Goal: Task Accomplishment & Management: Manage account settings

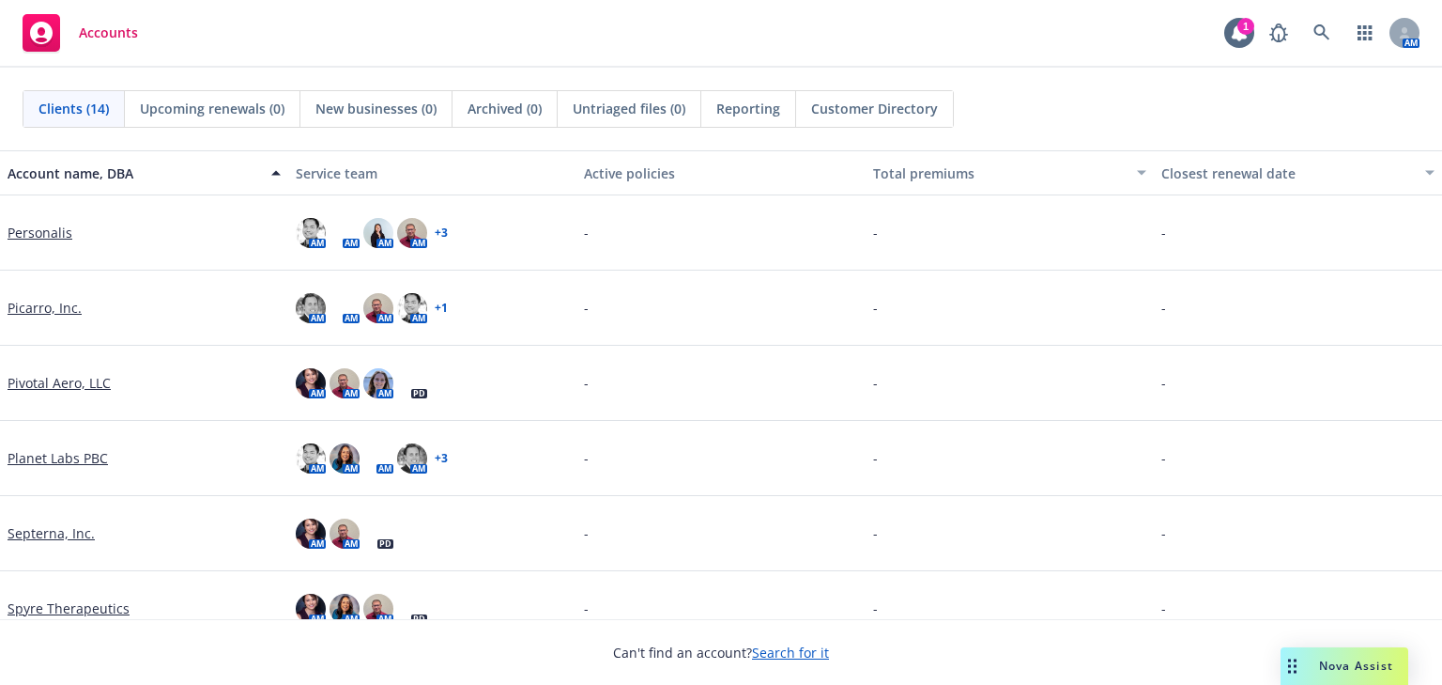
scroll to position [627, 0]
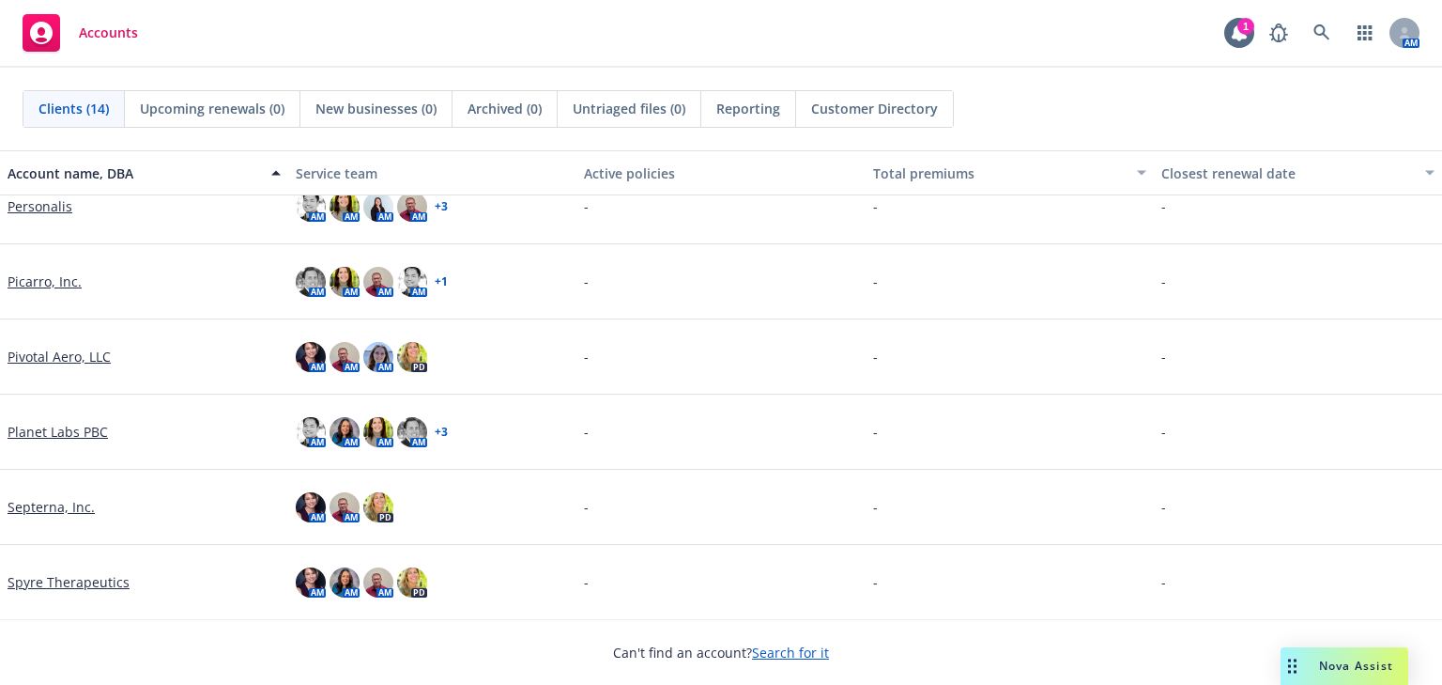
click at [30, 429] on link "Planet Labs PBC" at bounding box center [58, 432] width 100 height 20
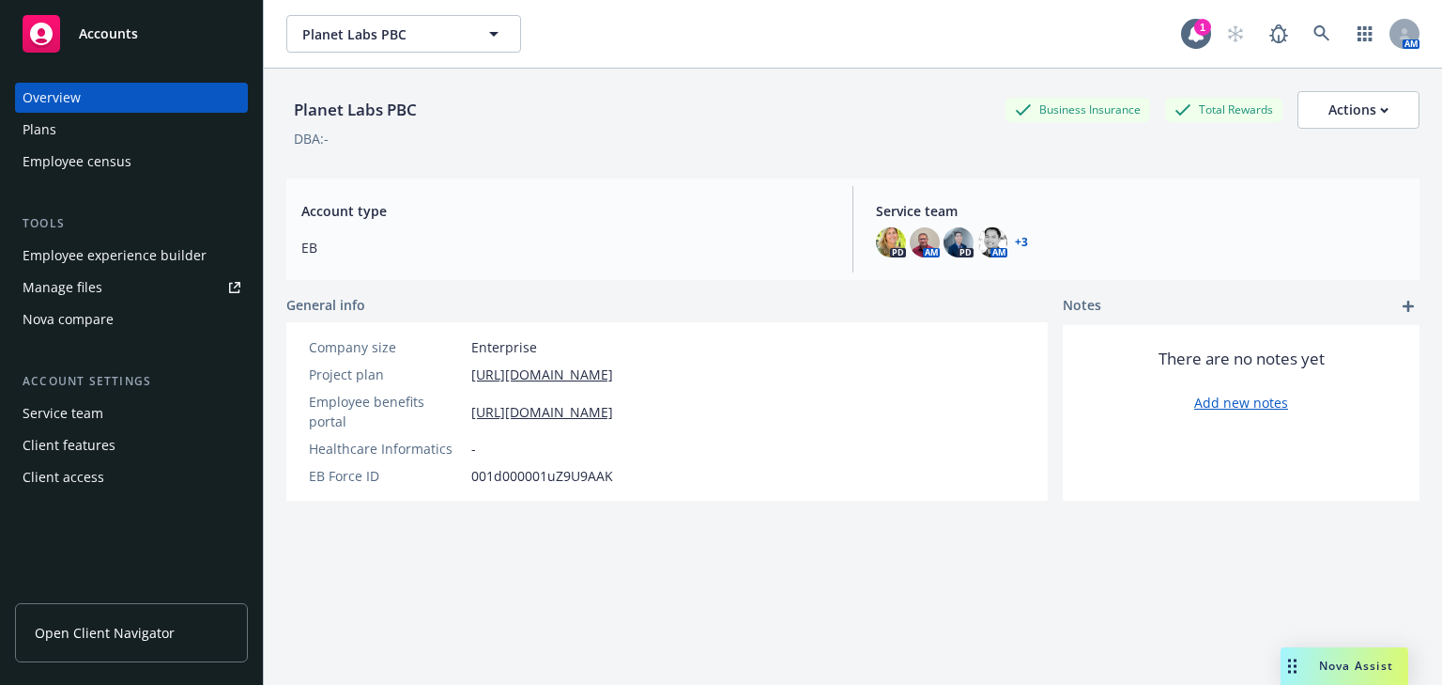
click at [49, 123] on div "Plans" at bounding box center [40, 130] width 34 height 30
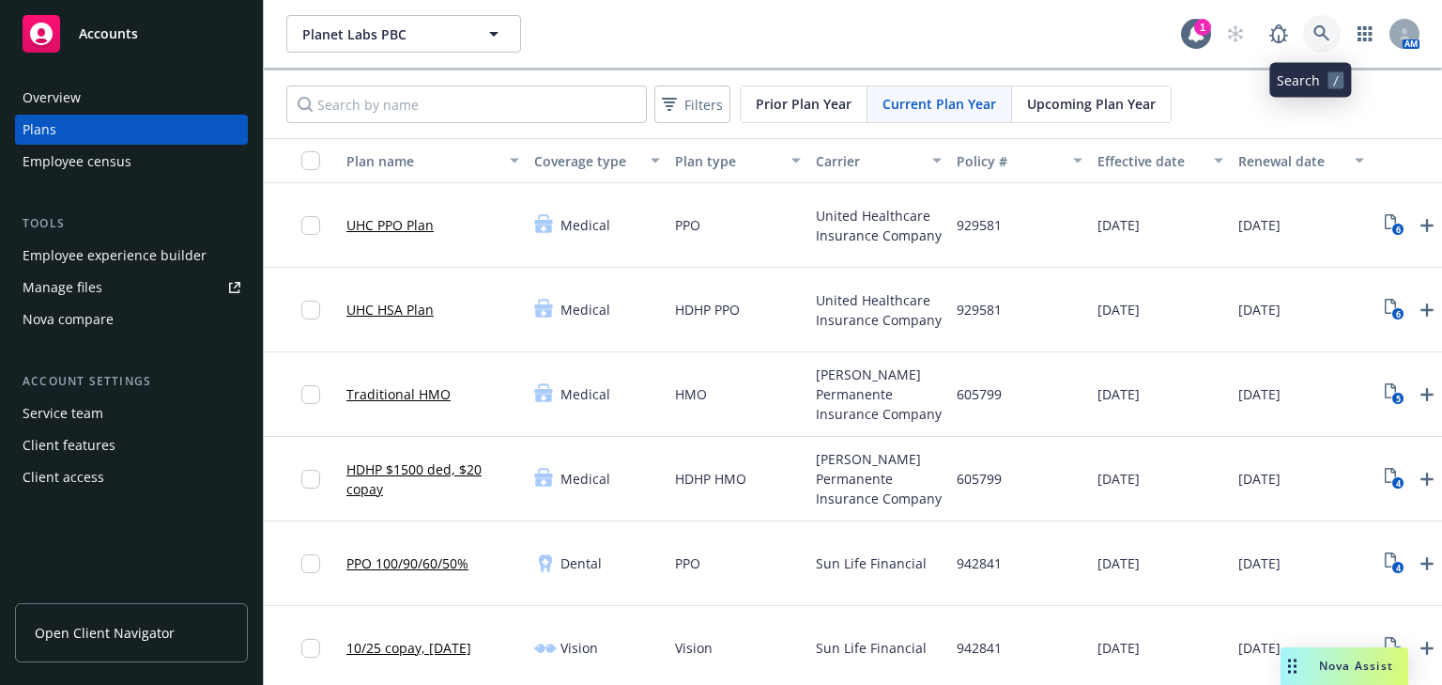
click at [1314, 30] on icon at bounding box center [1322, 33] width 17 height 17
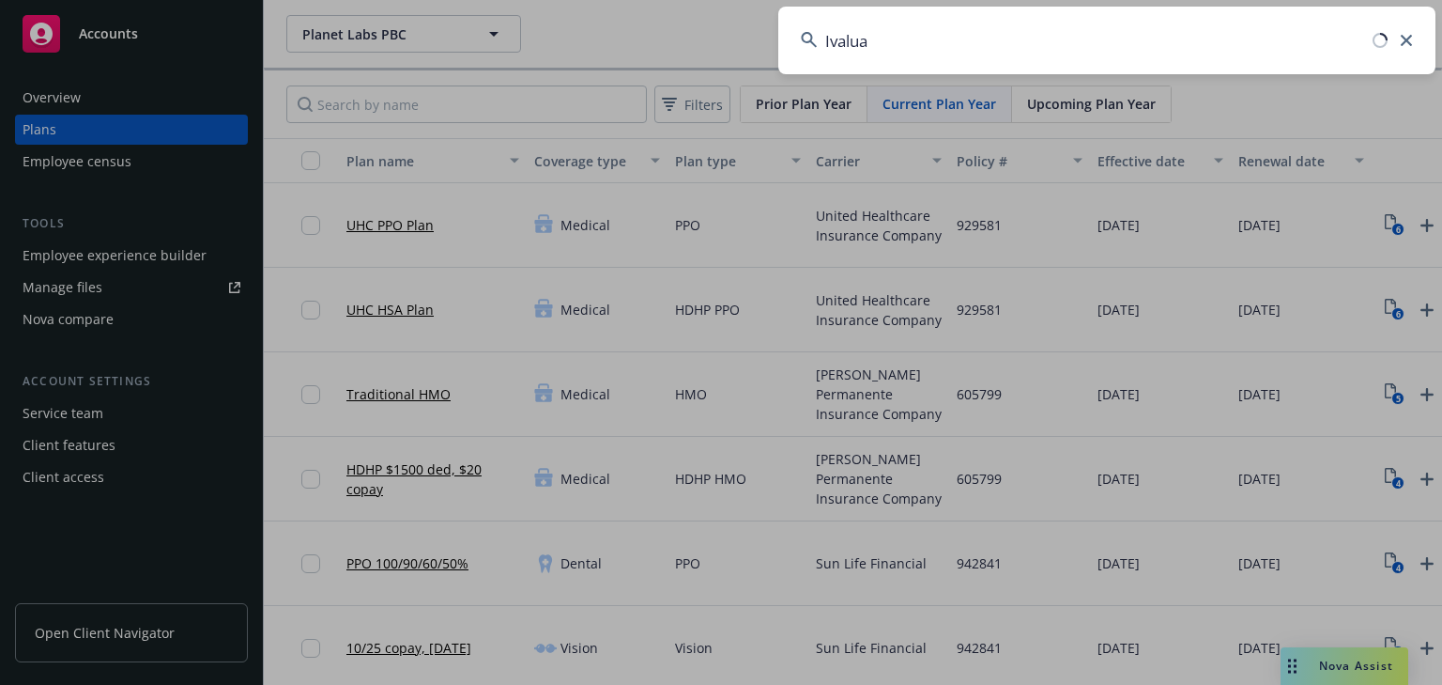
type input "Ivalua"
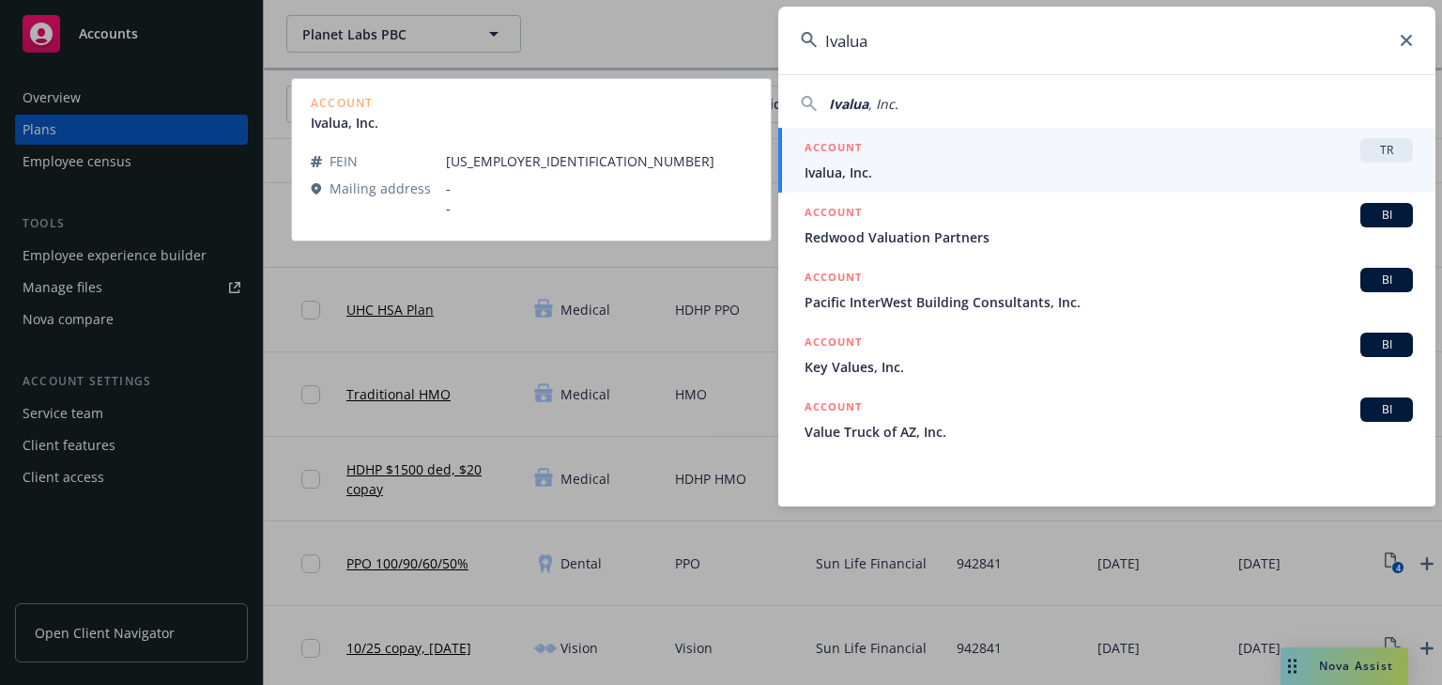
click at [860, 158] on h5 "ACCOUNT" at bounding box center [833, 149] width 57 height 23
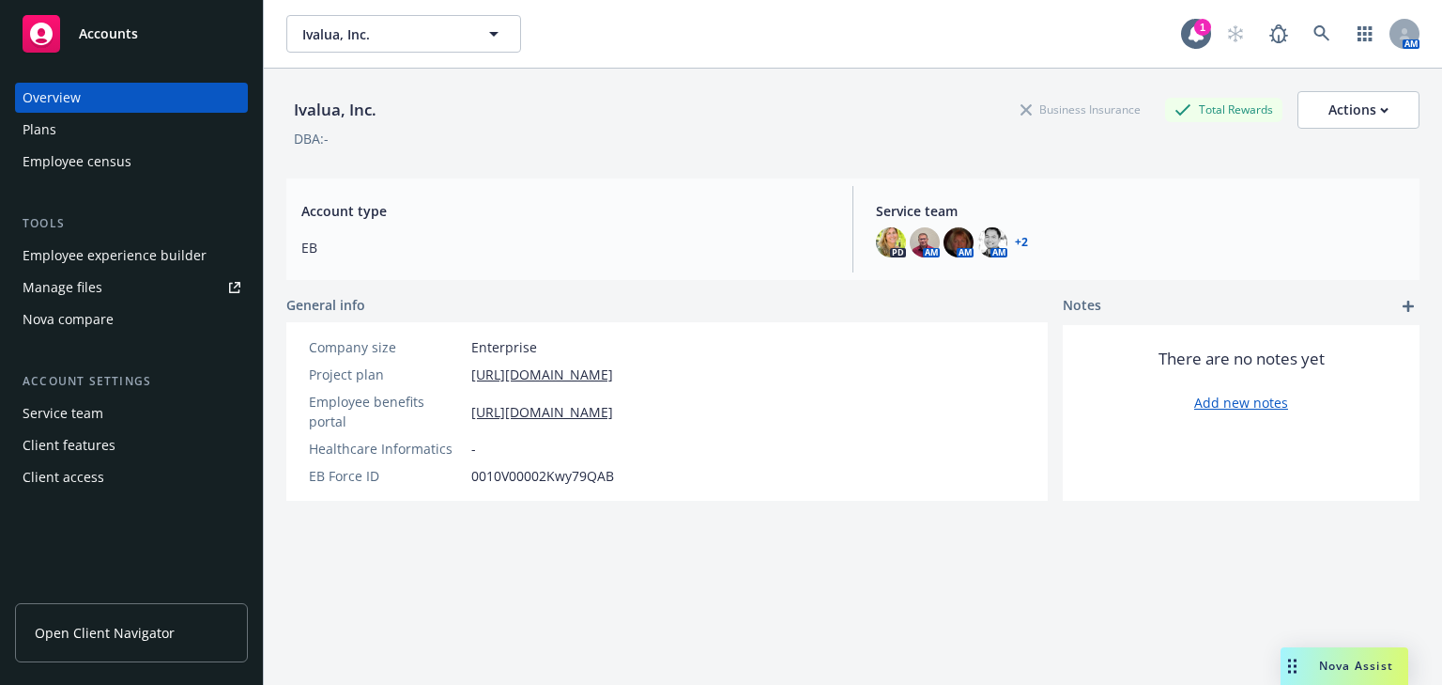
click at [43, 139] on div "Plans" at bounding box center [40, 130] width 34 height 30
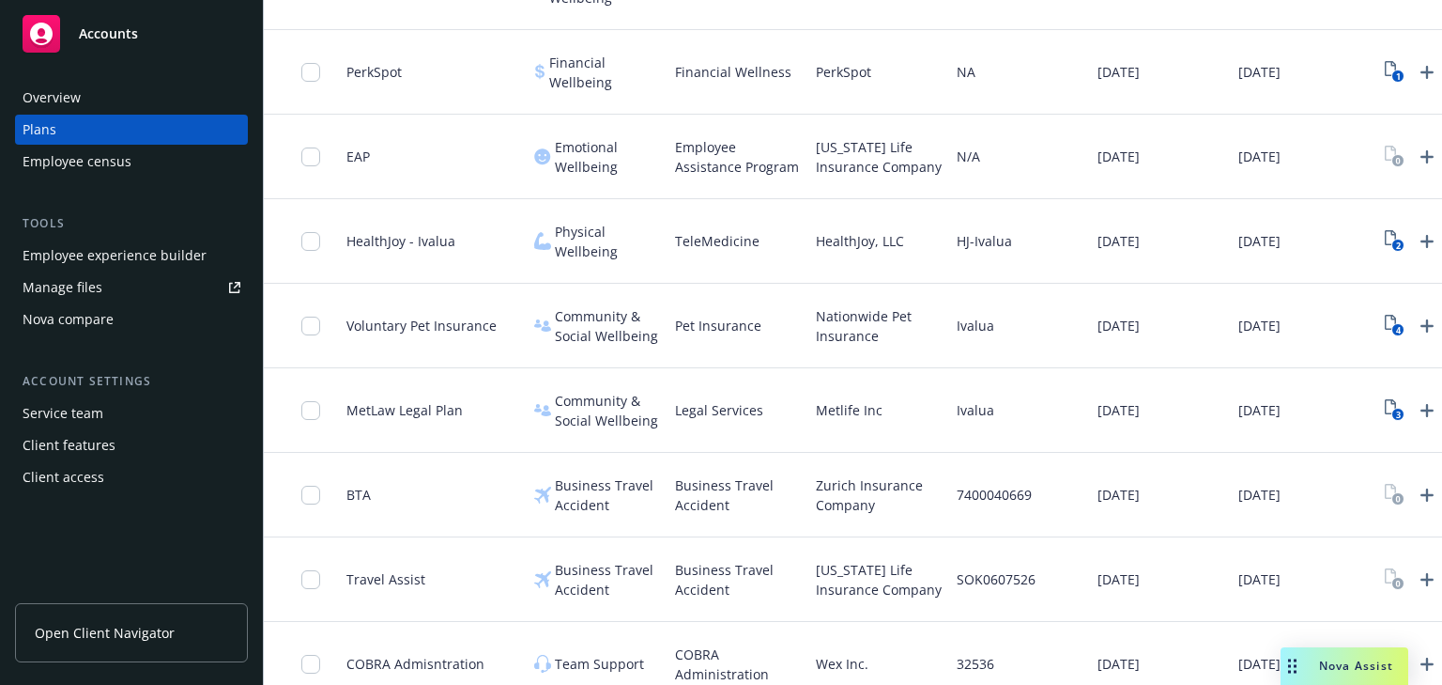
scroll to position [1792, 0]
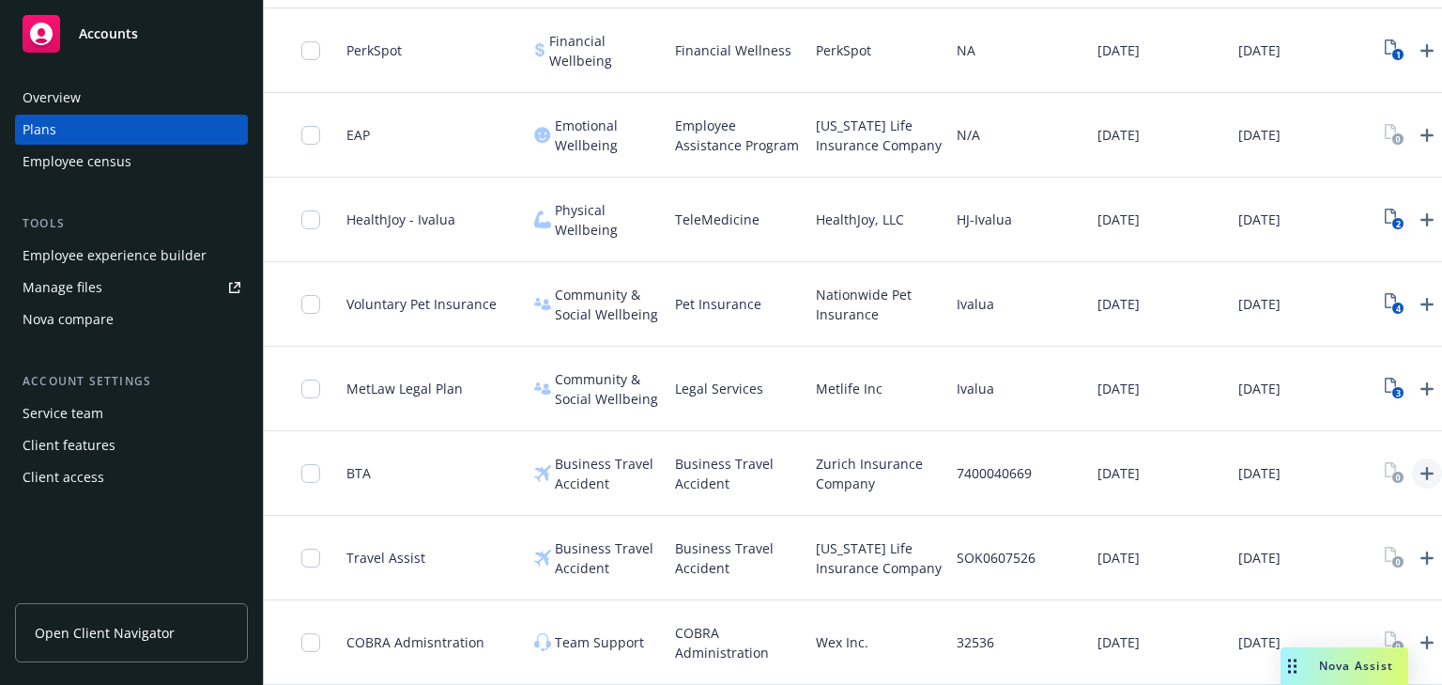
click at [1425, 463] on icon "Upload Plan Documents" at bounding box center [1427, 473] width 23 height 23
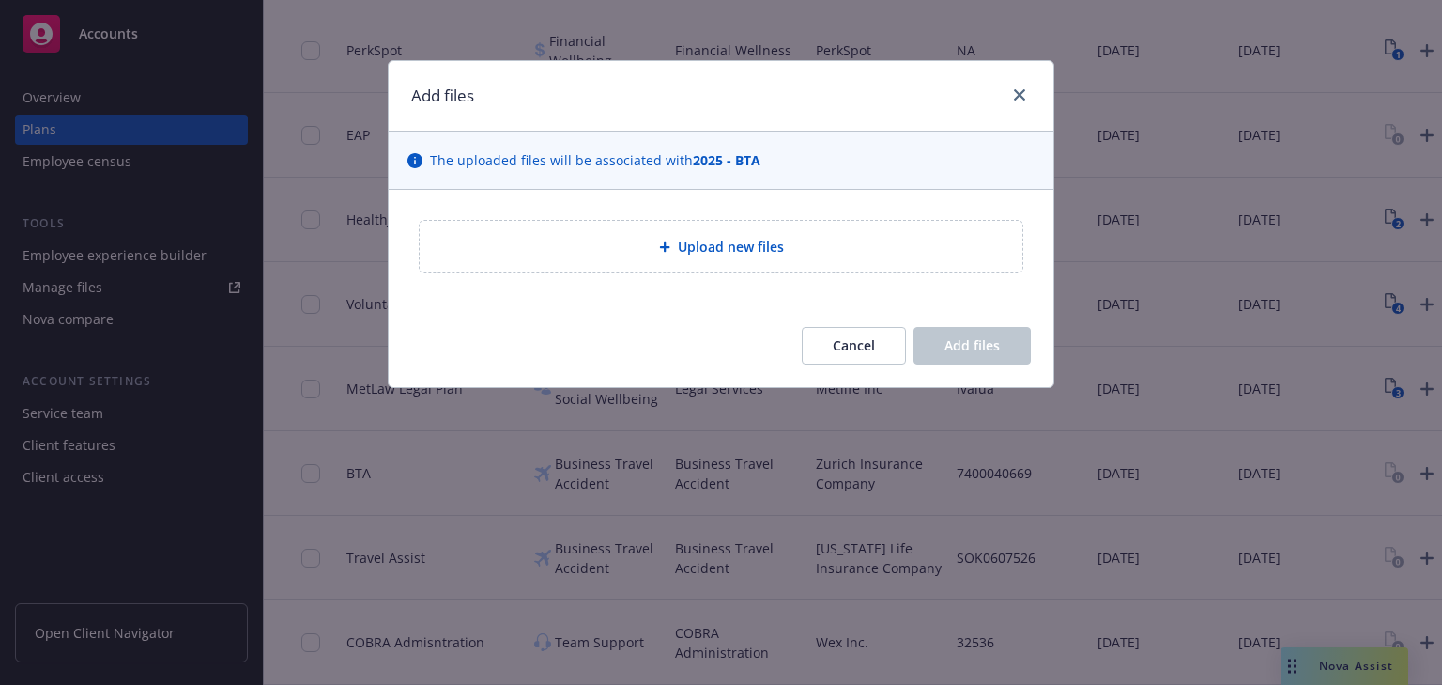
click at [751, 251] on span "Upload new files" at bounding box center [731, 247] width 106 height 20
click at [744, 252] on span "Upload new files" at bounding box center [731, 247] width 106 height 20
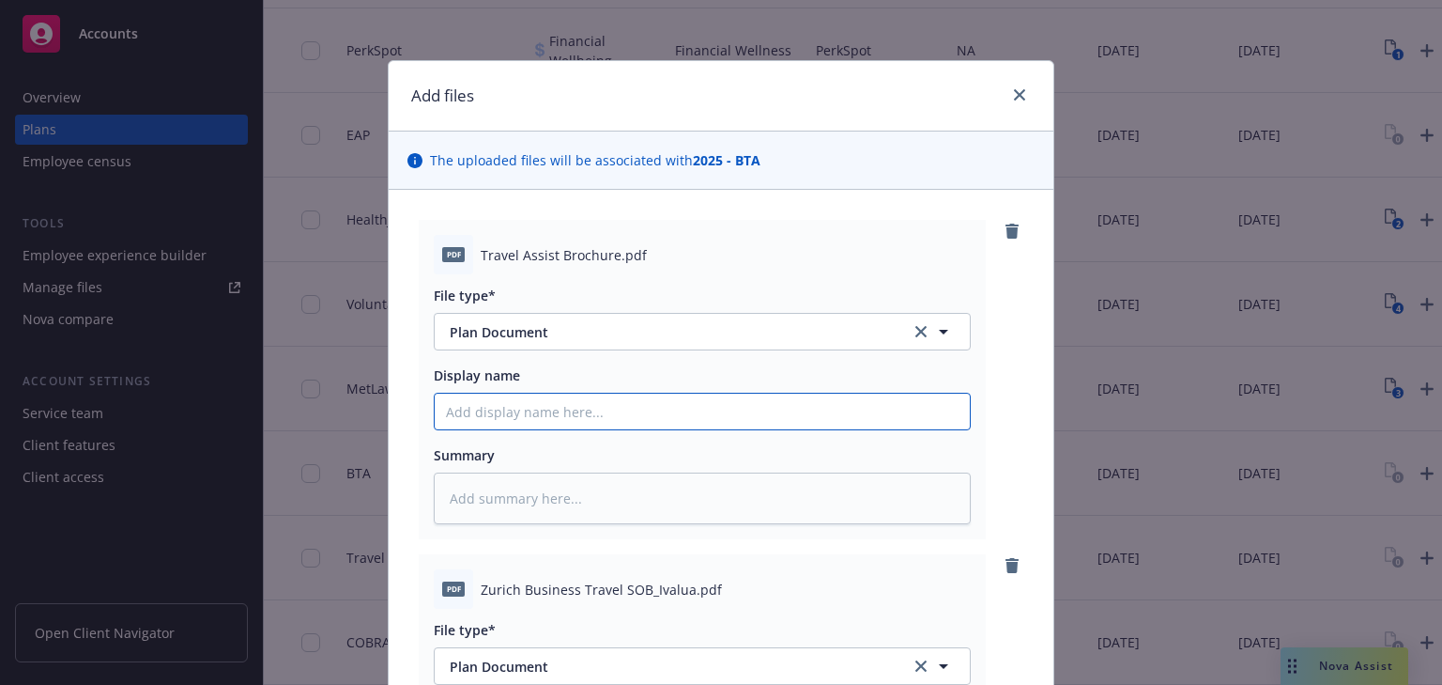
drag, startPoint x: 518, startPoint y: 409, endPoint x: 571, endPoint y: 413, distance: 52.7
click at [518, 409] on input "Display name" at bounding box center [702, 411] width 535 height 36
type textarea "x"
type input "T"
type textarea "x"
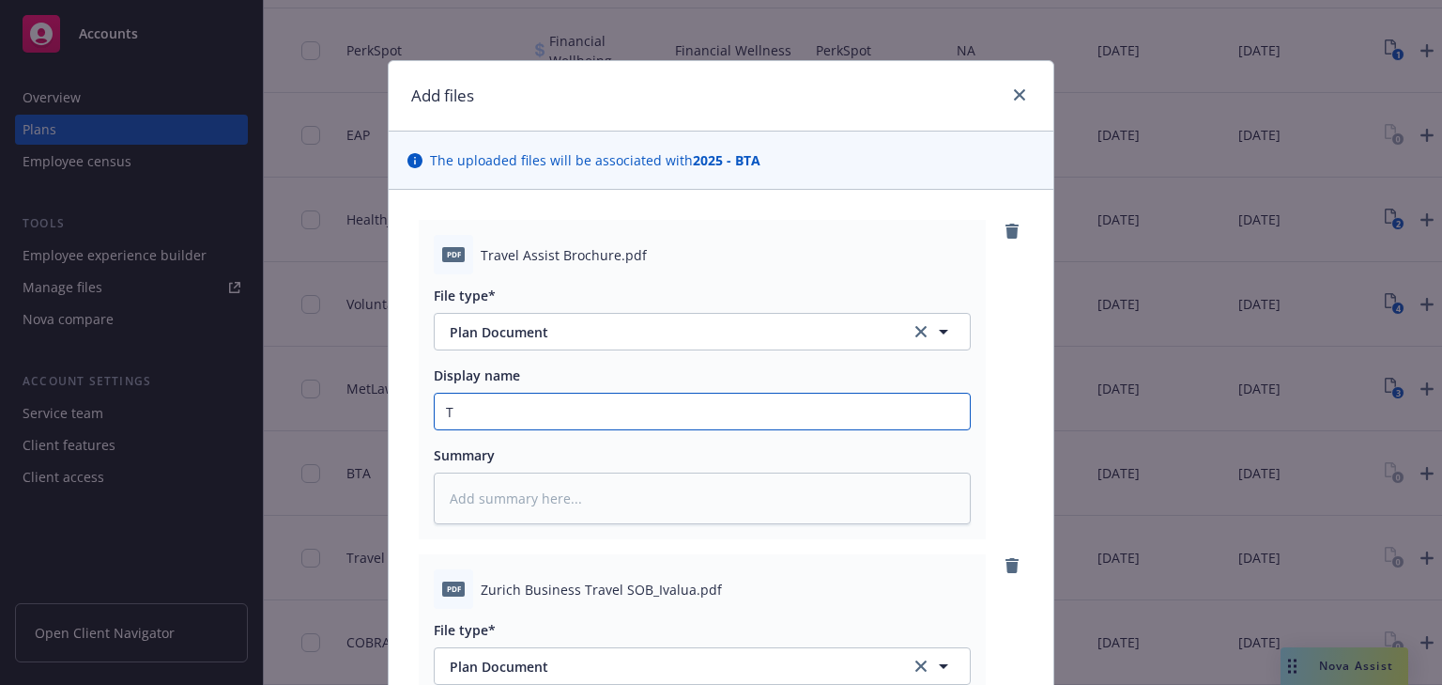
type input "Tr"
type textarea "x"
type input "Trav"
type textarea "x"
type input "Travel"
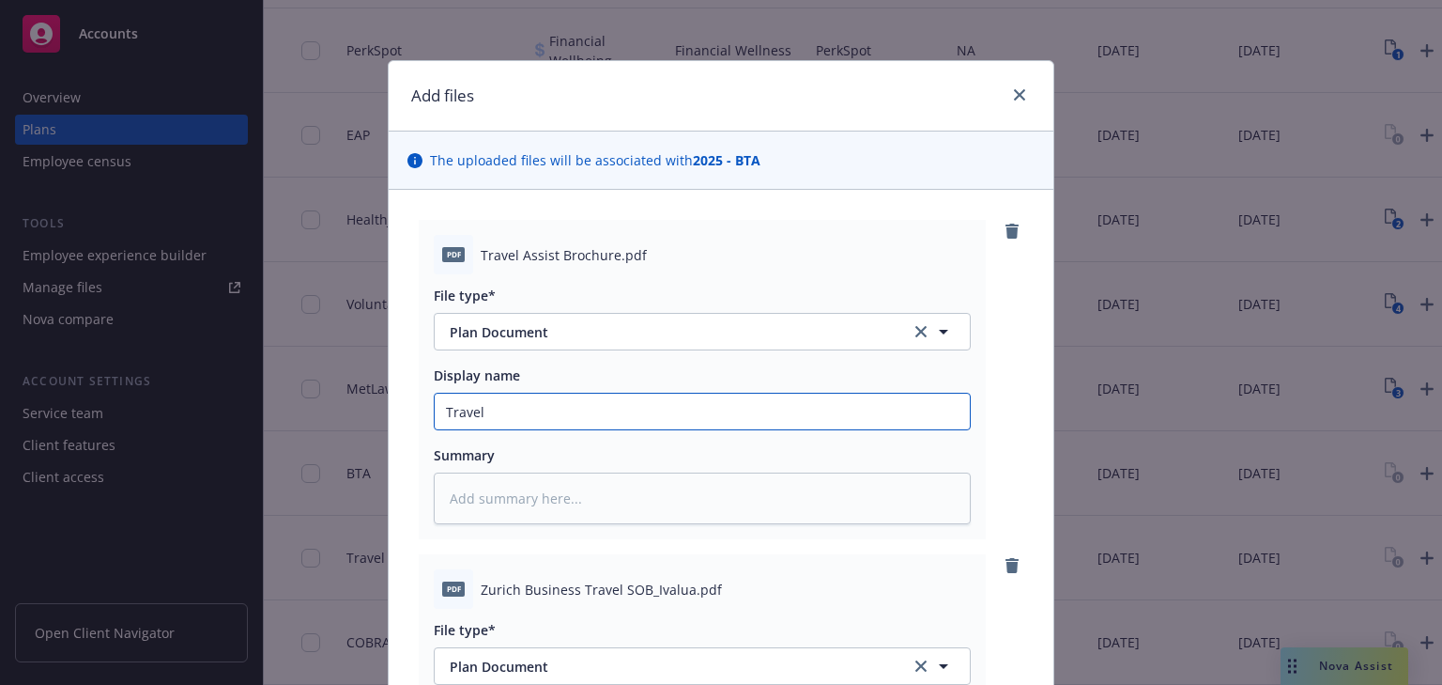
type textarea "x"
type input "Travel"
type textarea "x"
type input "Travel A"
type textarea "x"
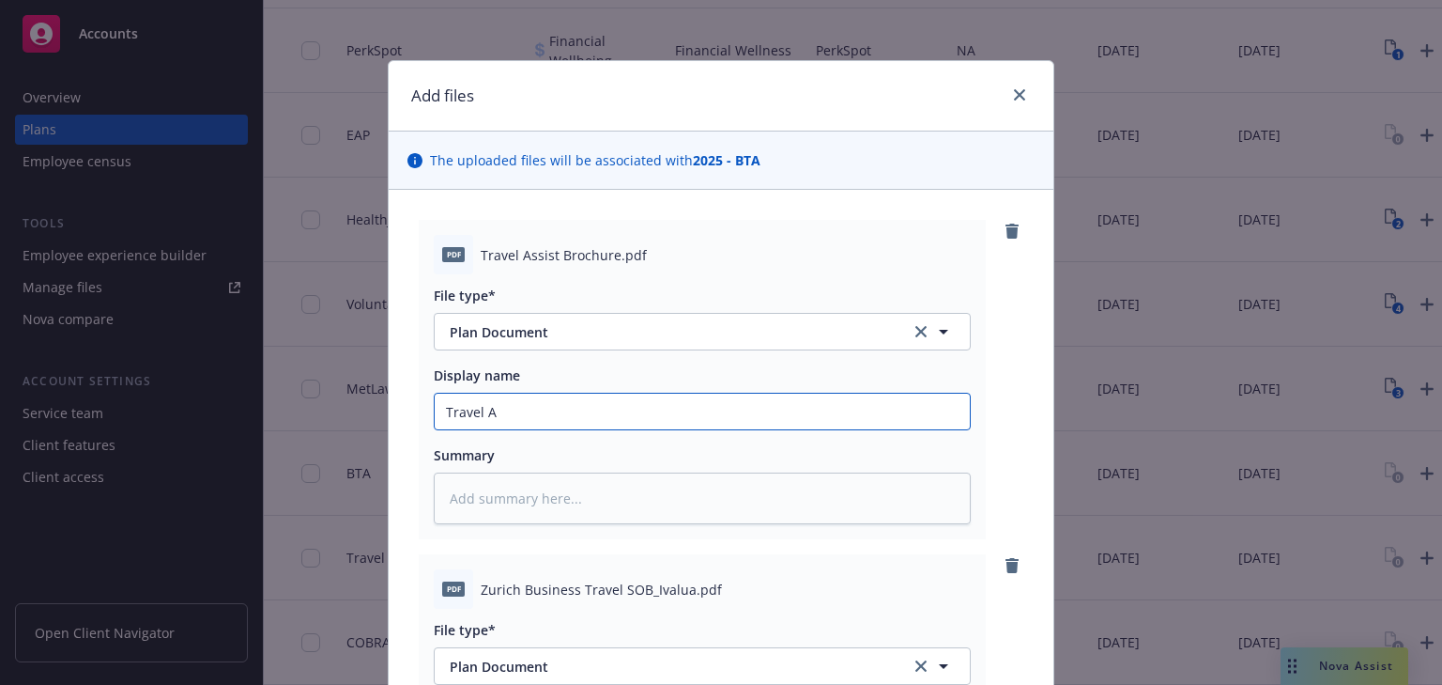
type input "Travel As"
type textarea "x"
type input "Travel Assi"
type textarea "x"
type input "Travel Assis"
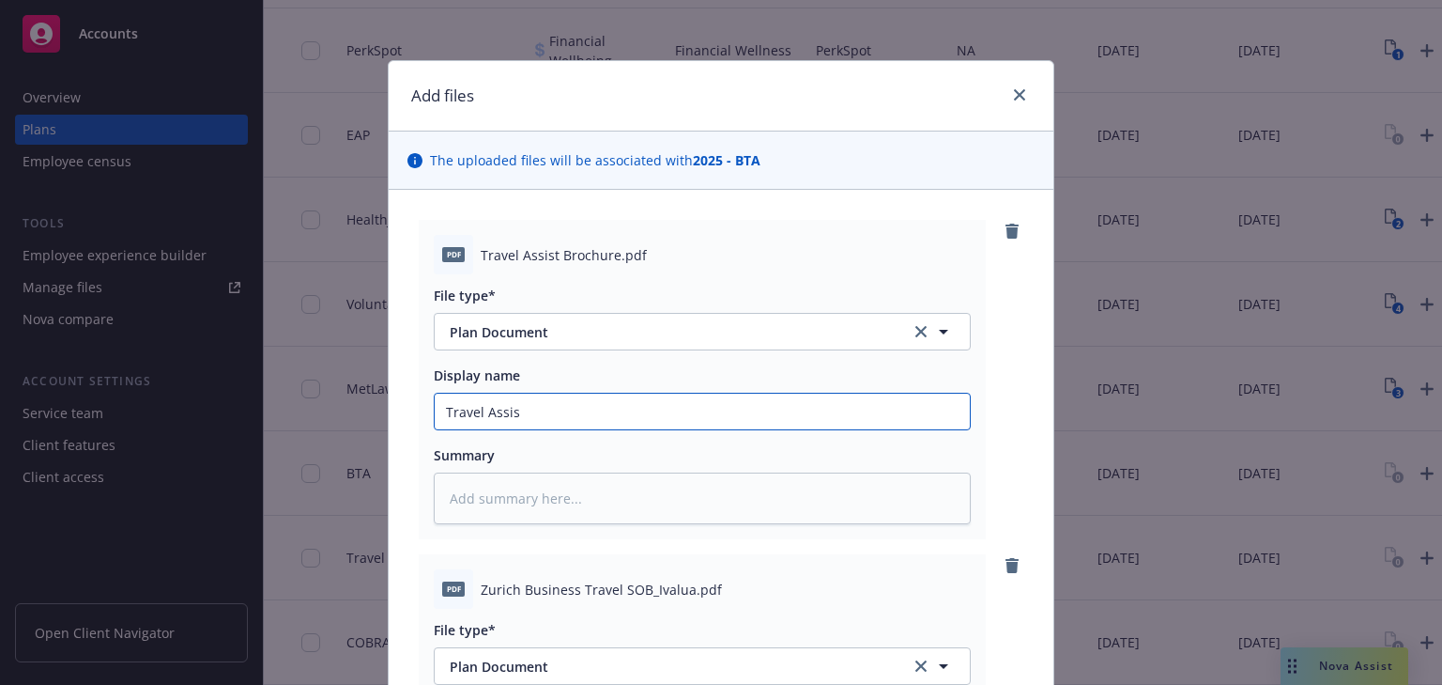
type textarea "x"
type input "Travel Assist"
type textarea "x"
type input "Travel Assist"
type textarea "x"
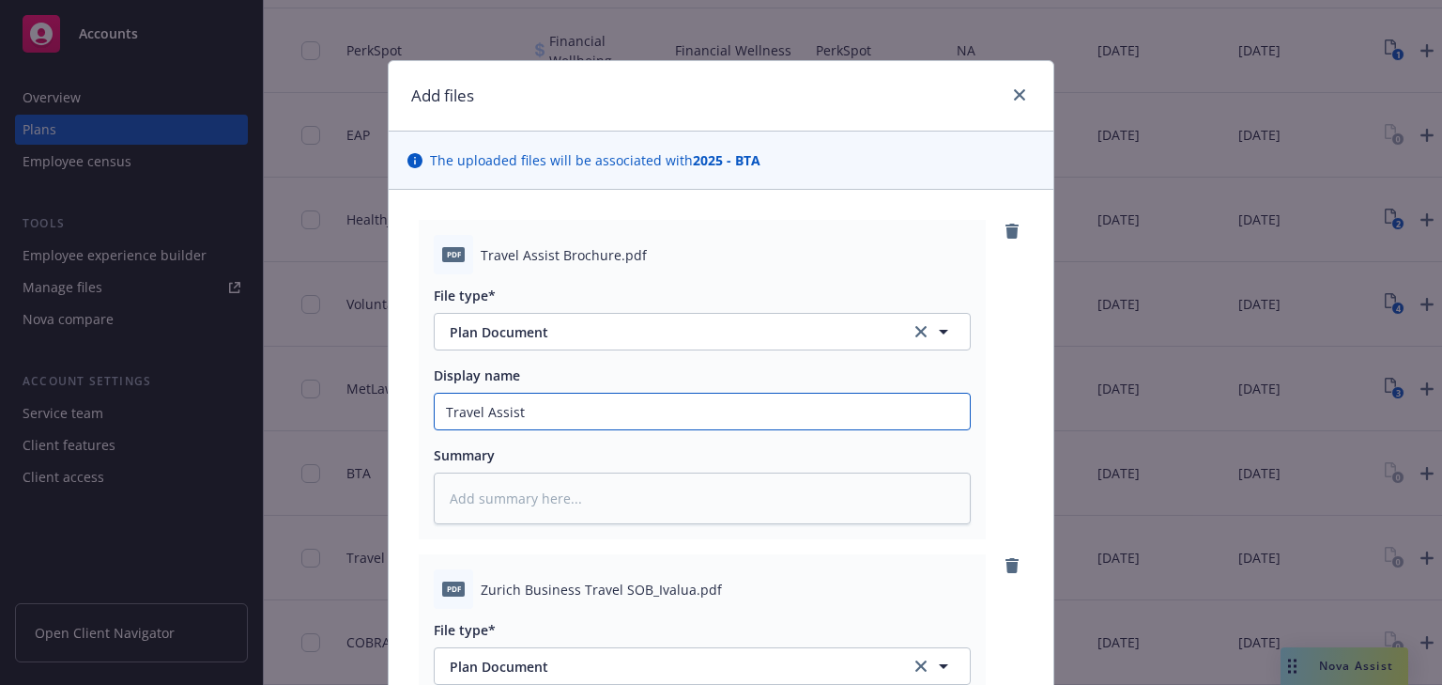
type input "Travel Assist B"
type textarea "x"
type input "Travel Assist Br"
type textarea "x"
type input "Travel Assist Bro"
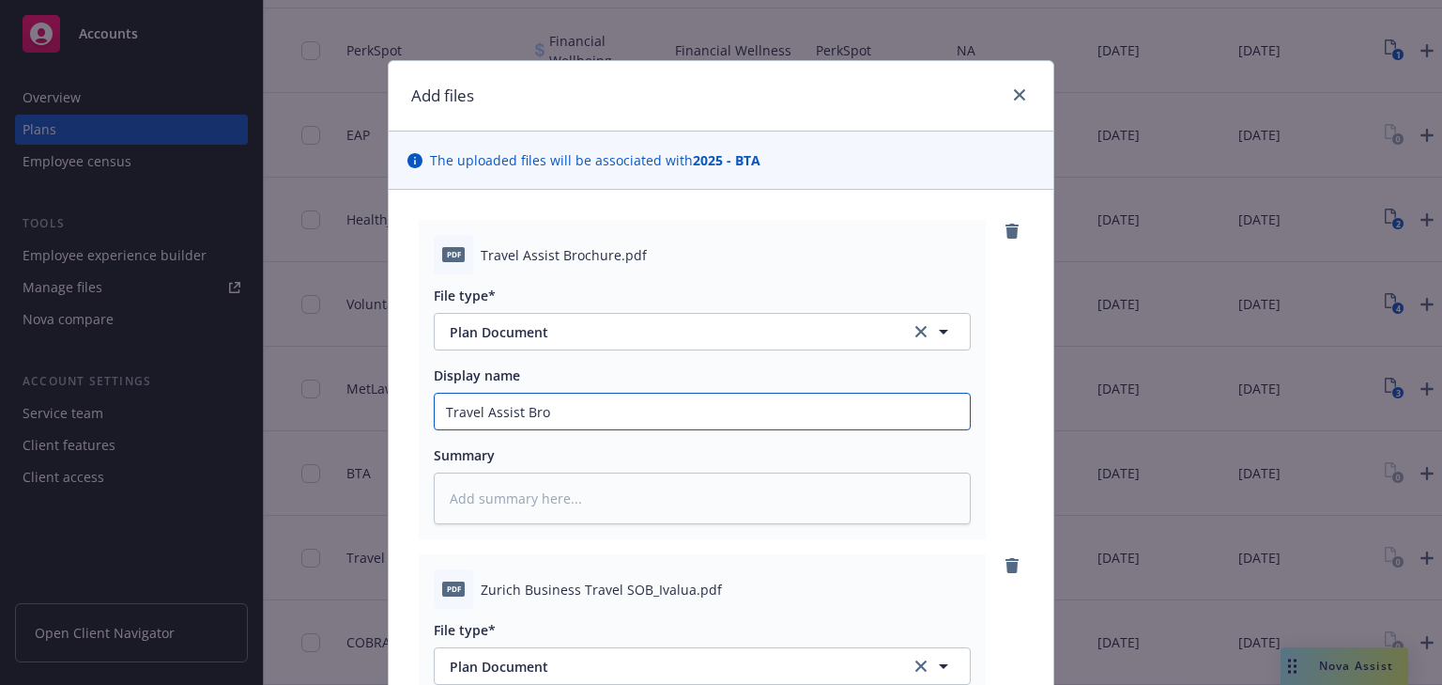
type textarea "x"
type input "Travel Assist Broc"
type textarea "x"
type input "Travel Assist Broch"
type textarea "x"
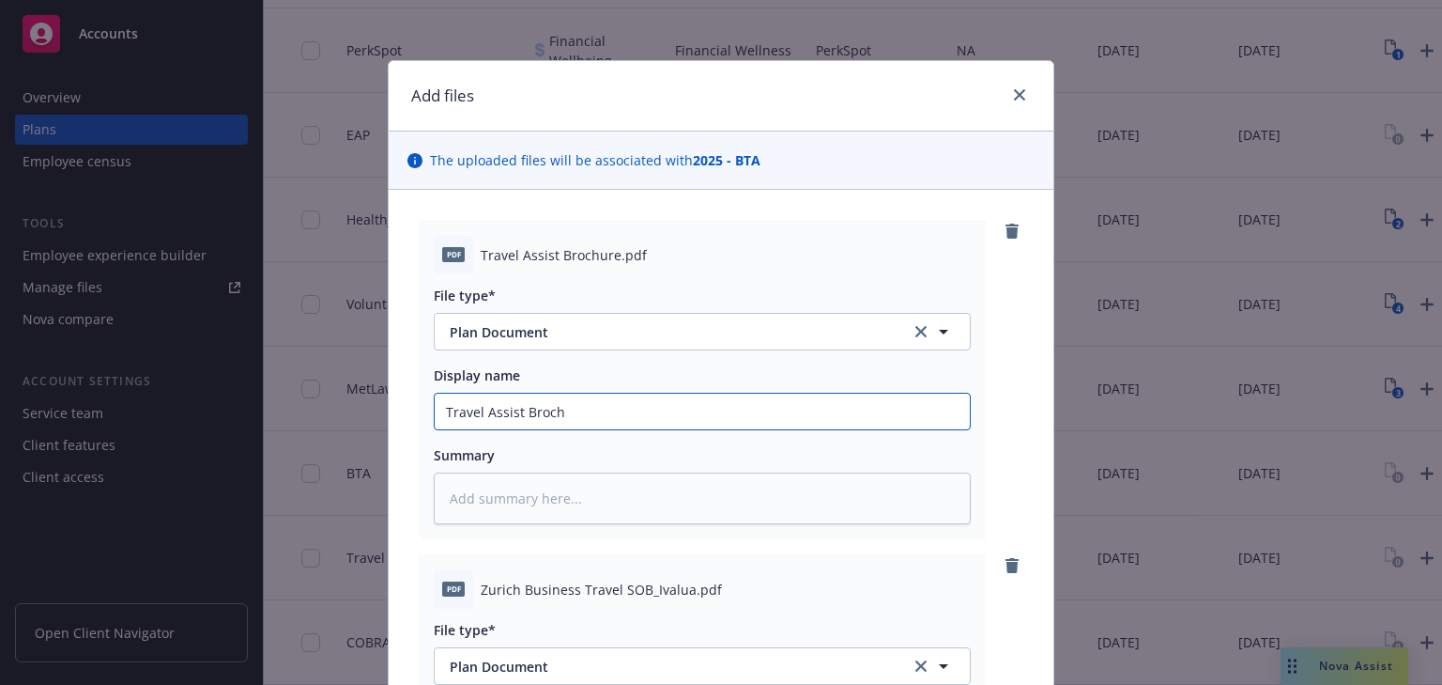
type input "Travel Assist Brochu"
type textarea "x"
type input "Travel Assist Brochur"
type textarea "x"
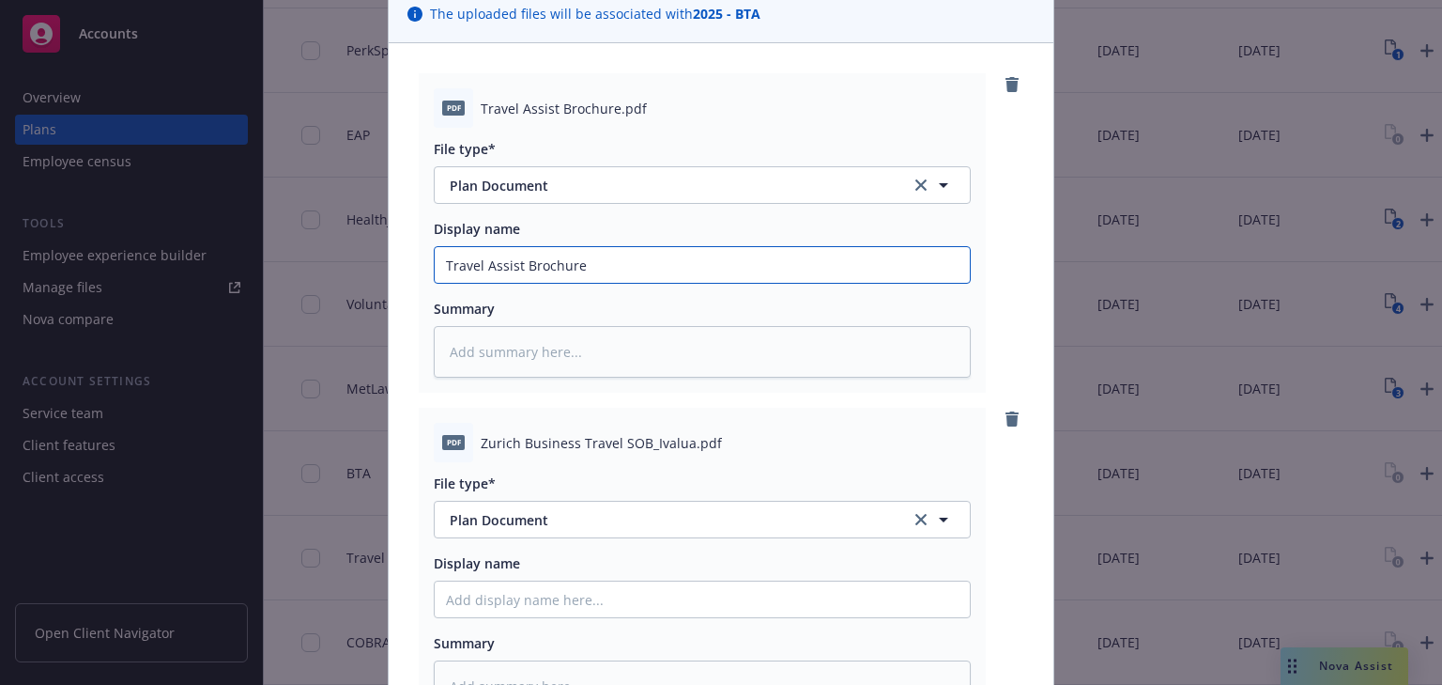
scroll to position [301, 0]
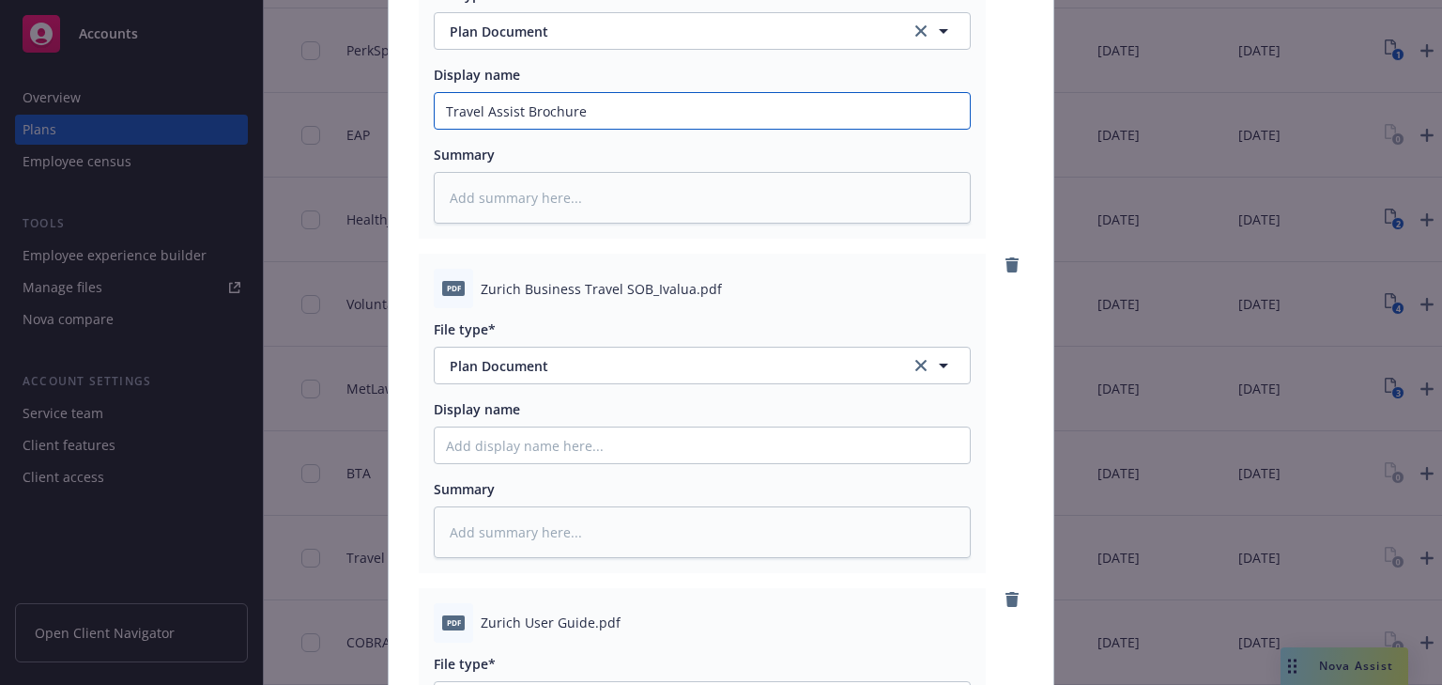
type input "Travel Assist Brochure"
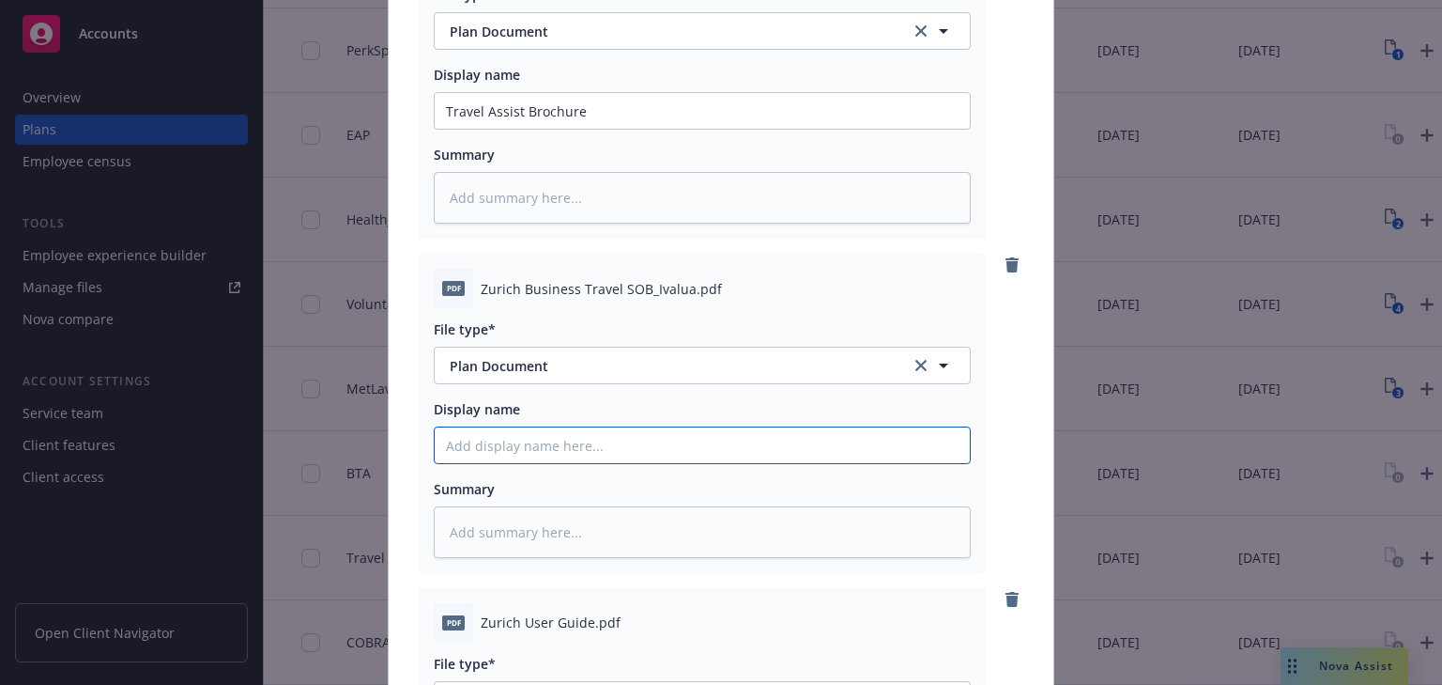
click at [534, 441] on input "Display name" at bounding box center [702, 445] width 535 height 36
type textarea "x"
type input "Z"
type textarea "x"
type input "Zu"
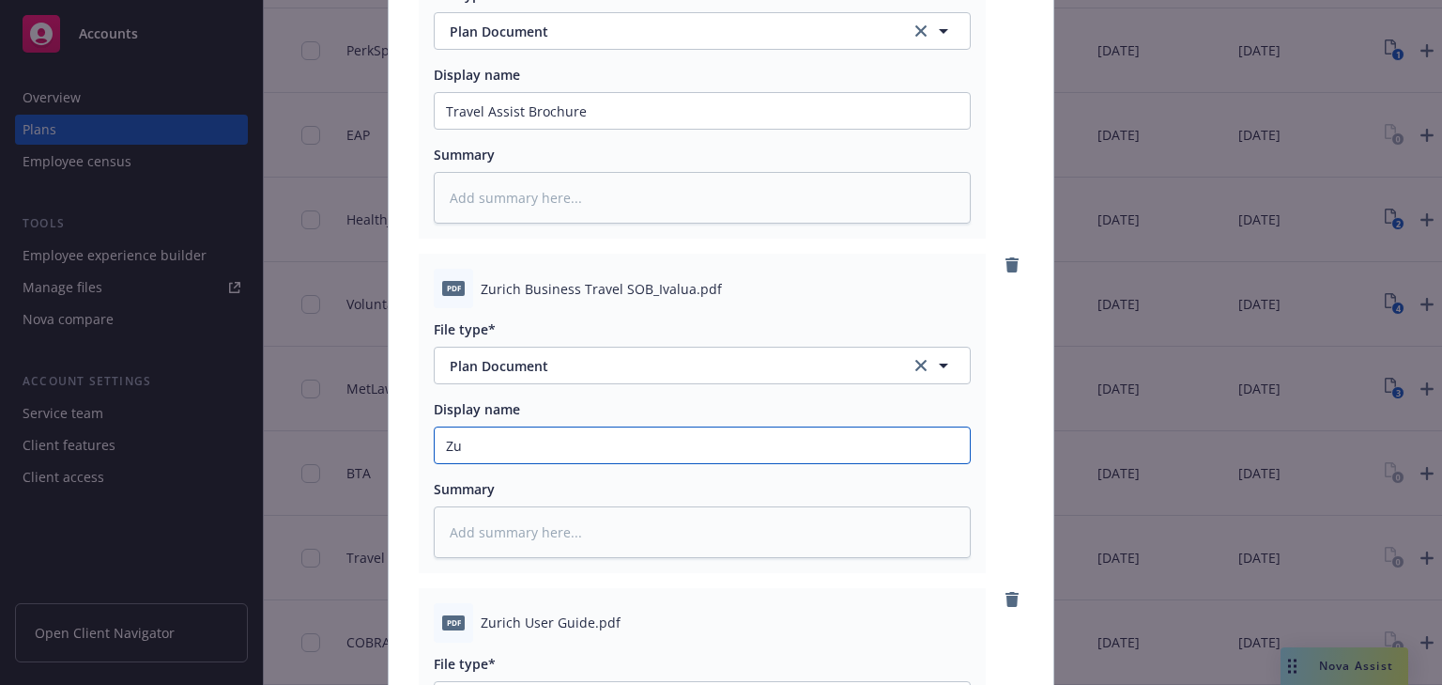
type textarea "x"
type input "Zur"
type textarea "x"
type input "Zuri"
type textarea "x"
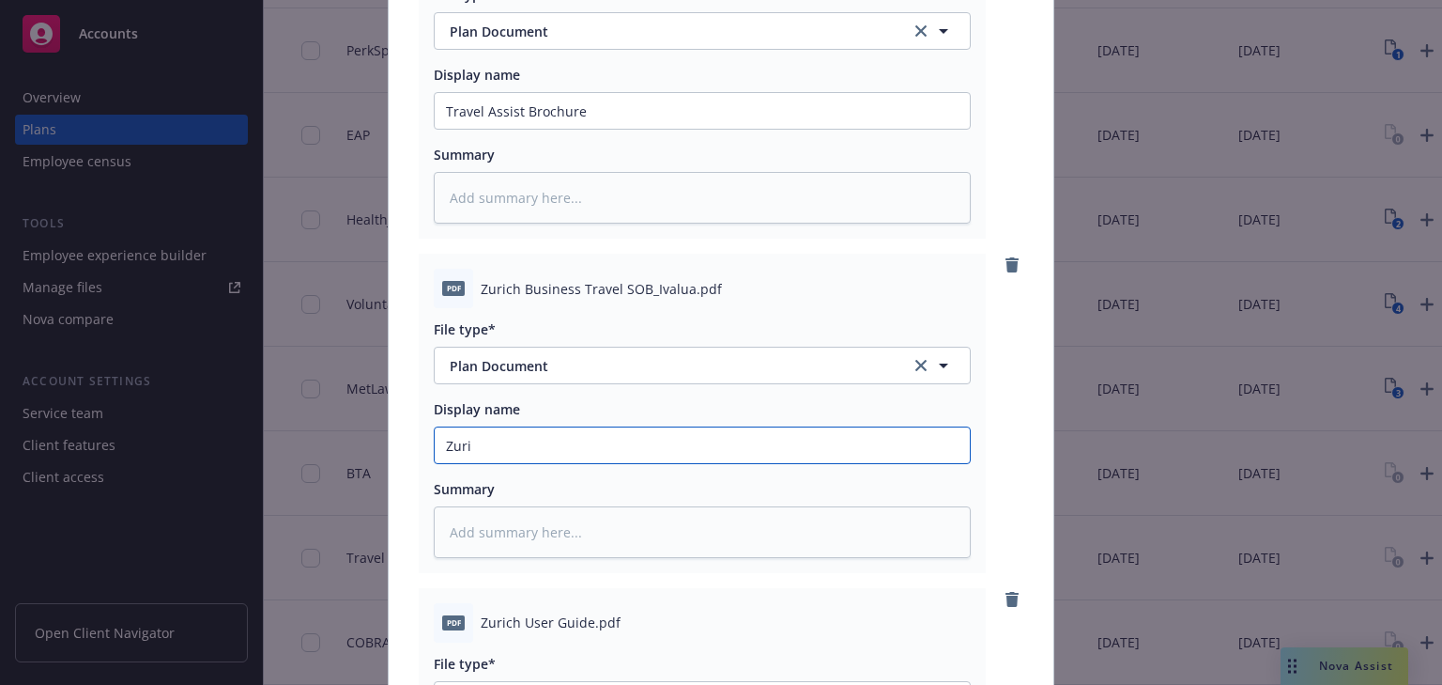
type input "Zuric"
type textarea "x"
type input "Zurich"
type textarea "x"
type input "Zurich"
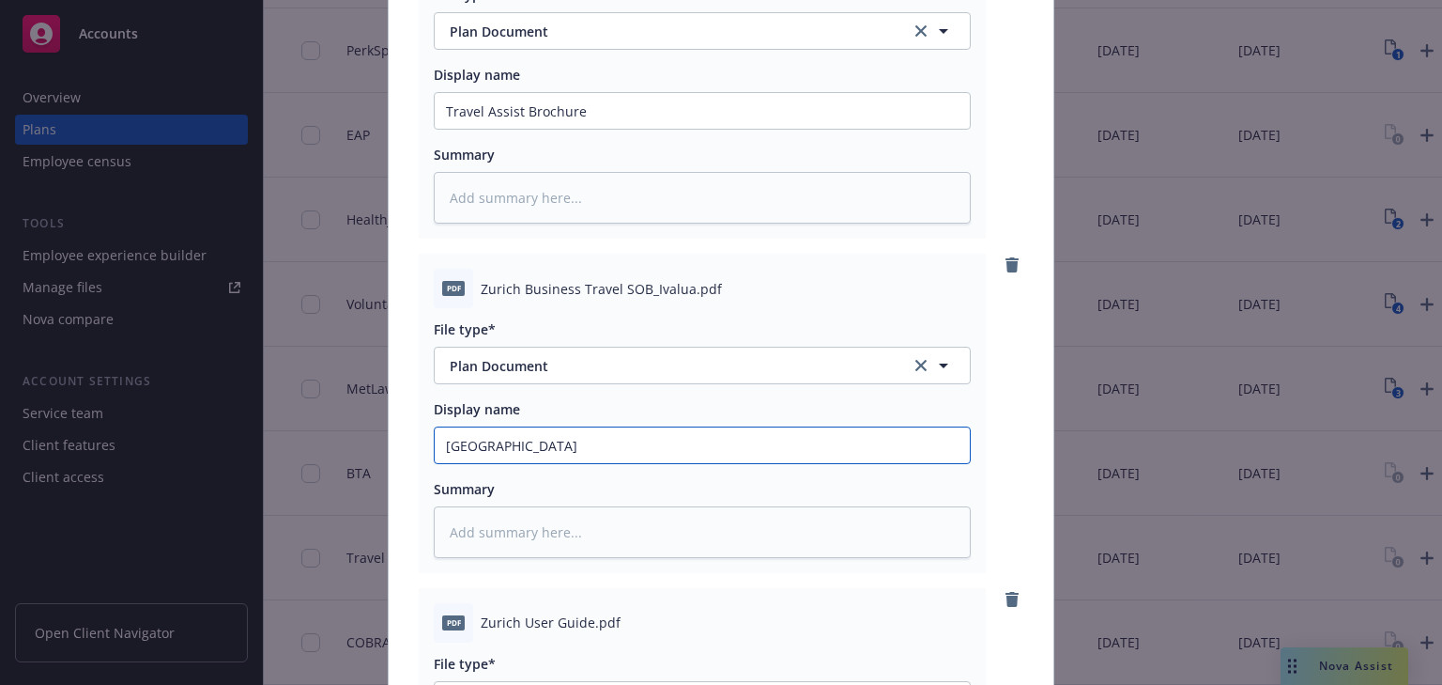
type textarea "x"
type input "Zurich B"
type textarea "x"
type input "Zurich Bu"
type textarea "x"
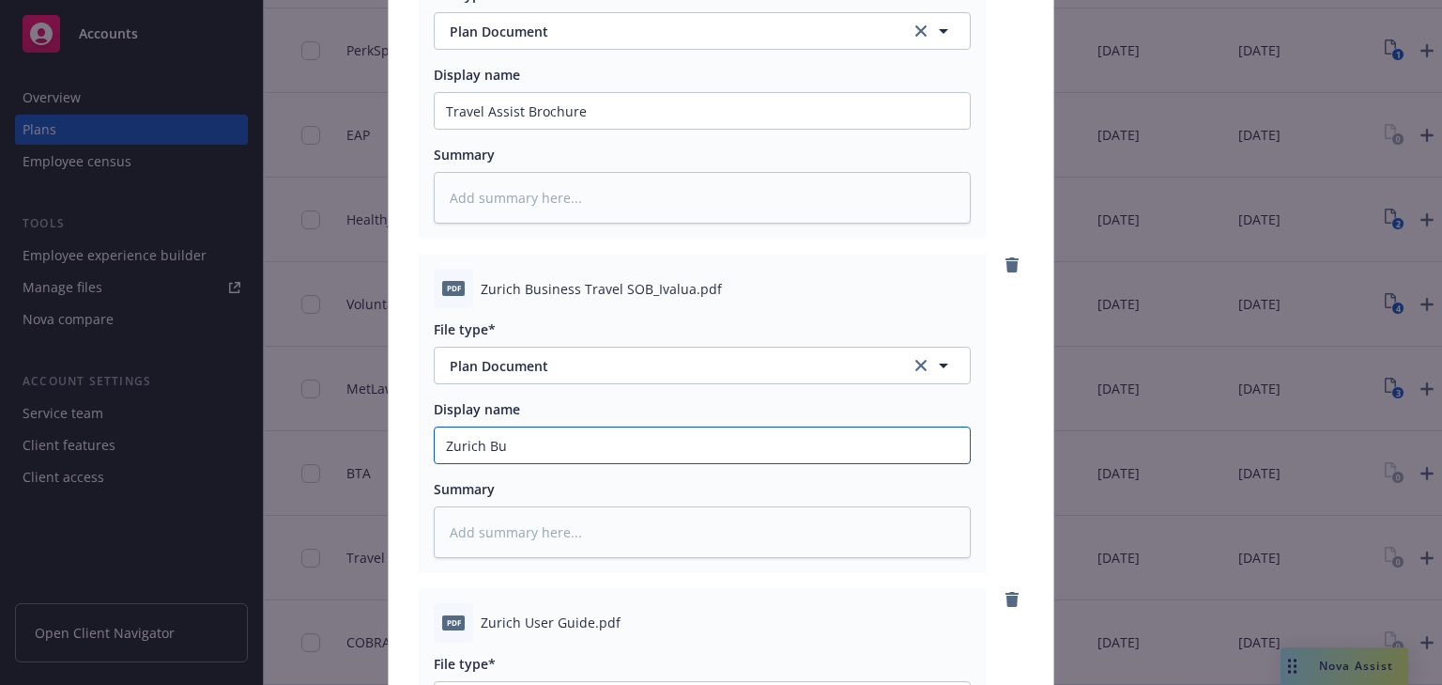
type input "Zurich Bus"
type textarea "x"
type input "Zurich Busi"
type textarea "x"
type input "Zurich Busin"
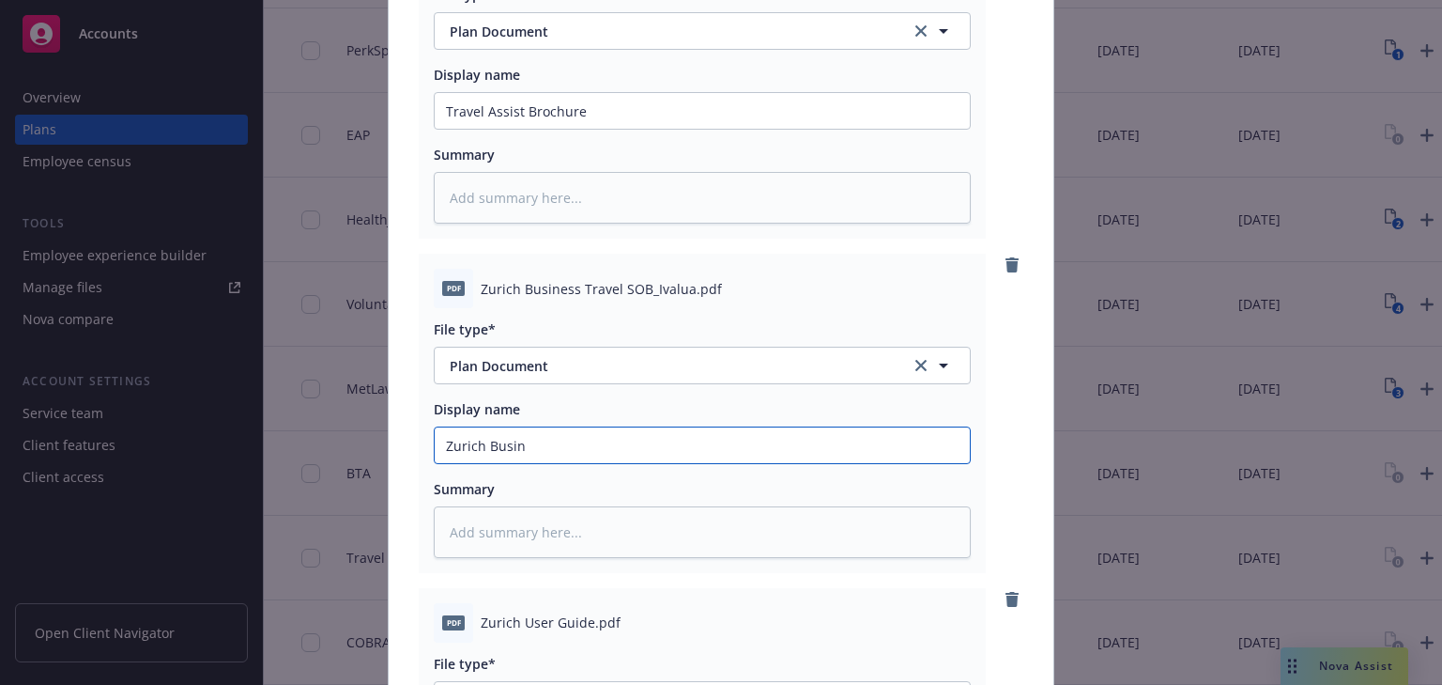
type textarea "x"
type input "Zurich Busine"
type textarea "x"
type input "Zurich Busines"
type textarea "x"
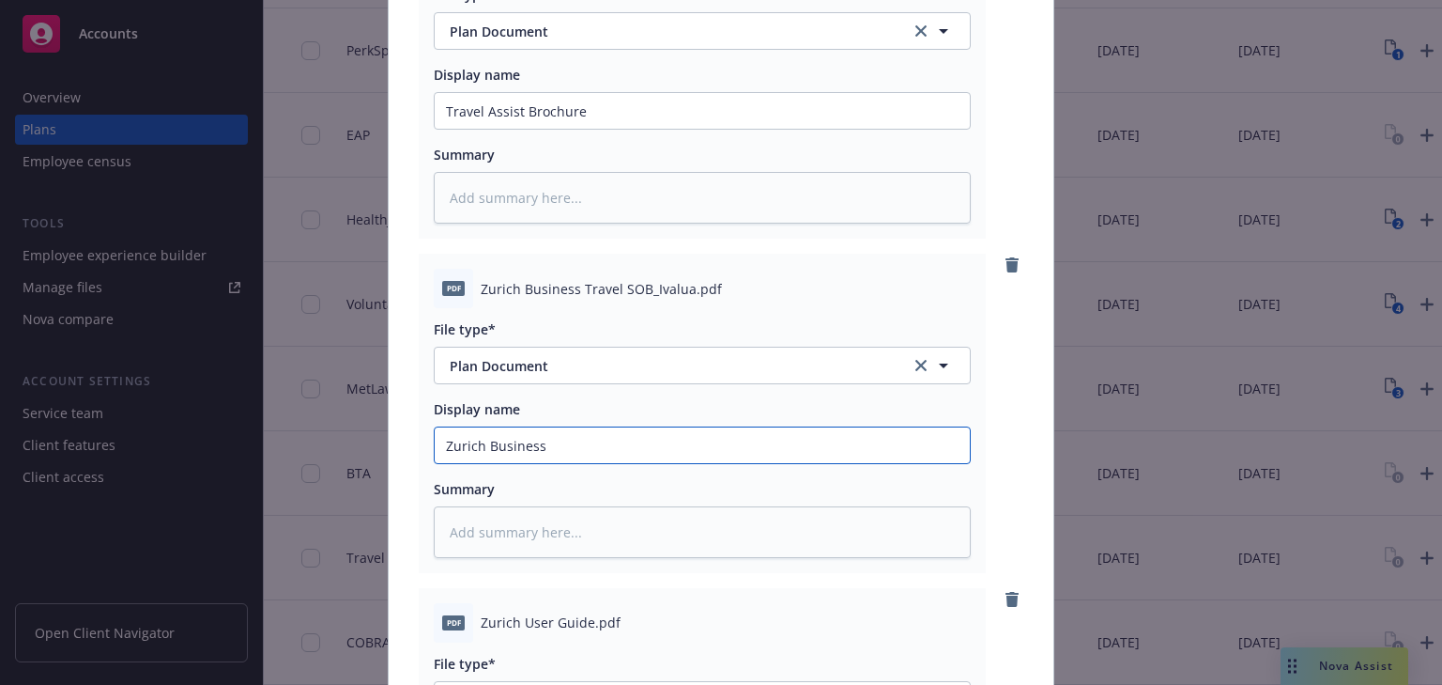
type input "Zurich Business"
type textarea "x"
type input "Zurich Business T"
type textarea "x"
type input "Zurich Business Tr"
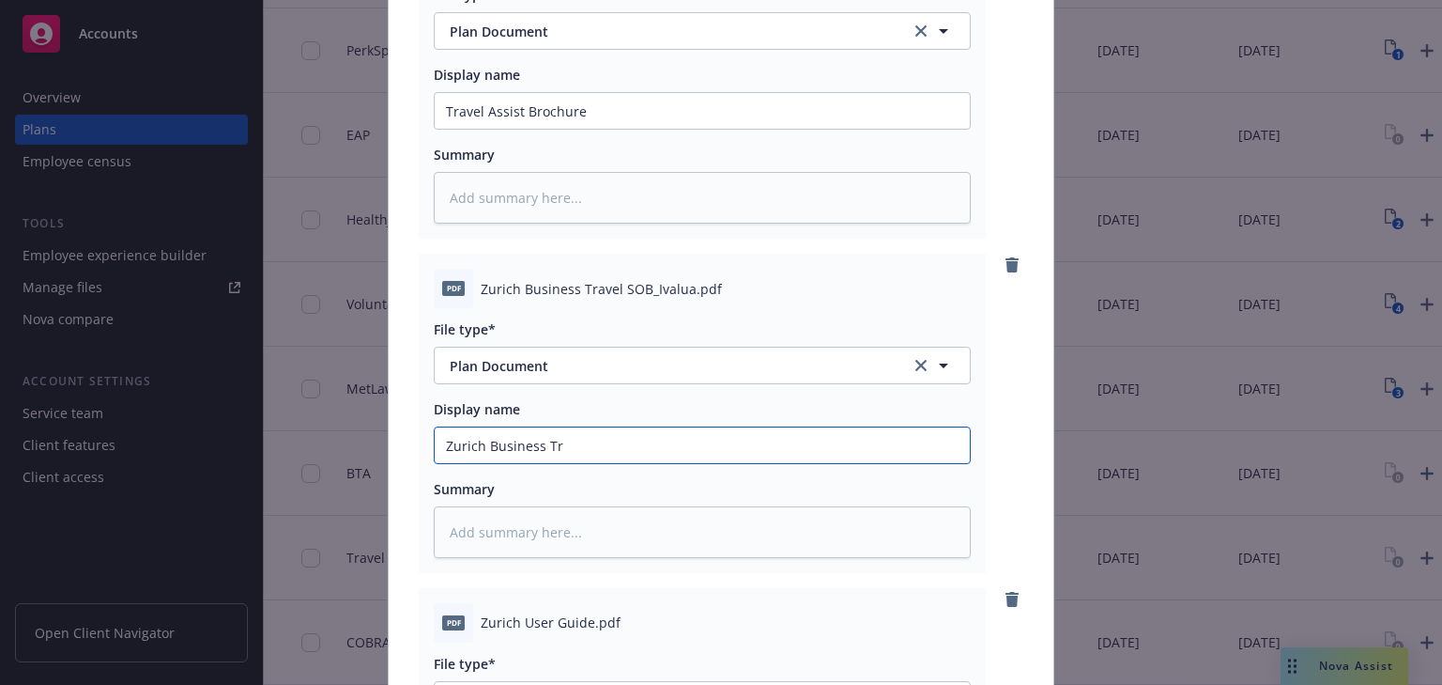
type textarea "x"
type input "Zurich Business Tra"
type textarea "x"
type input "Zurich Business Trave"
type textarea "x"
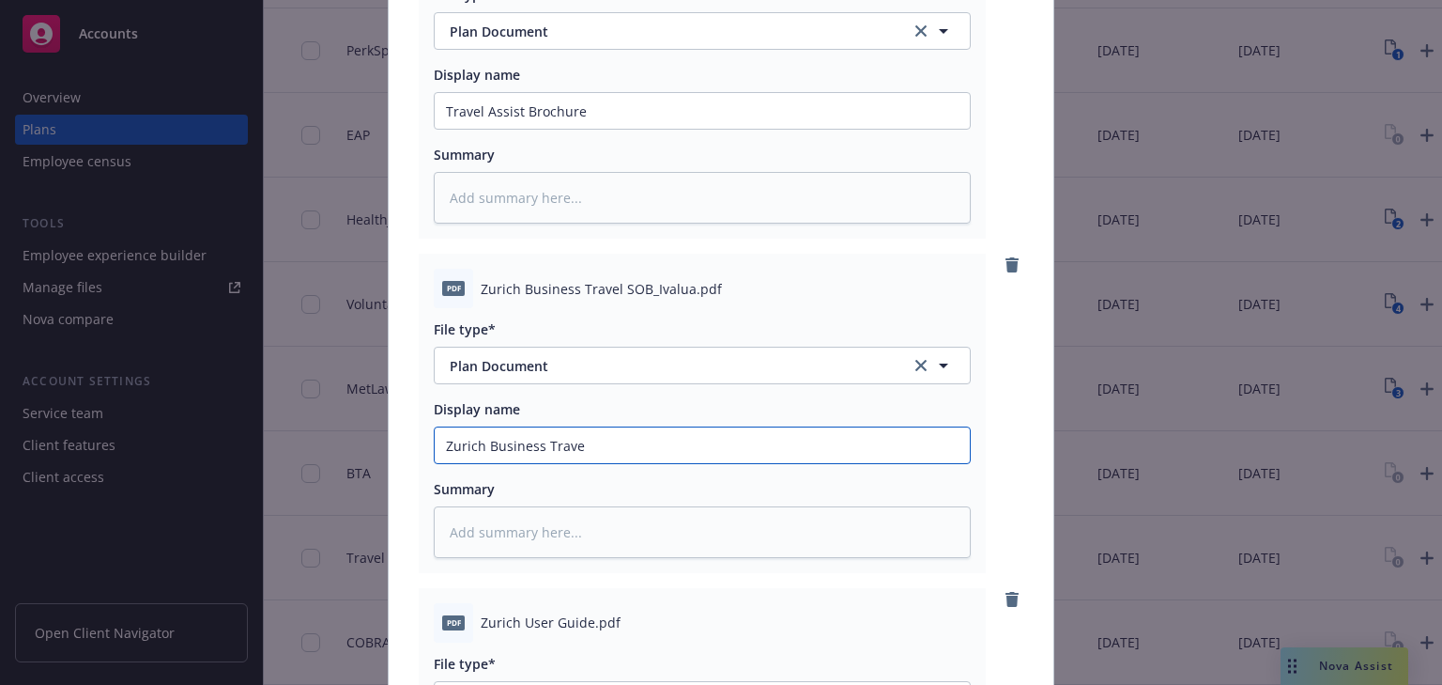
type input "Zurich Business Travel"
type textarea "x"
type input "Zurich Business Travel"
type textarea "x"
type input "Zurich Business Travel S"
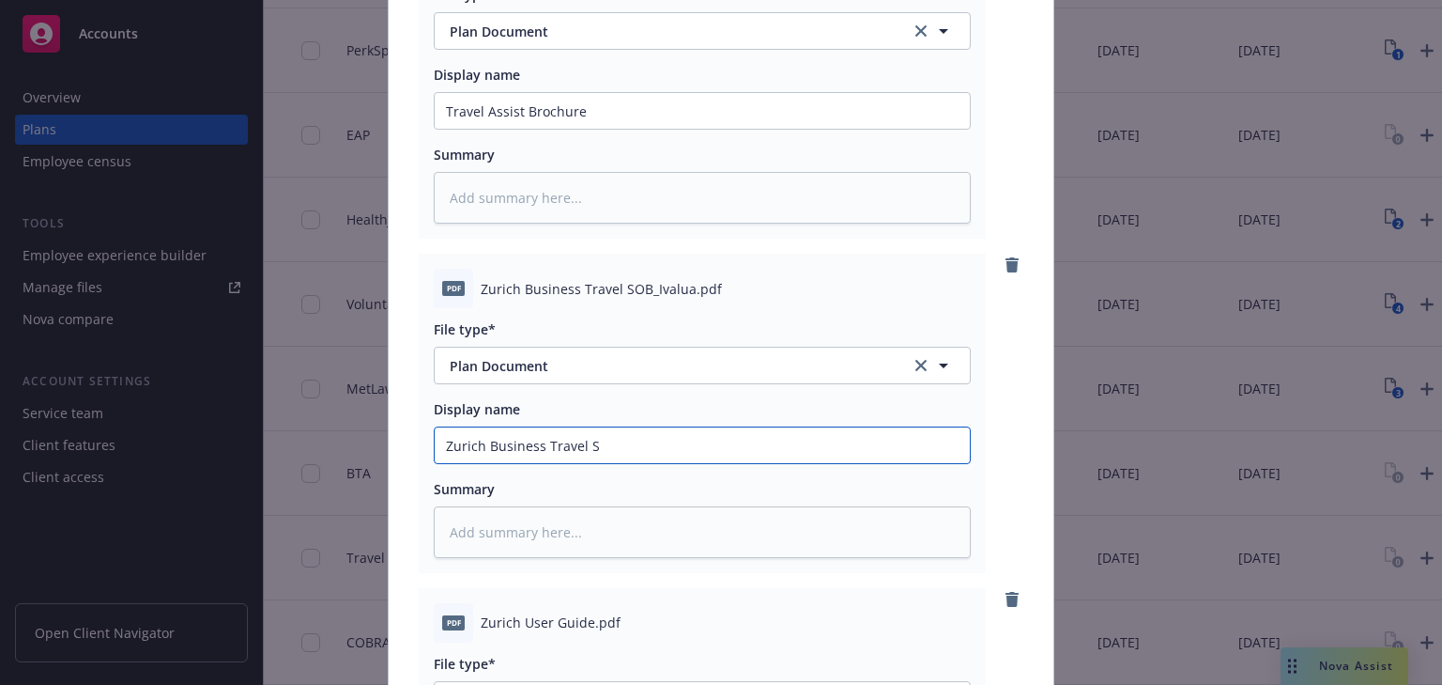
type textarea "x"
type input "Zurich Business Travel SO"
type textarea "x"
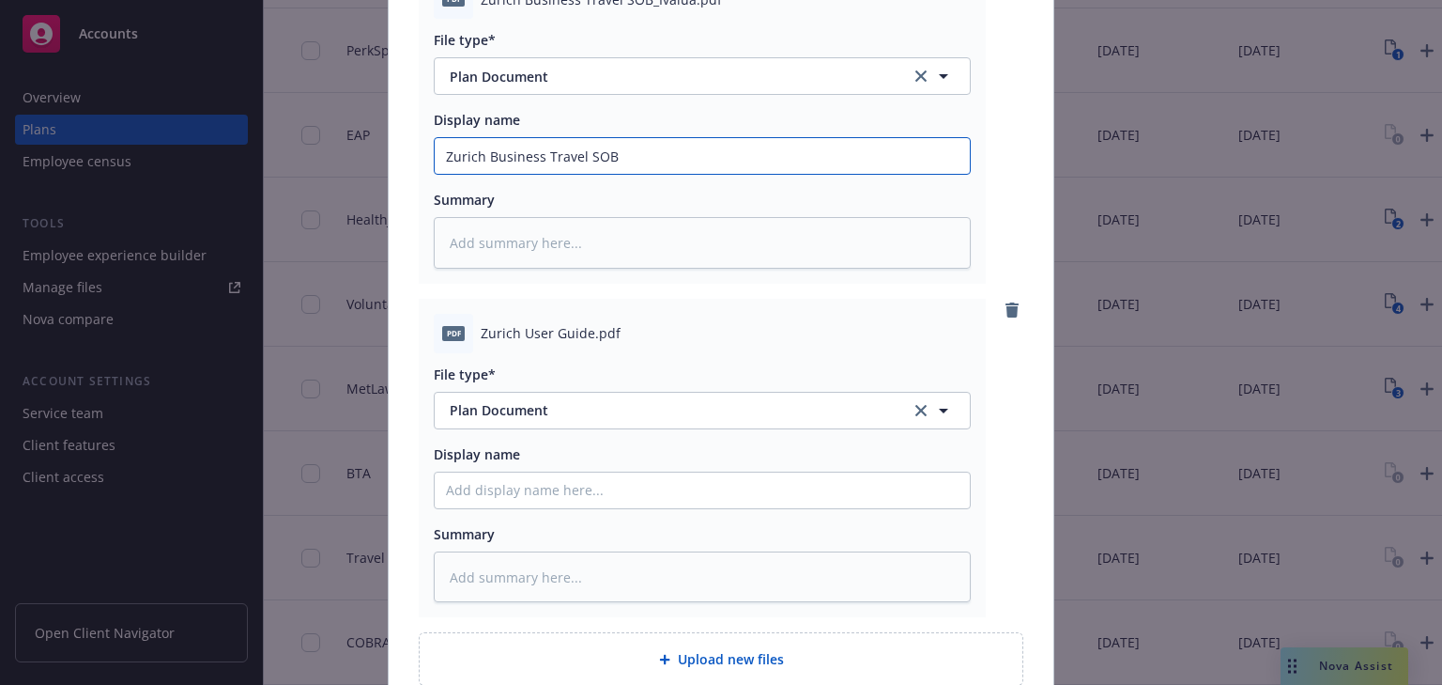
scroll to position [601, 0]
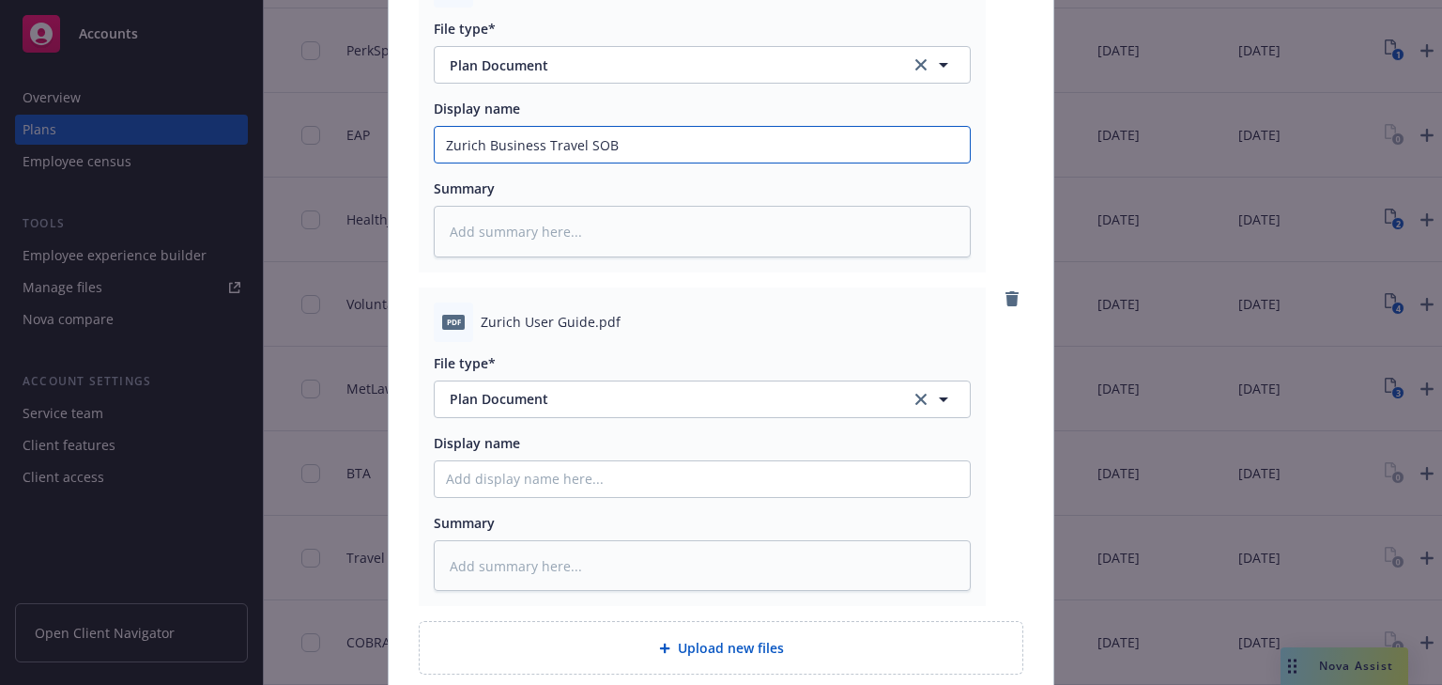
type input "Zurich Business Travel SOB"
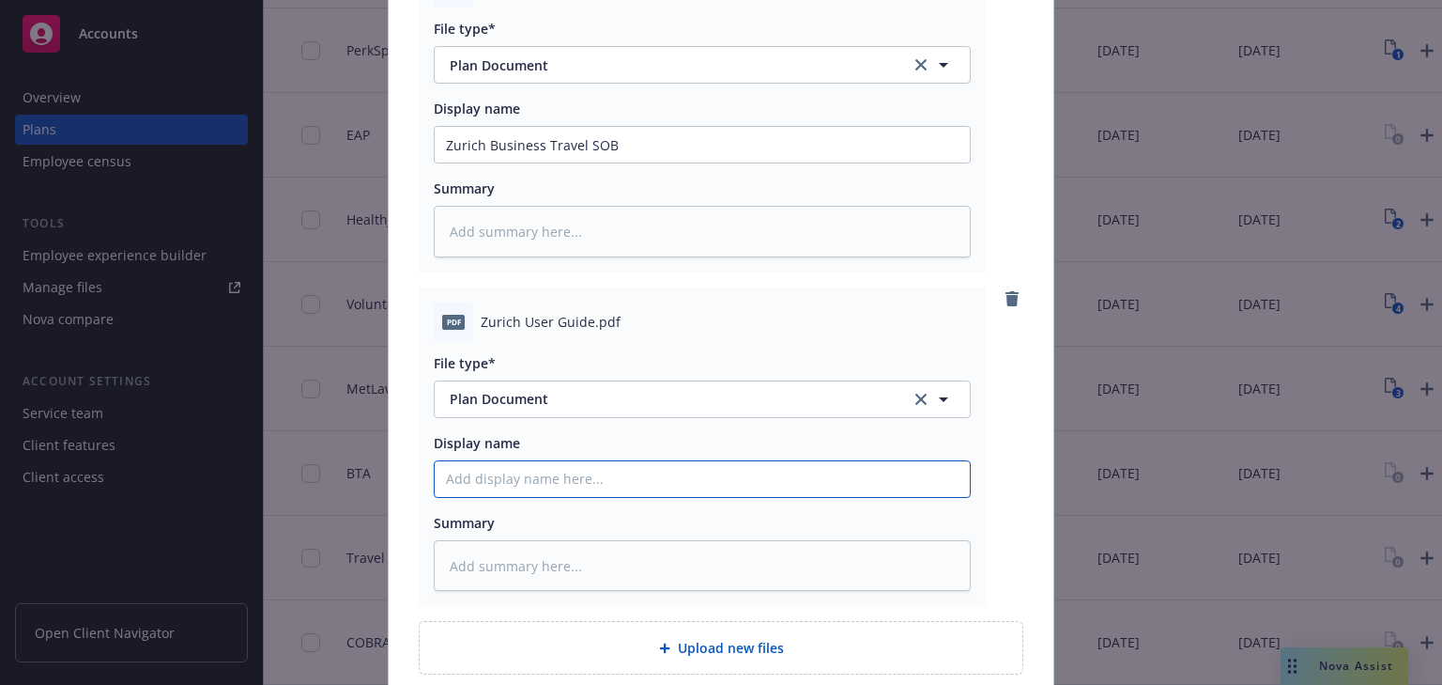
click at [541, 473] on input "Display name" at bounding box center [702, 479] width 535 height 36
type textarea "x"
type input "Z"
type textarea "x"
type input "Zu"
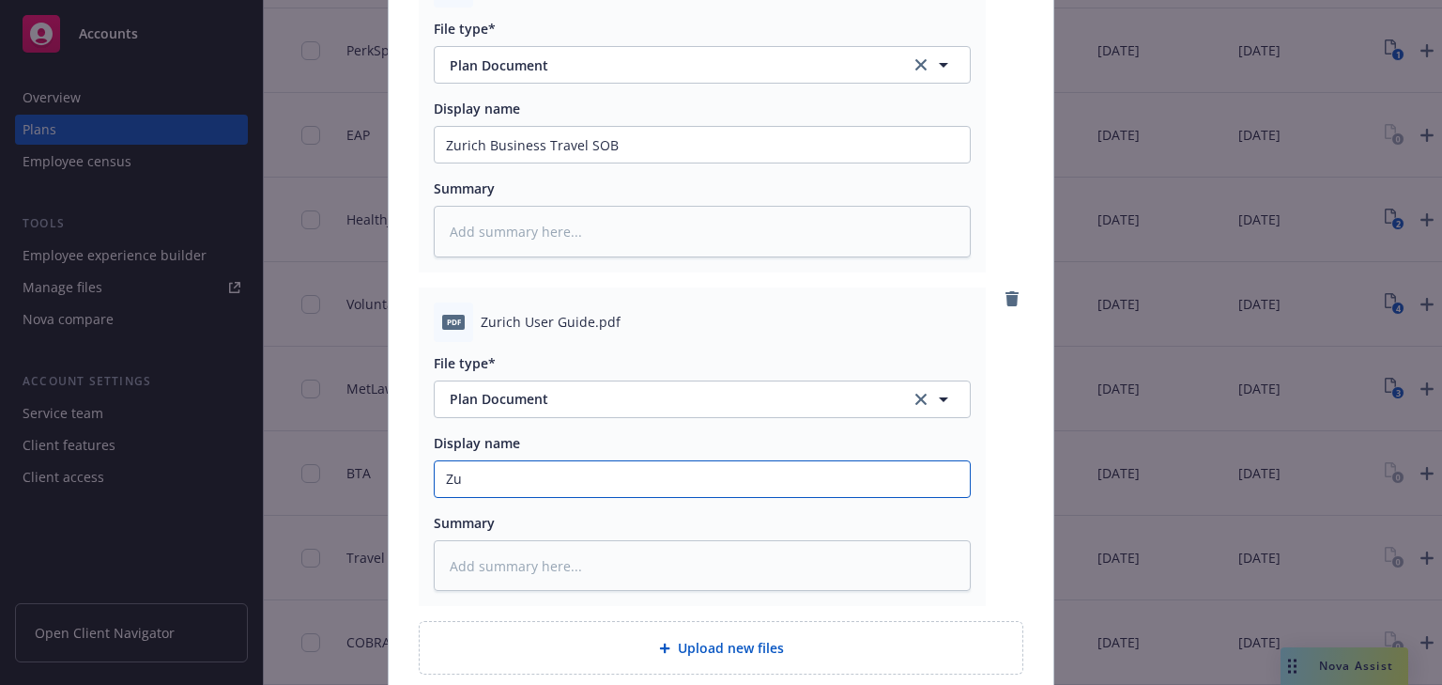
type textarea "x"
type input "Zur"
type textarea "x"
type input "Zuri"
type textarea "x"
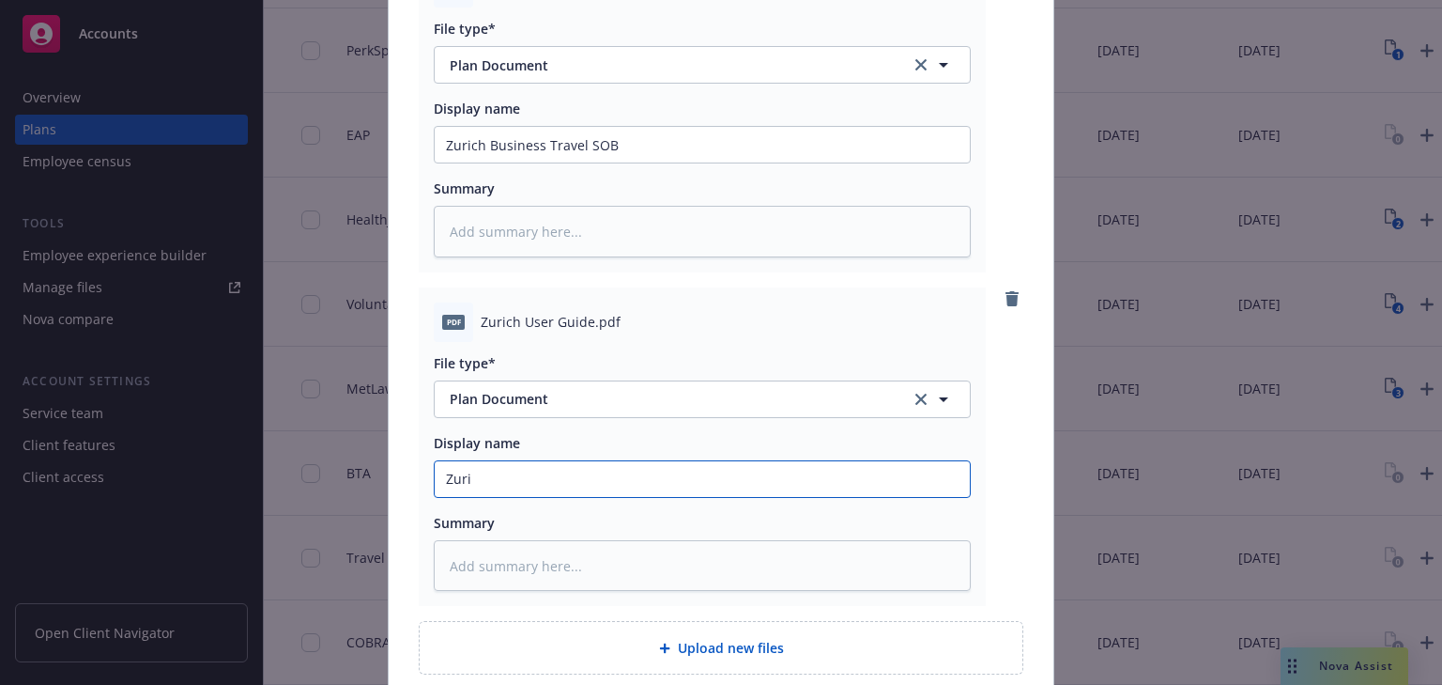
type input "Zuric"
type textarea "x"
type input "Zurich"
type textarea "x"
type input "Zurich"
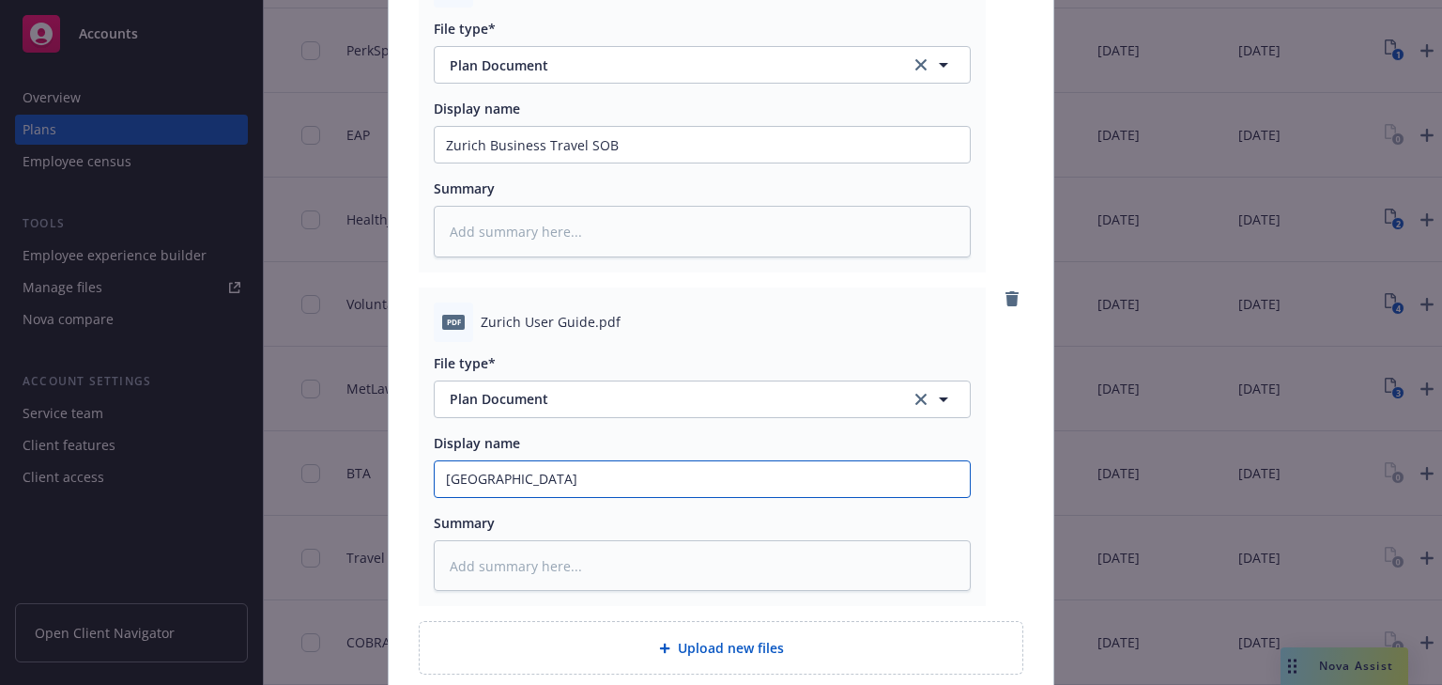
type textarea "x"
type input "Zurich U"
type textarea "x"
type input "Zurich Use"
type textarea "x"
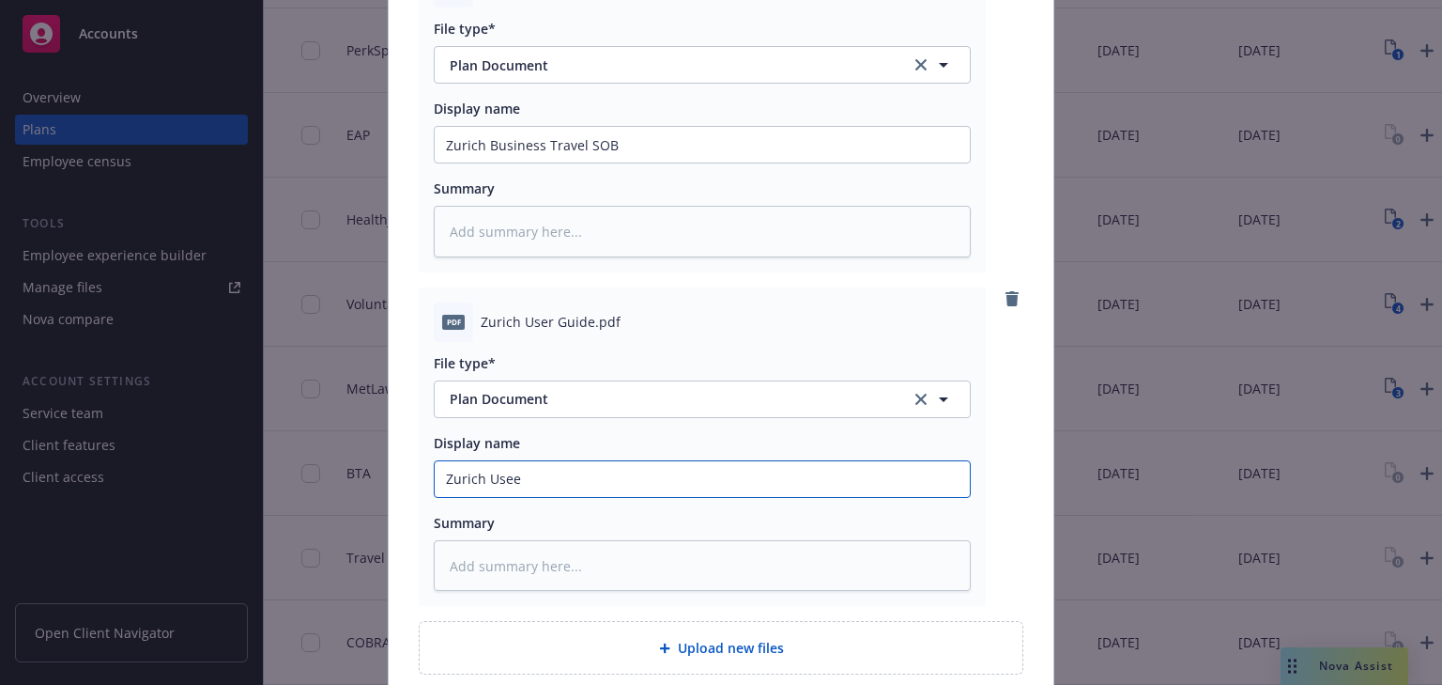
type input "Zurich Useer"
type textarea "x"
type input "Zurich Useer"
type textarea "x"
type input "Zurich Useer G"
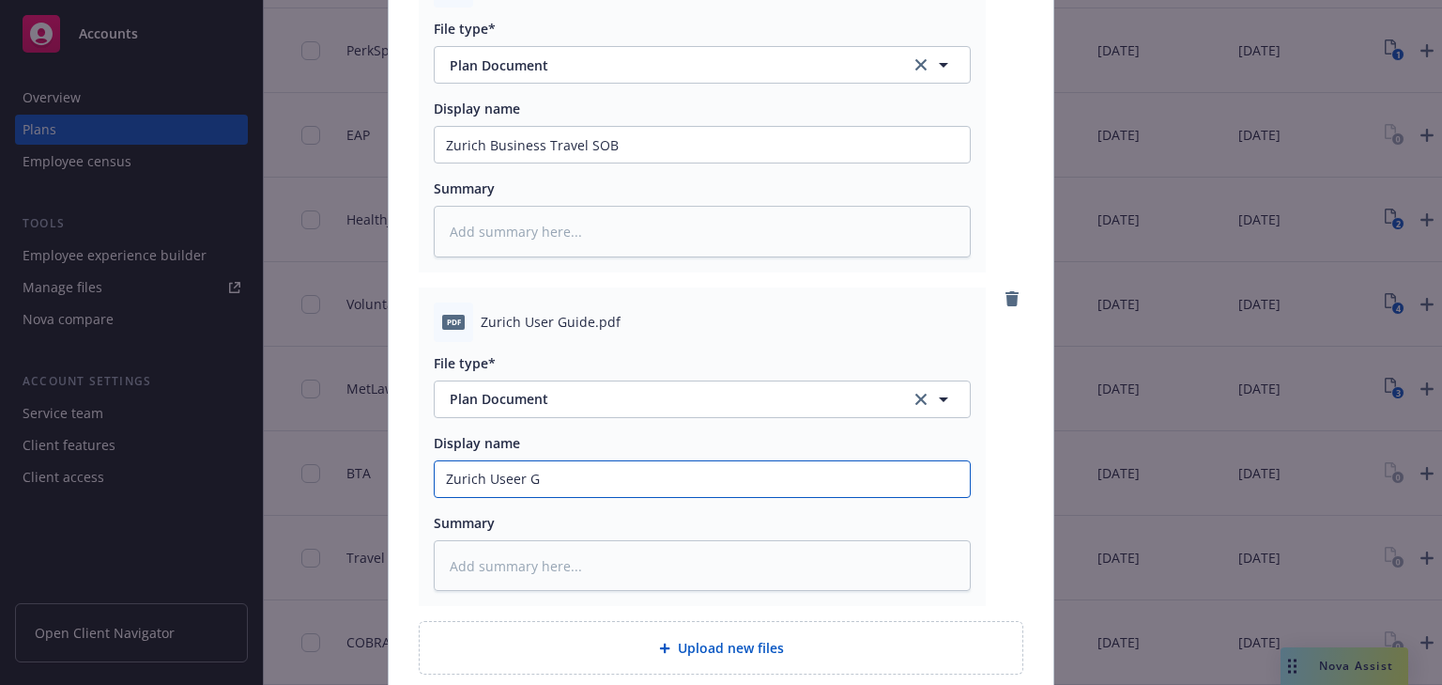
type textarea "x"
type input "Zurich Useer Gu"
type textarea "x"
type input "Zurich Useer Gui"
type textarea "x"
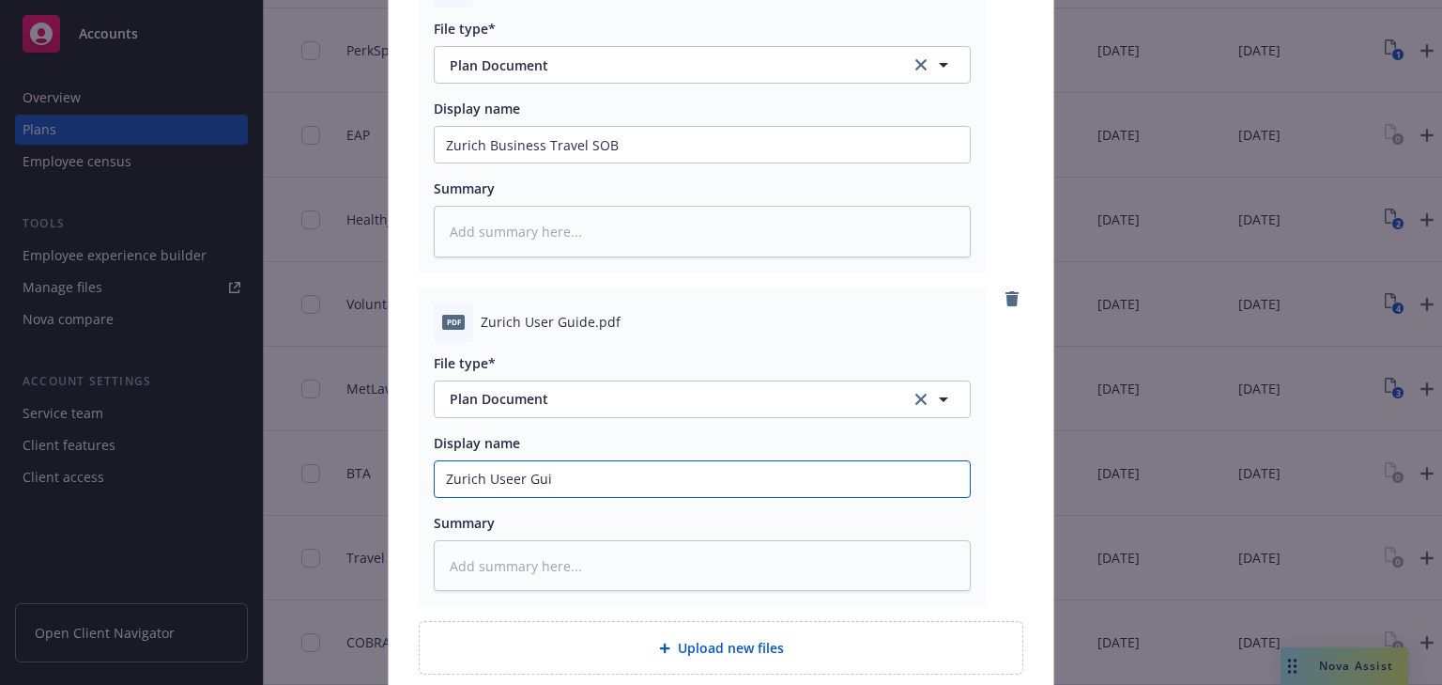
type input "Zurich Useer Guid"
type textarea "x"
type input "Zurich Useer Guide"
click at [1011, 295] on icon "remove" at bounding box center [1012, 298] width 13 height 15
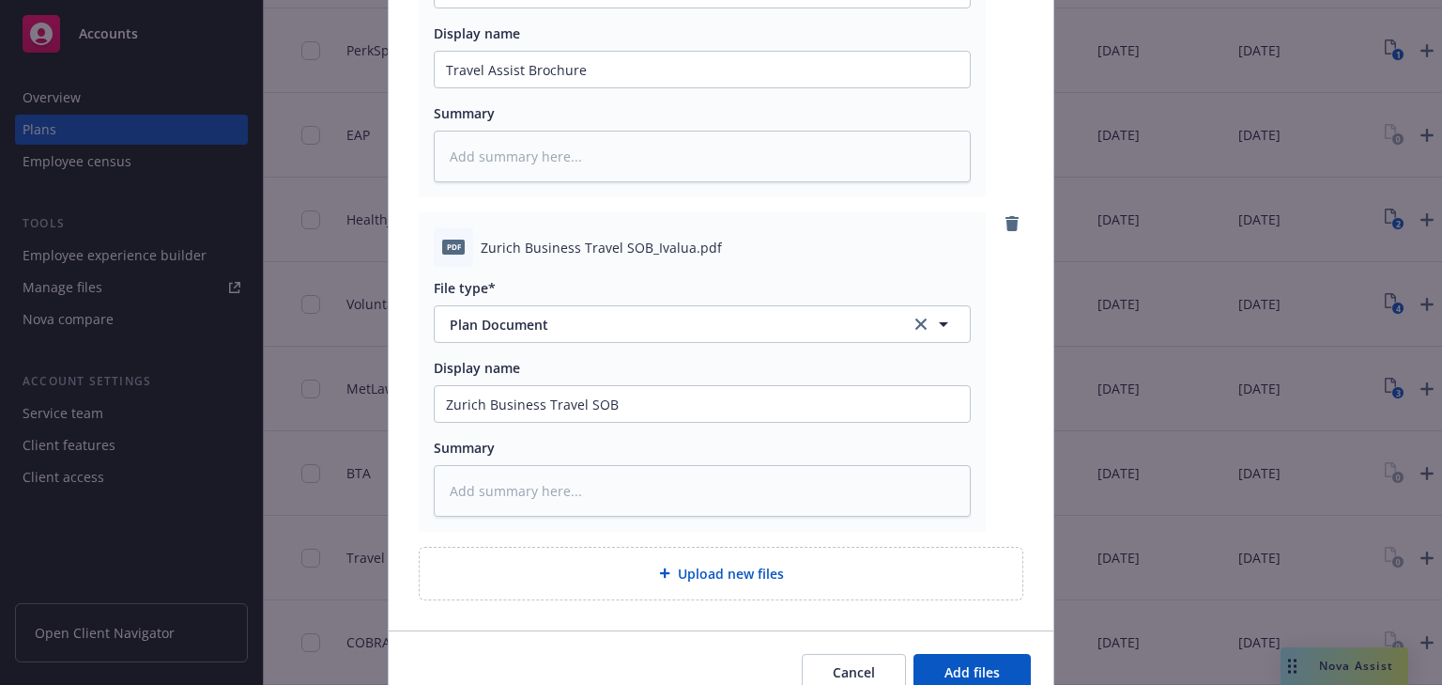
scroll to position [205, 0]
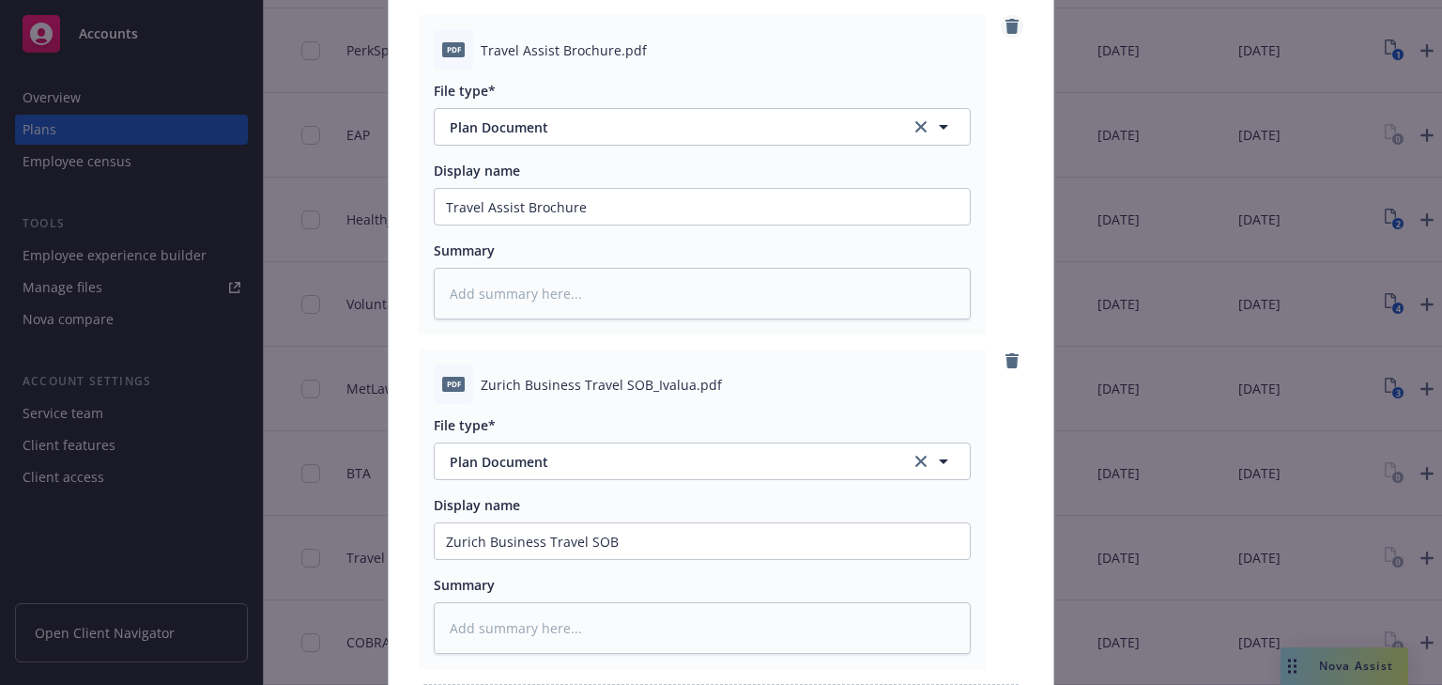
click at [1007, 24] on icon "remove" at bounding box center [1012, 26] width 13 height 15
type textarea "x"
type input "Zurich Business Travel SOB"
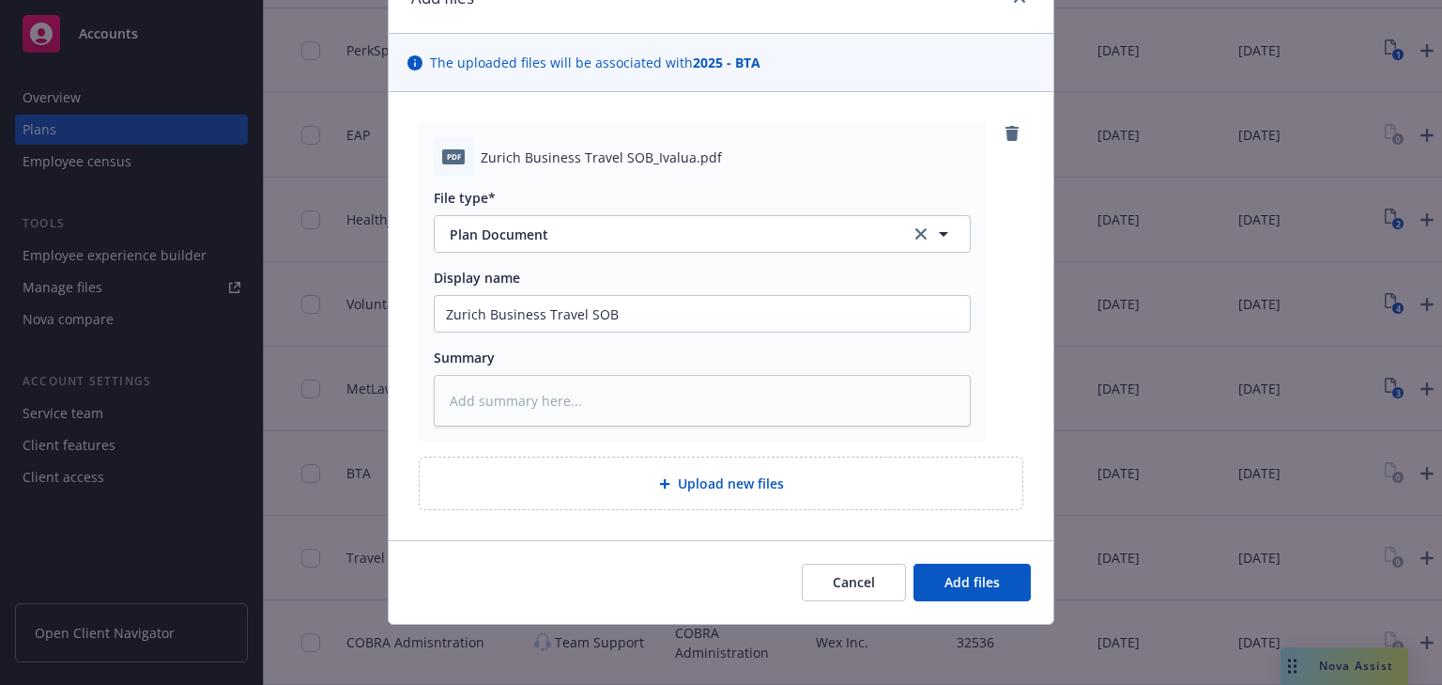
scroll to position [97, 0]
click at [958, 577] on span "Add files" at bounding box center [972, 583] width 55 height 18
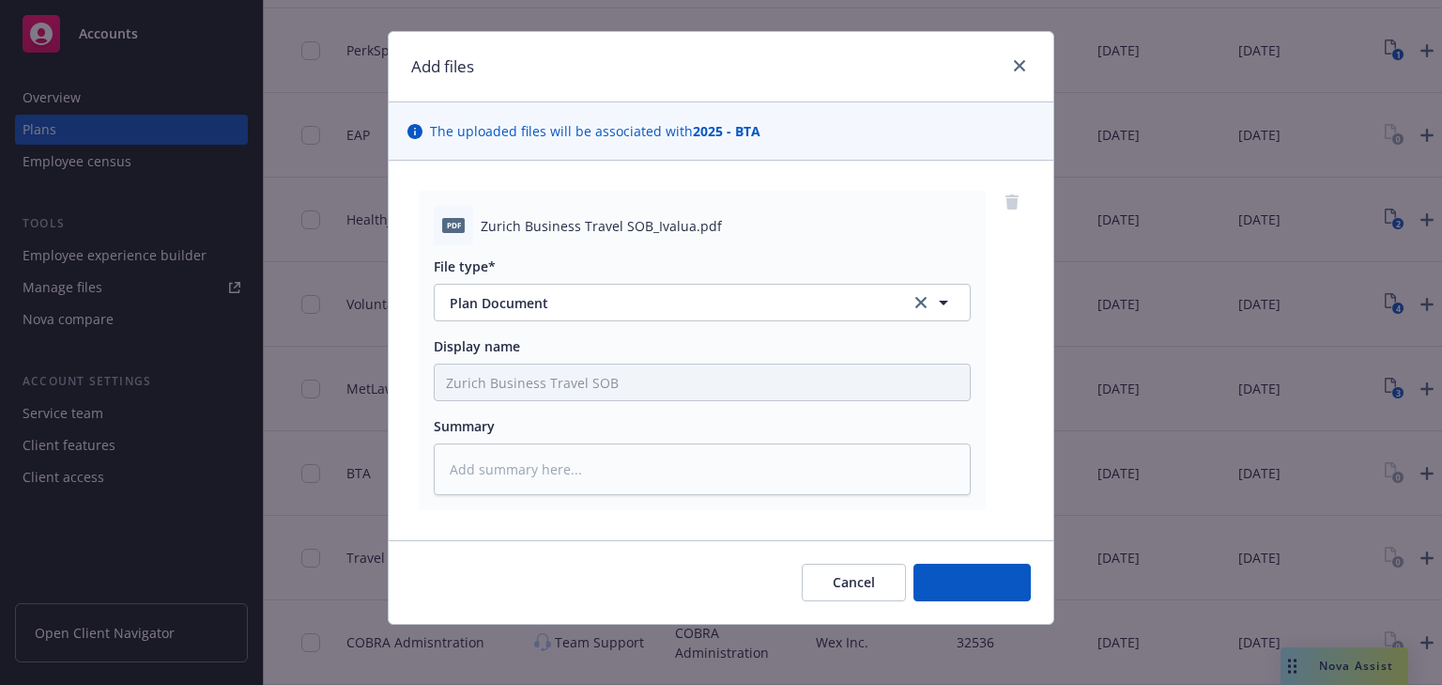
scroll to position [28, 0]
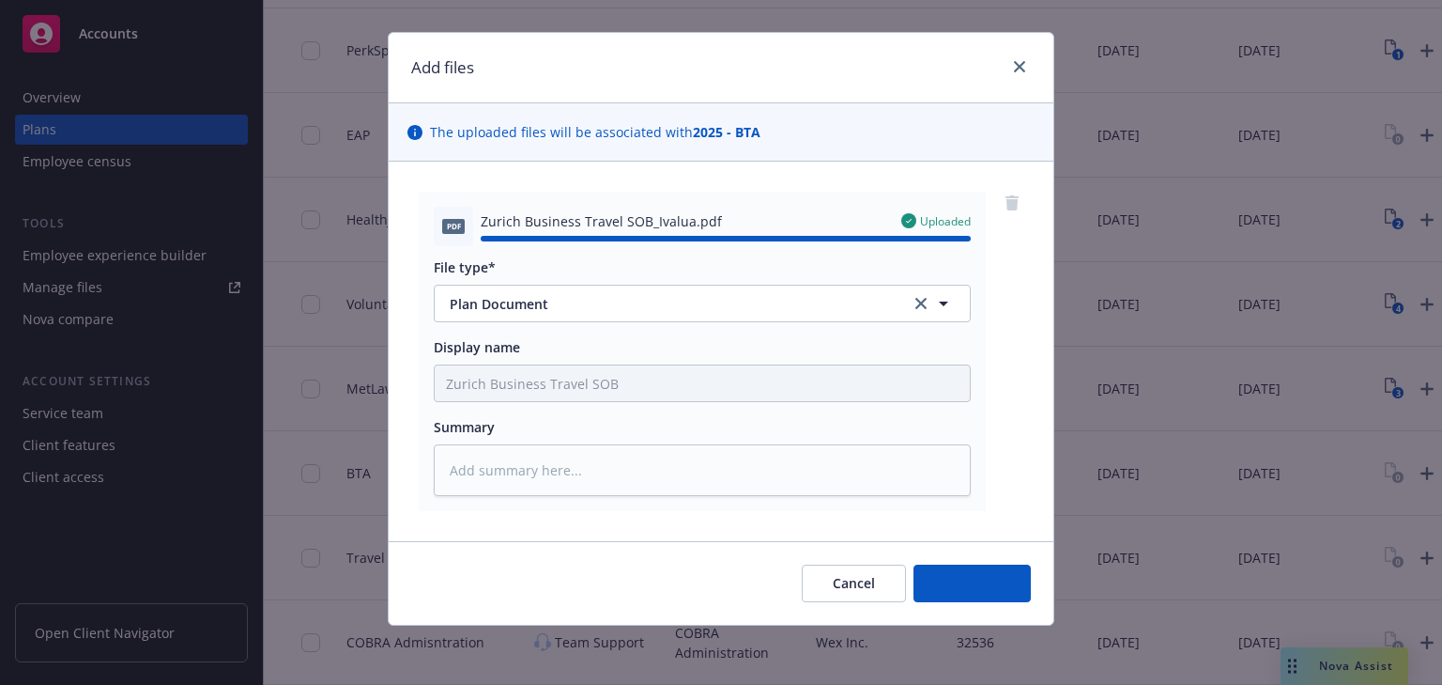
type textarea "x"
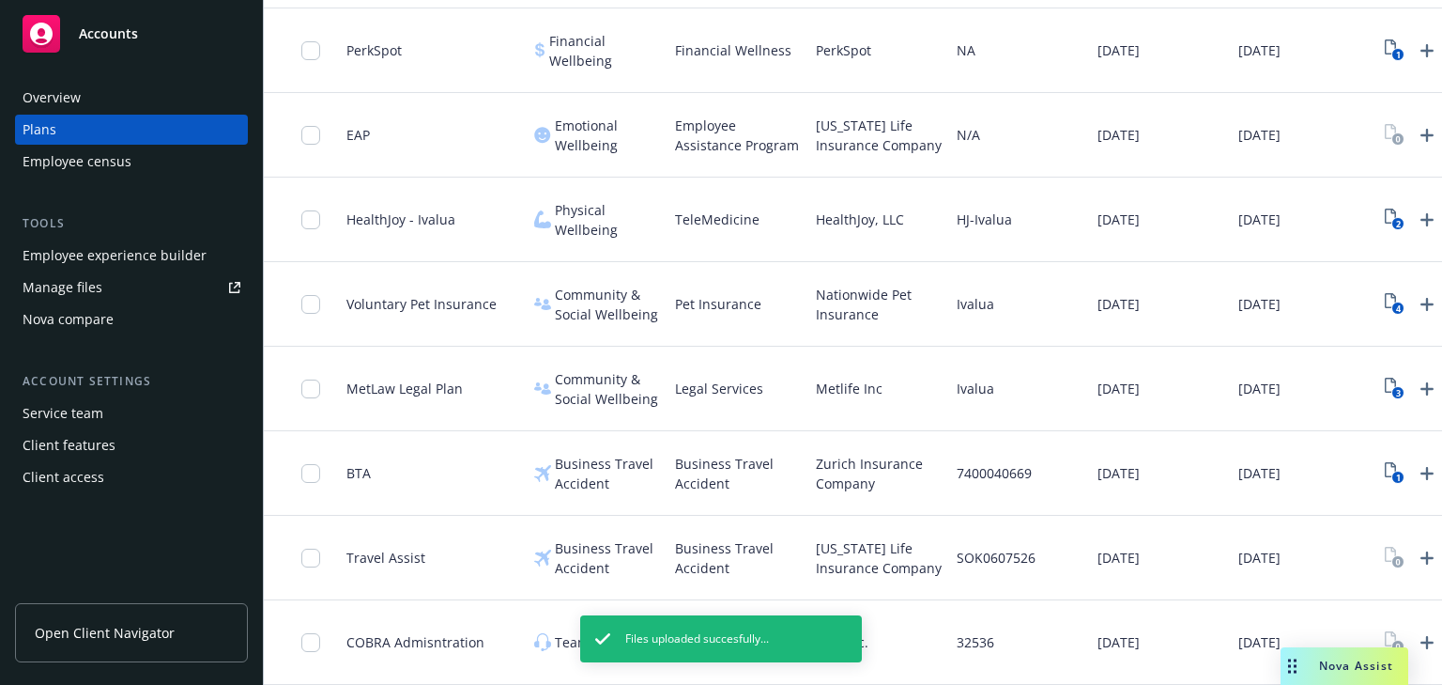
click at [58, 252] on div "Employee experience builder" at bounding box center [115, 255] width 184 height 30
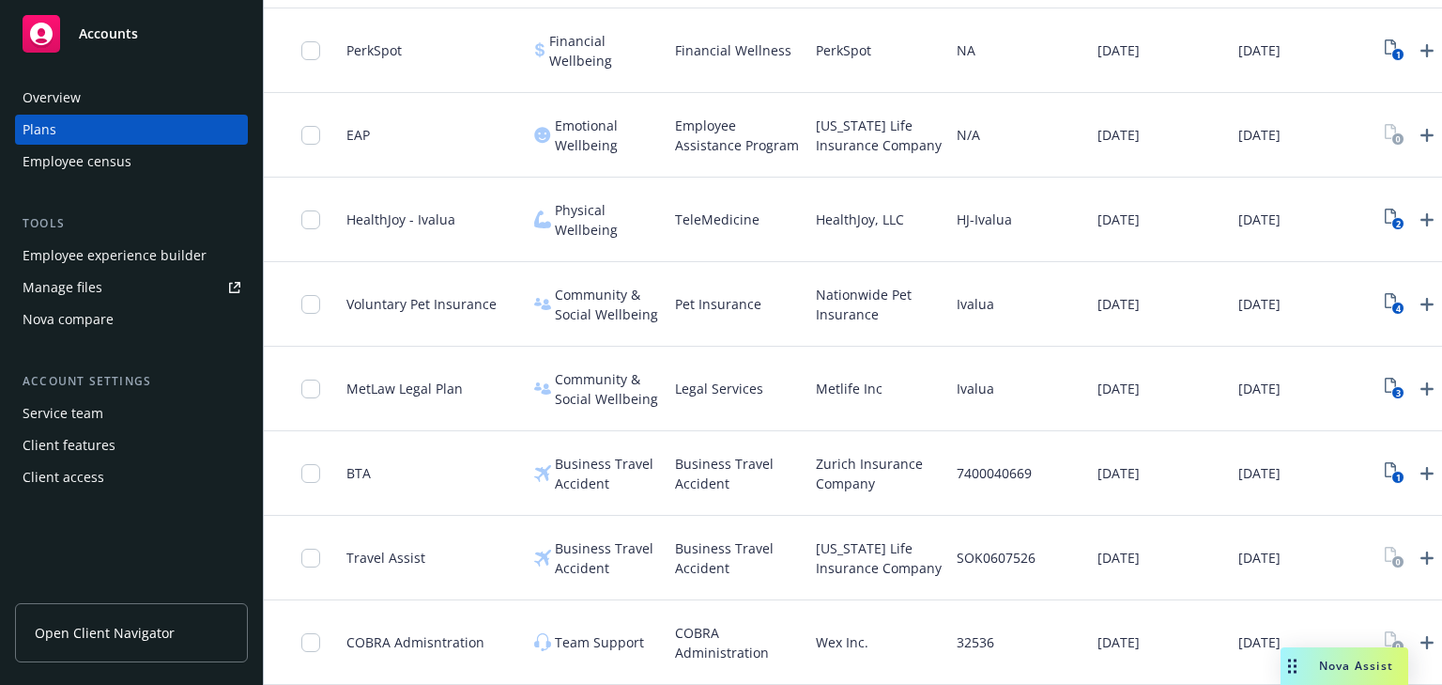
scroll to position [1792, 0]
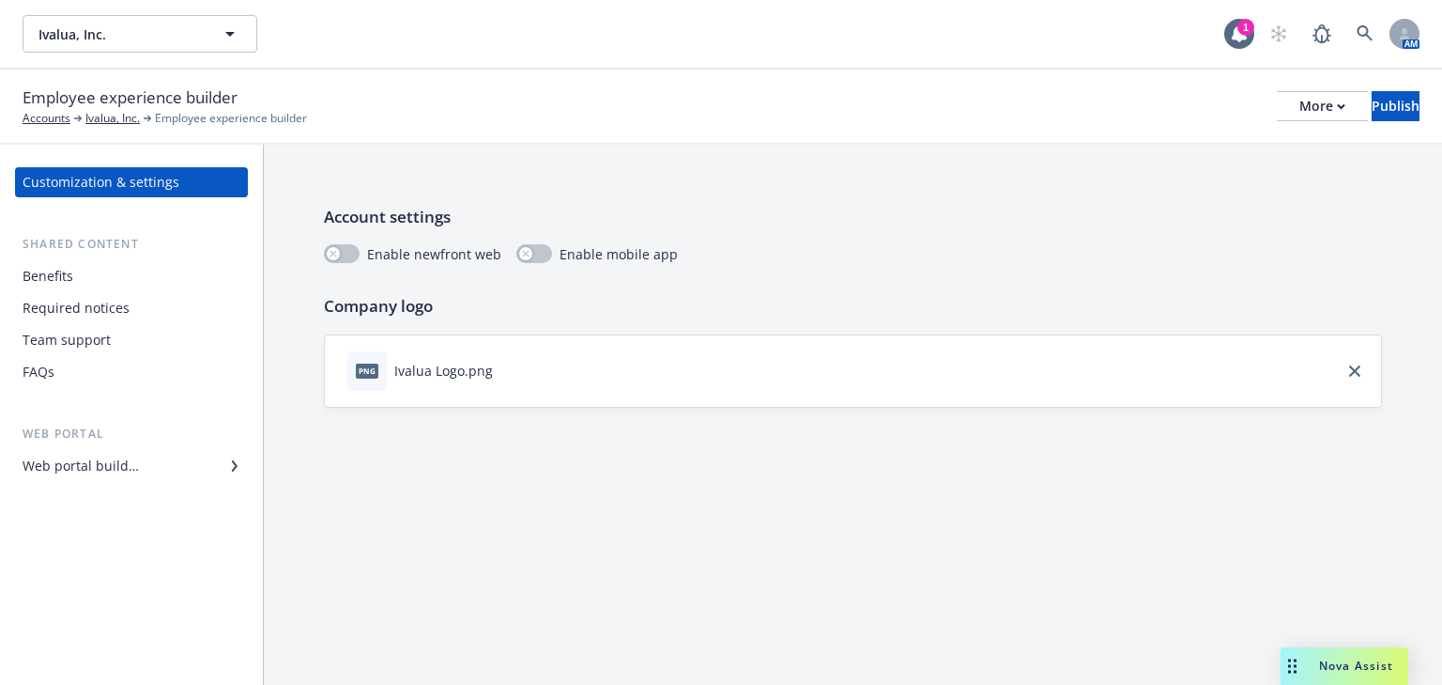
click at [88, 464] on div "Web portal builder" at bounding box center [81, 466] width 116 height 30
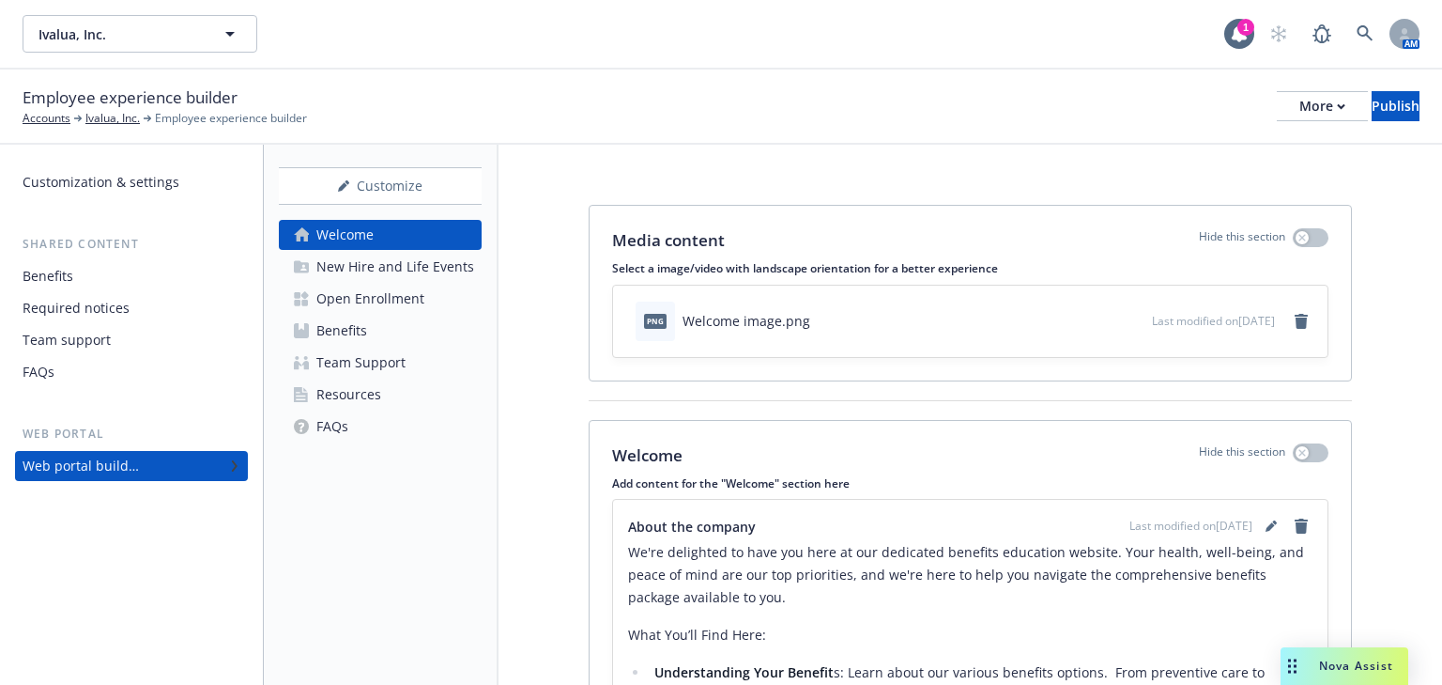
click at [343, 331] on div "Benefits" at bounding box center [341, 331] width 51 height 30
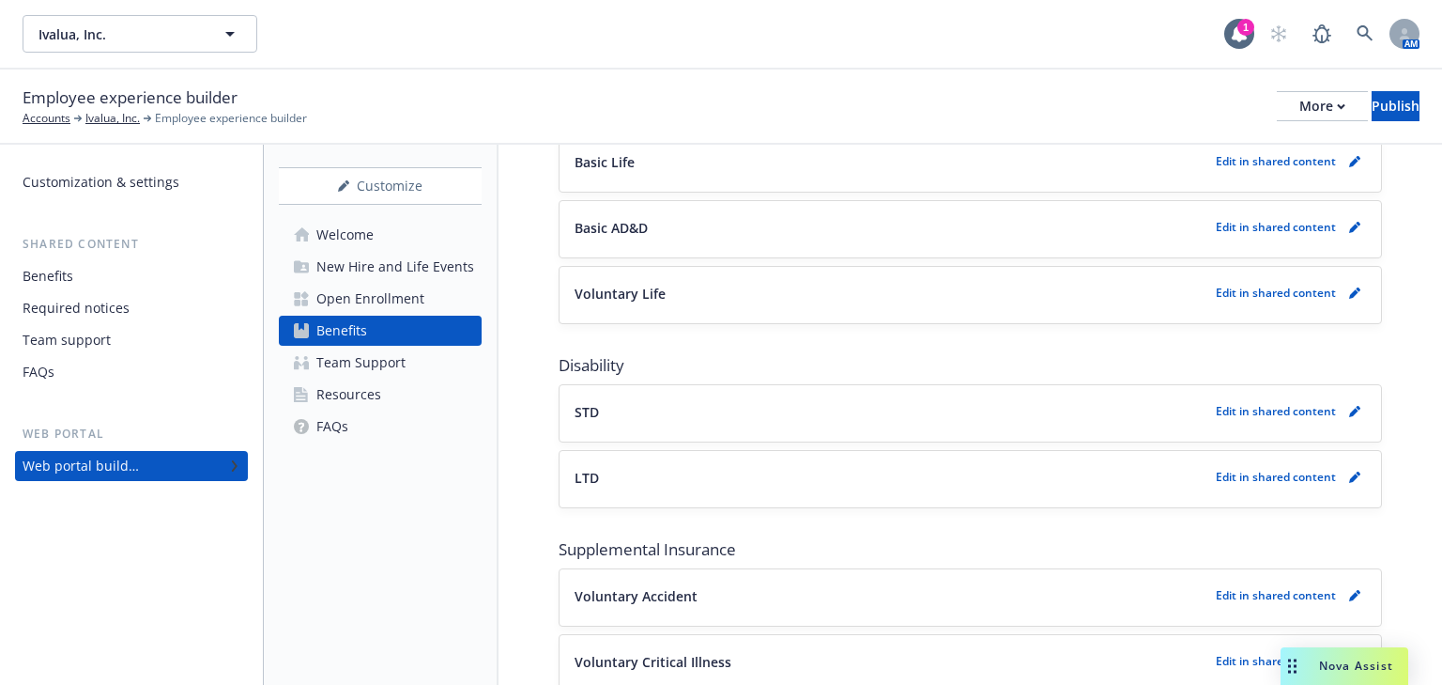
scroll to position [763, 0]
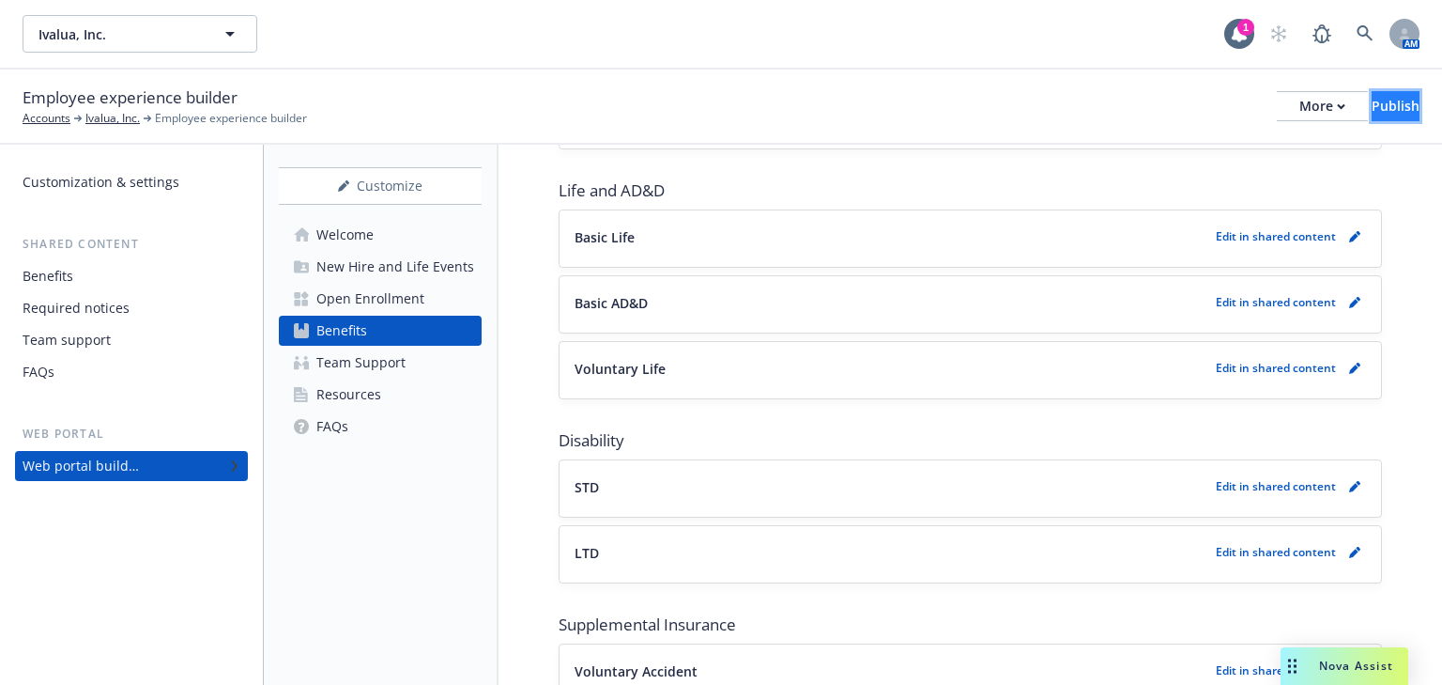
click at [1373, 110] on div "Publish" at bounding box center [1396, 106] width 48 height 28
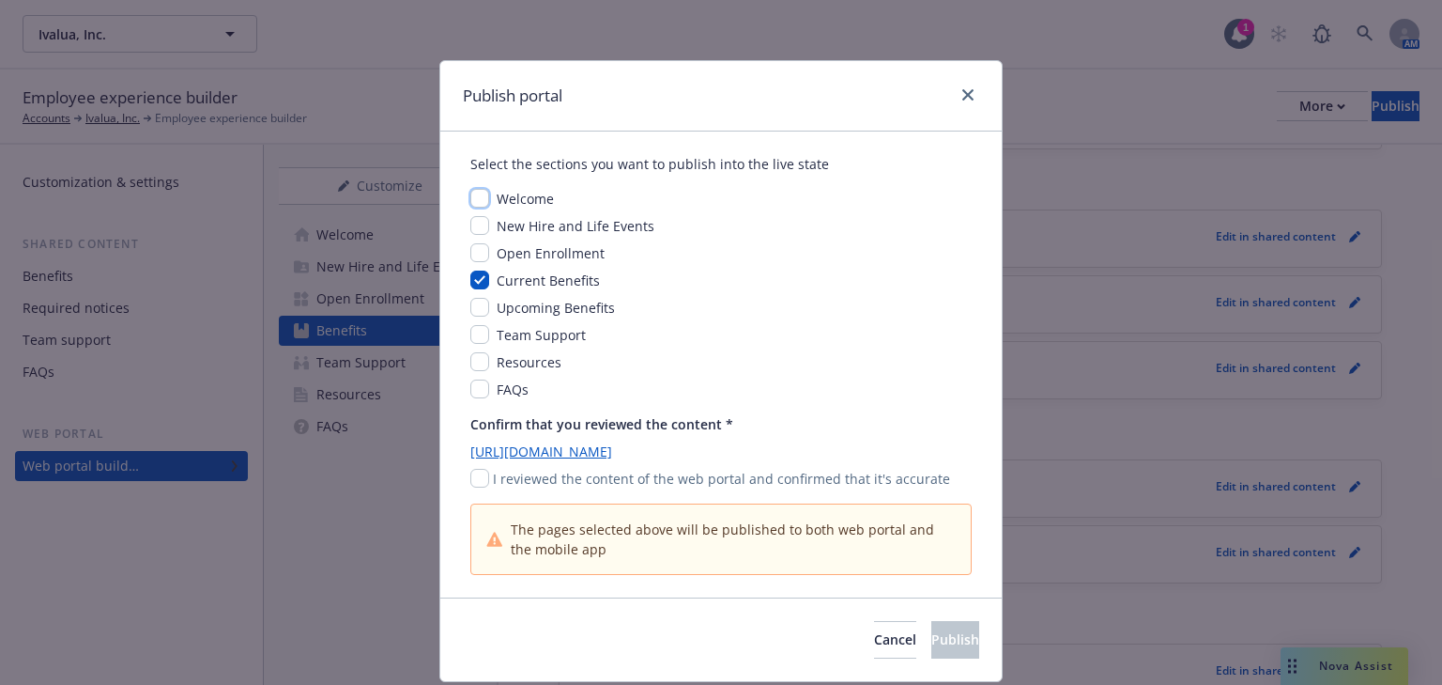
click at [473, 199] on input "checkbox" at bounding box center [479, 198] width 19 height 19
checkbox input "true"
click at [473, 225] on input "checkbox" at bounding box center [479, 225] width 19 height 19
checkbox input "true"
drag, startPoint x: 471, startPoint y: 257, endPoint x: 469, endPoint y: 283, distance: 25.5
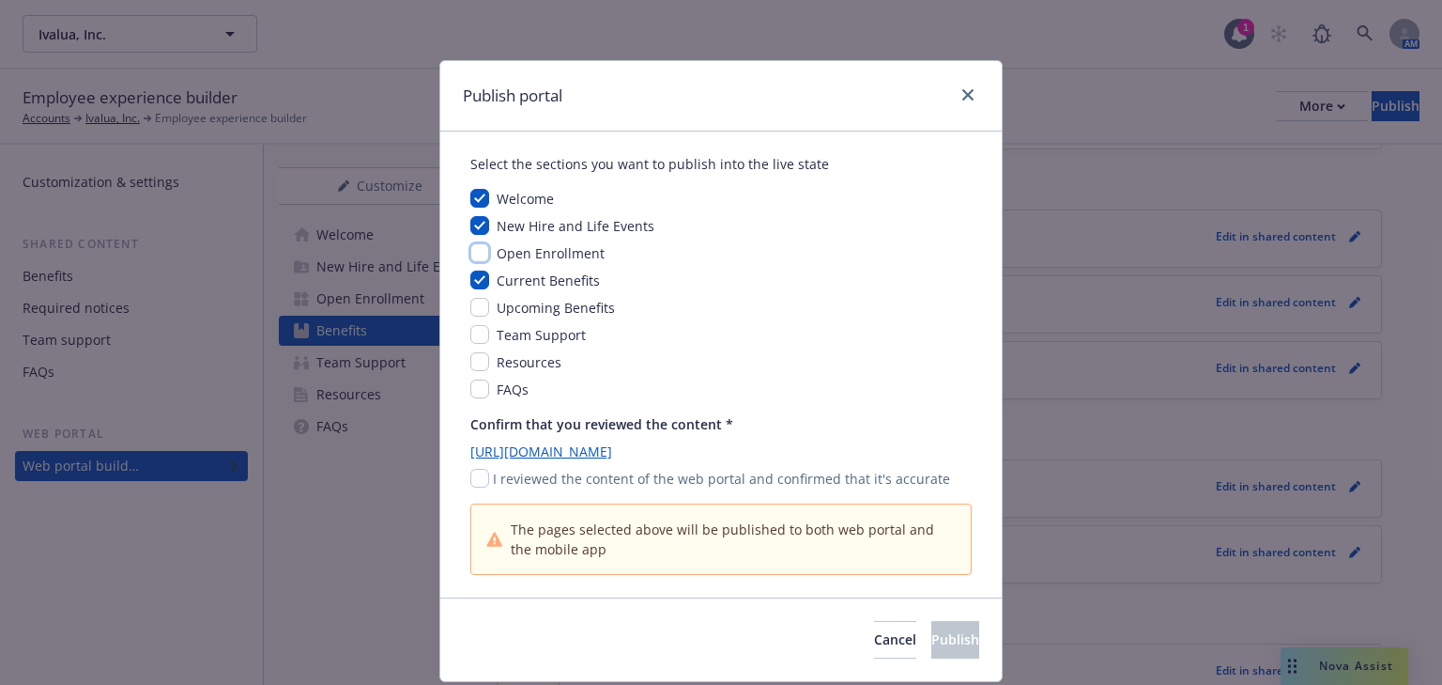
click at [472, 258] on input "checkbox" at bounding box center [479, 252] width 19 height 19
checkbox input "true"
click at [470, 298] on div "Upcoming Benefits" at bounding box center [720, 308] width 501 height 20
click at [470, 312] on input "checkbox" at bounding box center [479, 307] width 19 height 19
checkbox input "true"
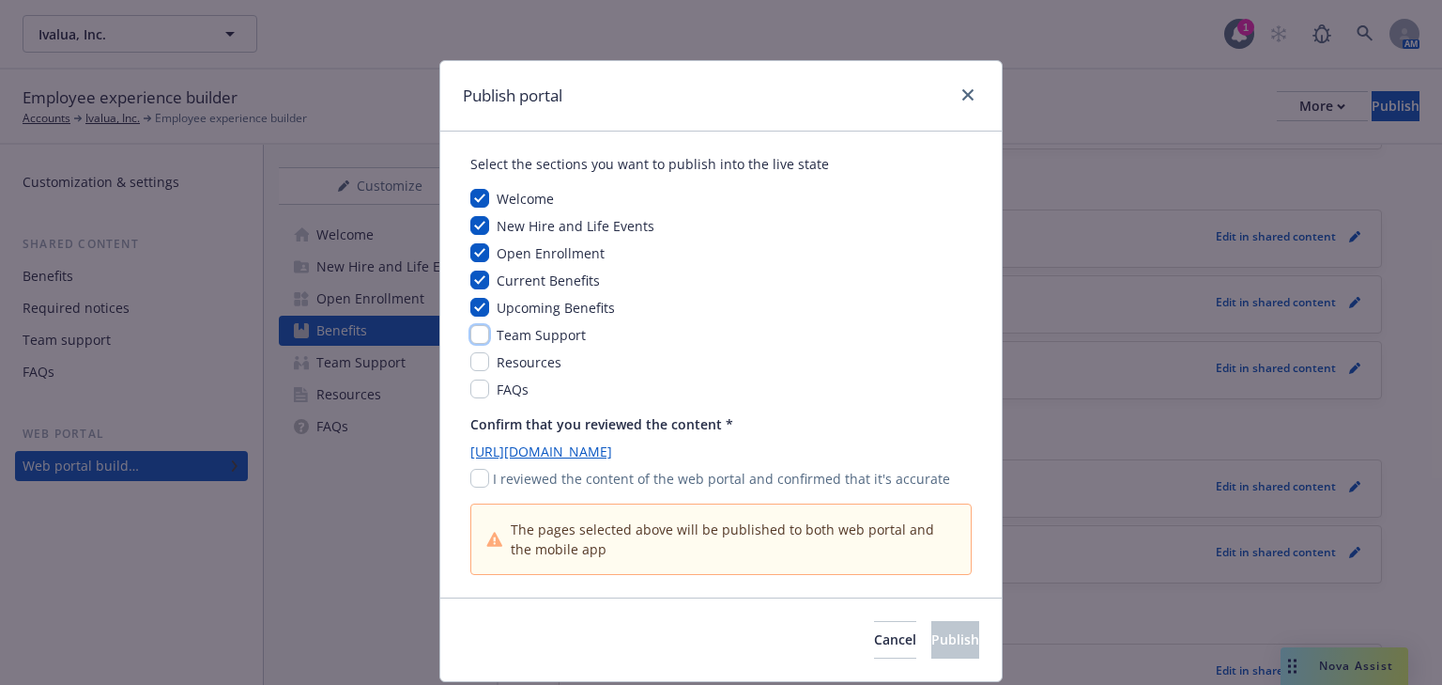
drag, startPoint x: 465, startPoint y: 331, endPoint x: 470, endPoint y: 342, distance: 12.2
click at [470, 331] on input "checkbox" at bounding box center [479, 334] width 19 height 19
checkbox input "true"
click at [473, 366] on input "checkbox" at bounding box center [479, 361] width 19 height 19
checkbox input "true"
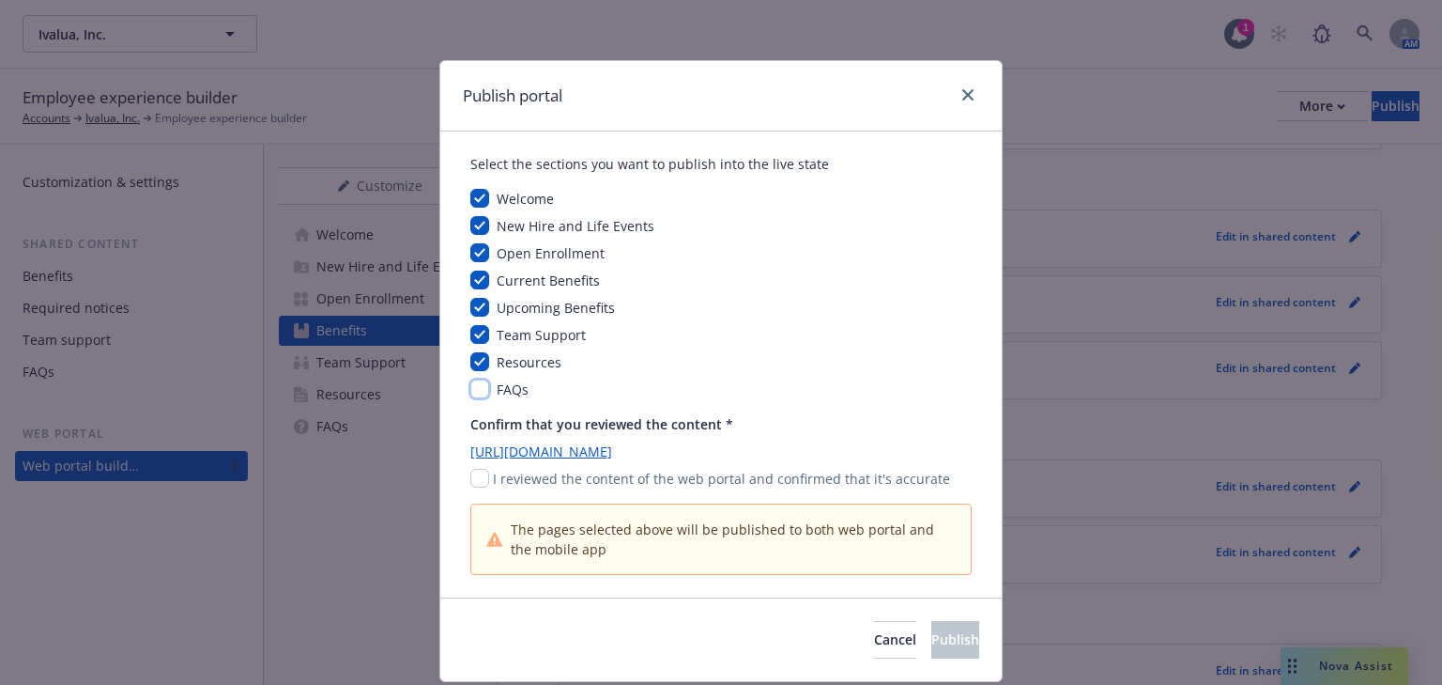
click at [475, 384] on input "checkbox" at bounding box center [479, 388] width 19 height 19
checkbox input "true"
click at [652, 605] on div "Cancel Publish" at bounding box center [721, 639] width 562 height 84
click at [471, 483] on input "checkbox" at bounding box center [479, 478] width 19 height 19
checkbox input "true"
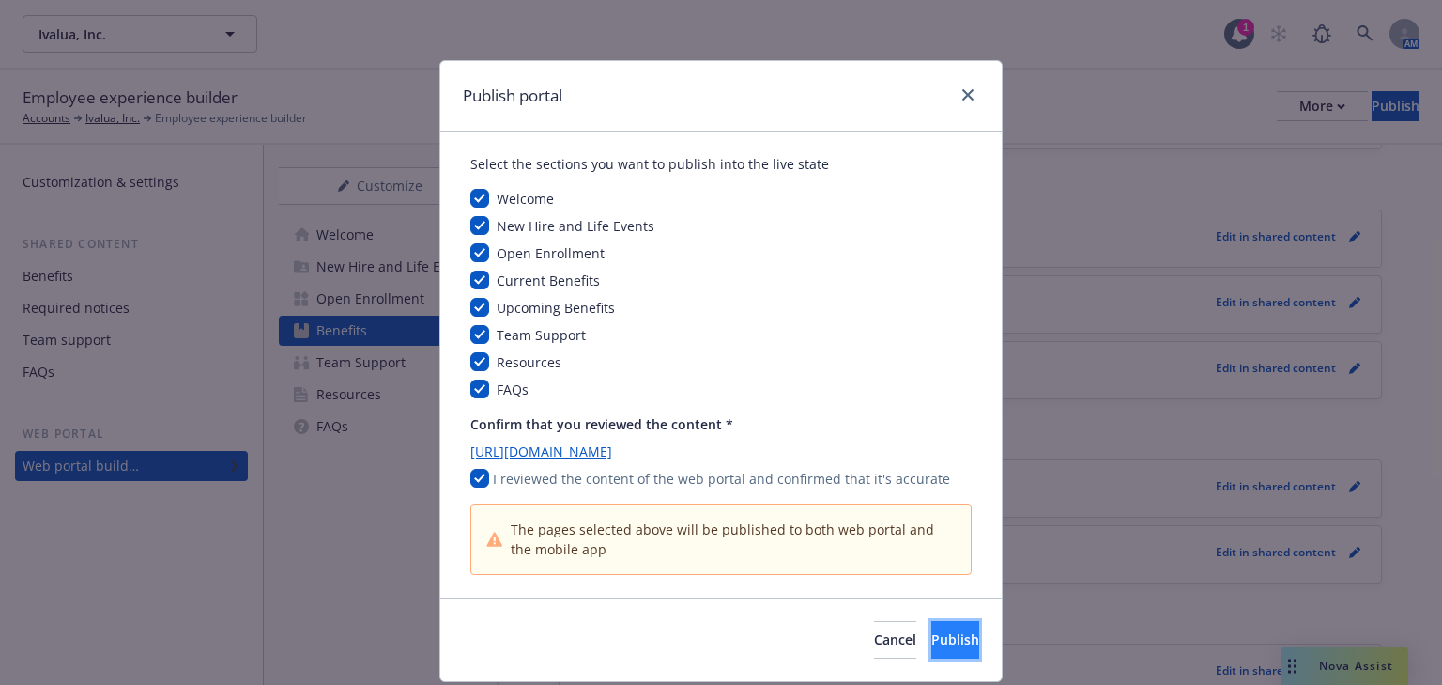
click at [932, 640] on button "Publish" at bounding box center [956, 640] width 48 height 38
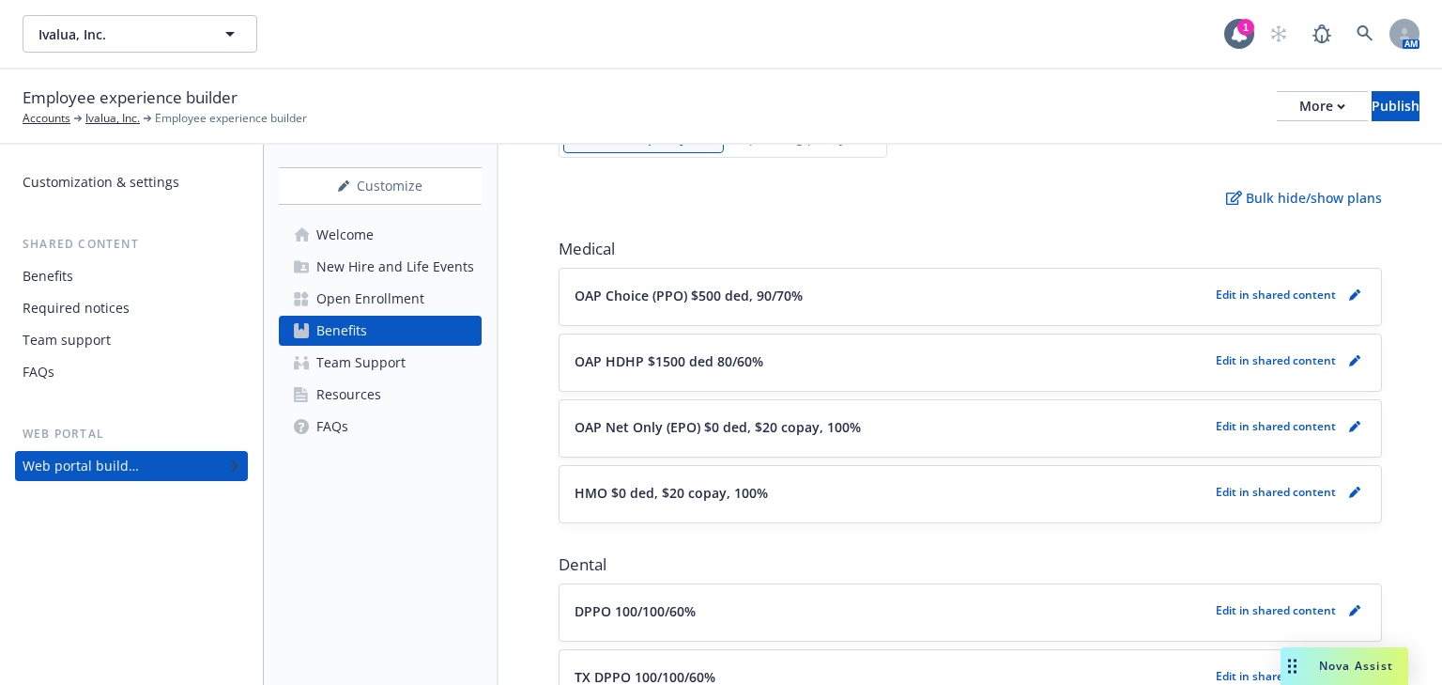
scroll to position [0, 0]
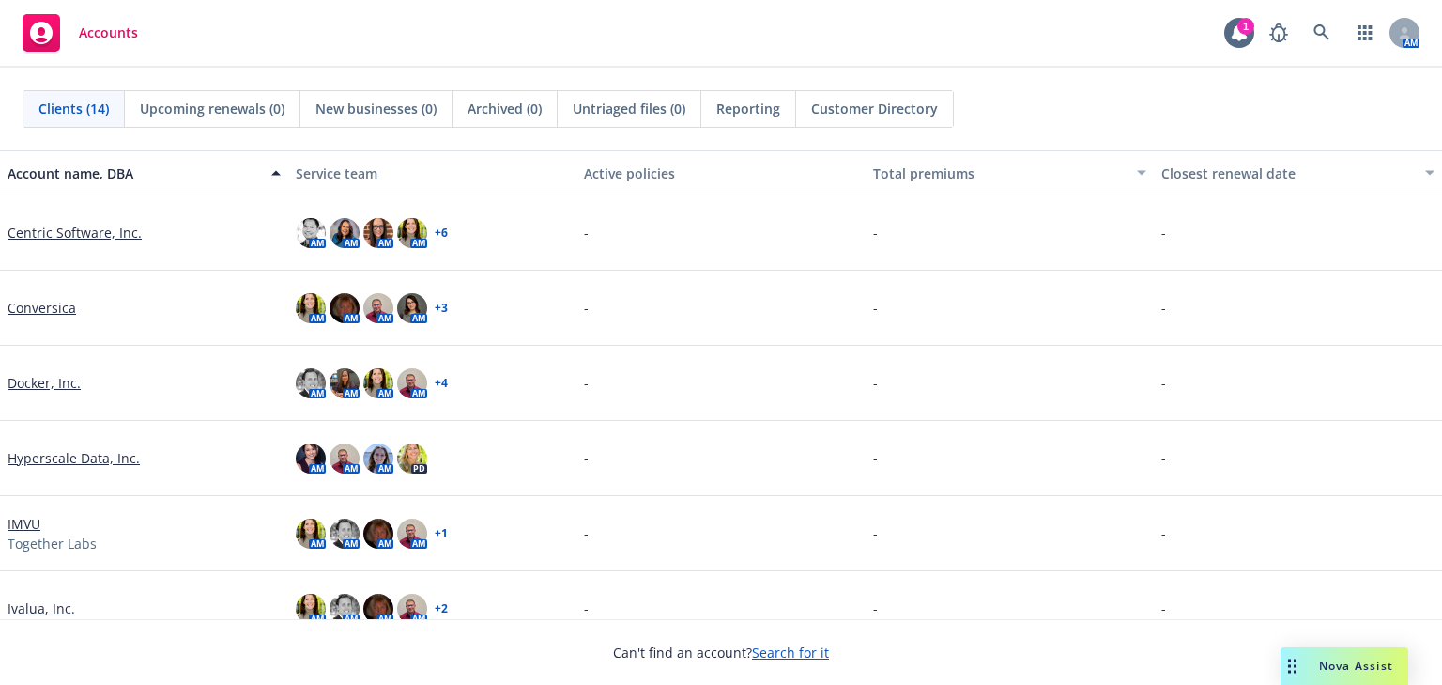
scroll to position [150, 0]
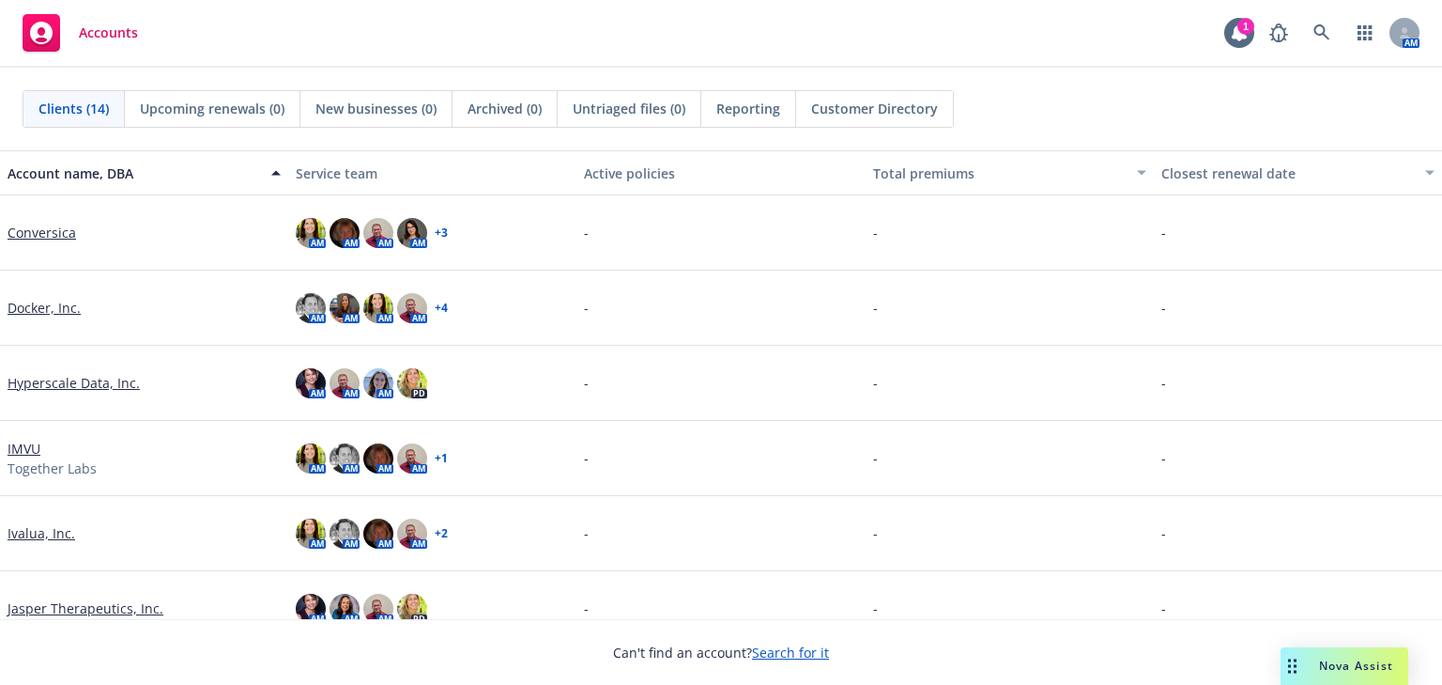
click at [34, 533] on link "Ivalua, Inc." at bounding box center [42, 533] width 68 height 20
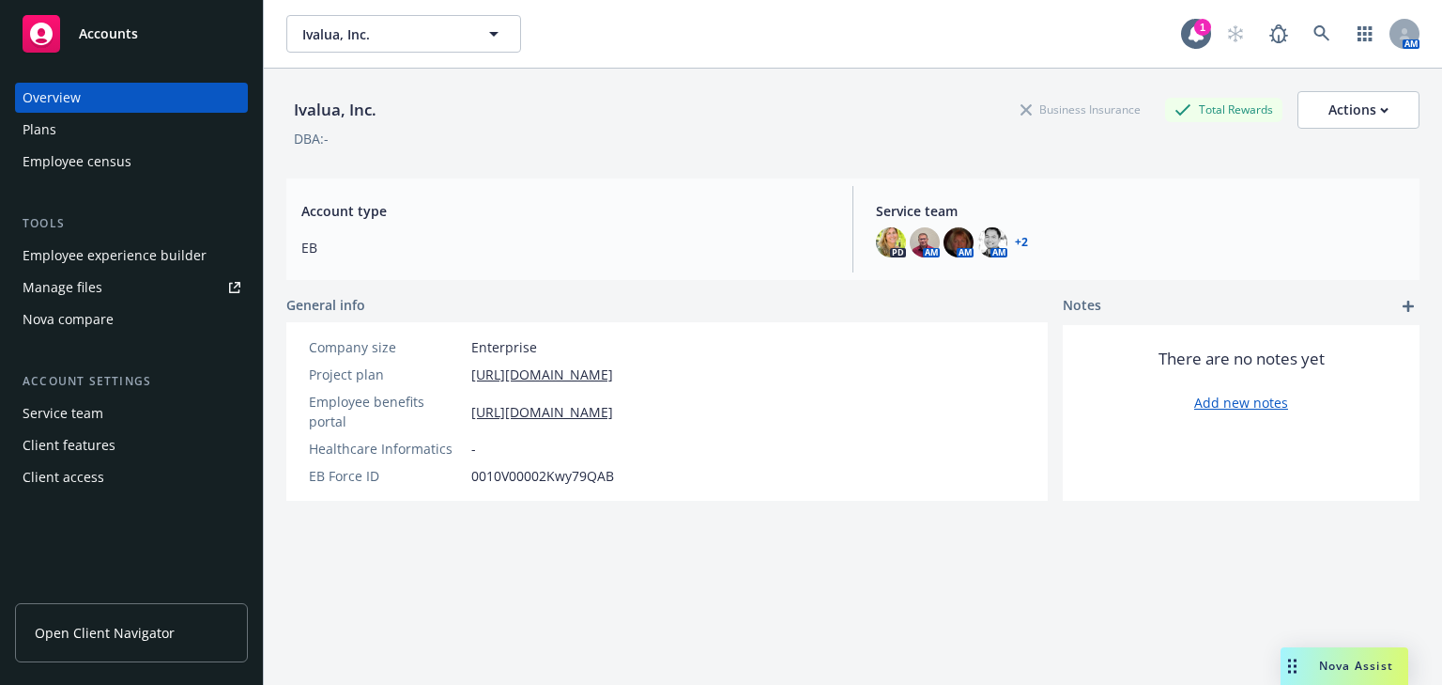
click at [68, 249] on div "Employee experience builder" at bounding box center [115, 255] width 184 height 30
click at [42, 129] on div "Plans" at bounding box center [40, 130] width 34 height 30
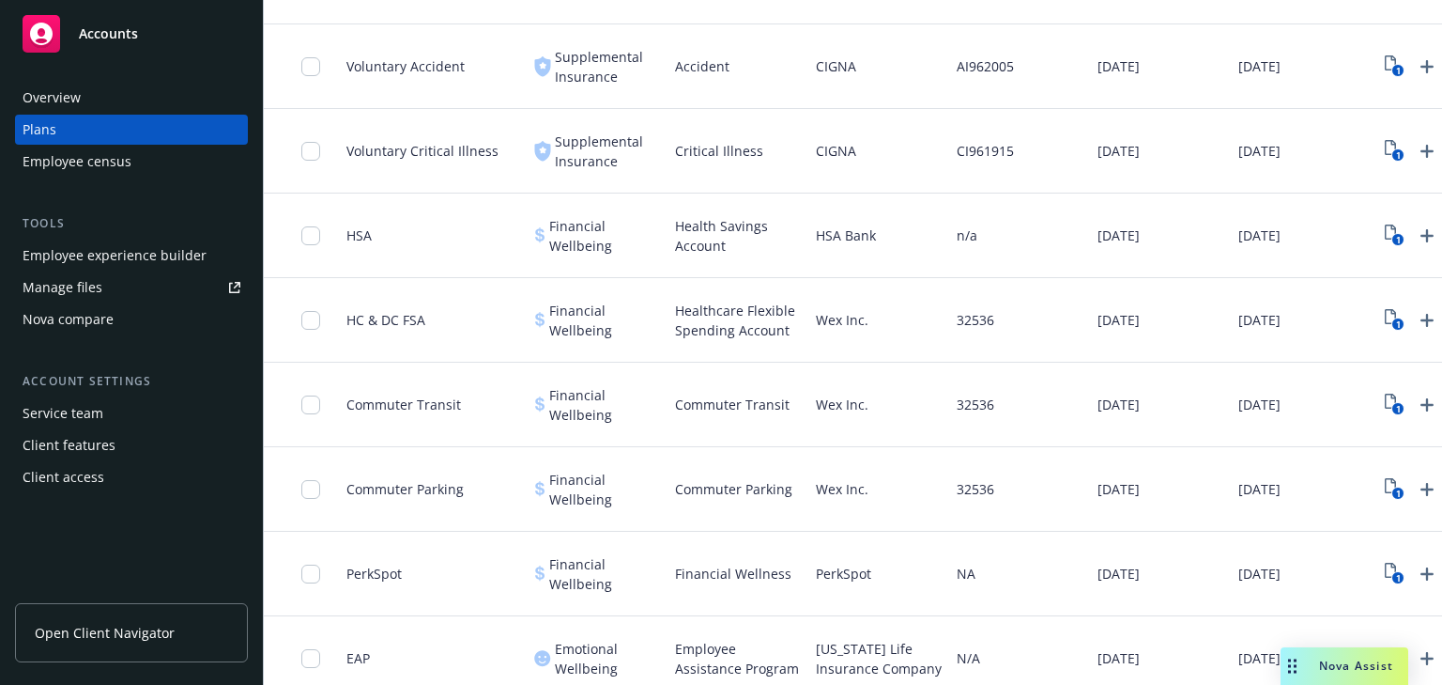
scroll to position [1277, 0]
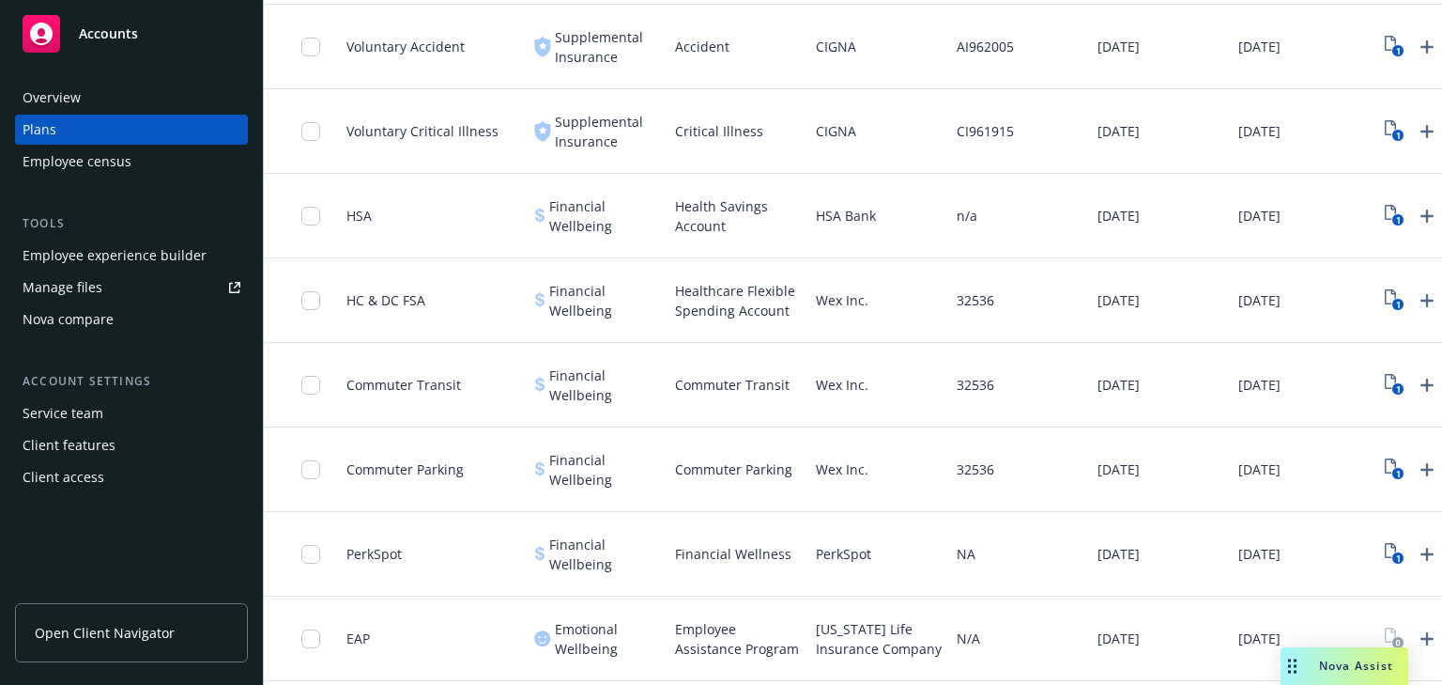
click at [67, 258] on div "Employee experience builder" at bounding box center [115, 255] width 184 height 30
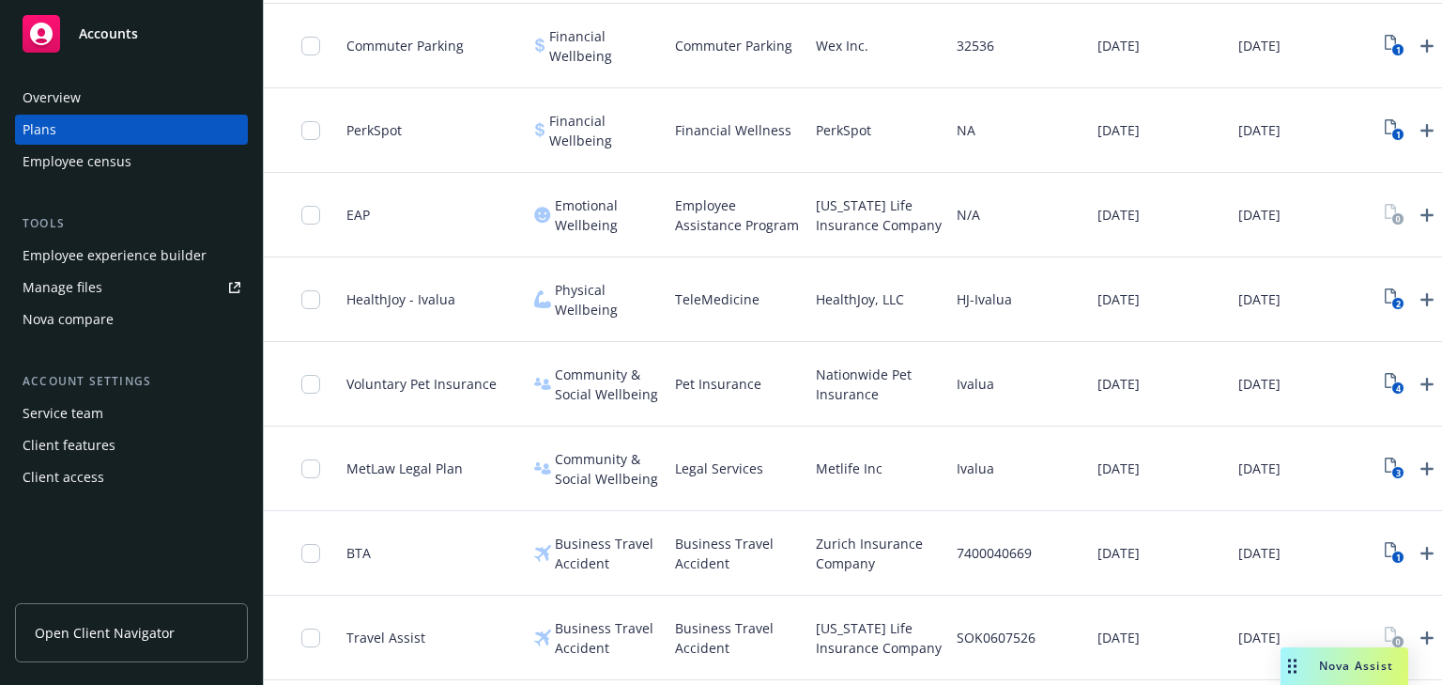
scroll to position [1792, 0]
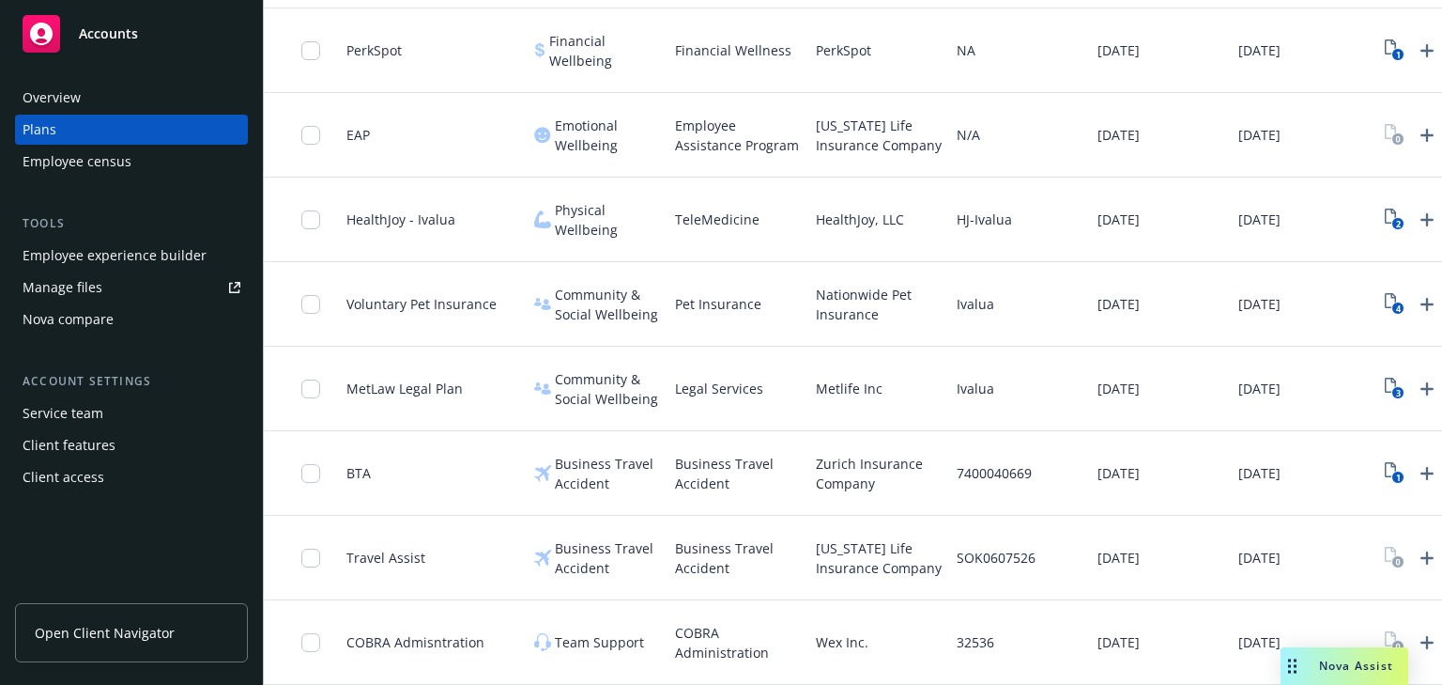
click at [90, 260] on div "Employee experience builder" at bounding box center [115, 255] width 184 height 30
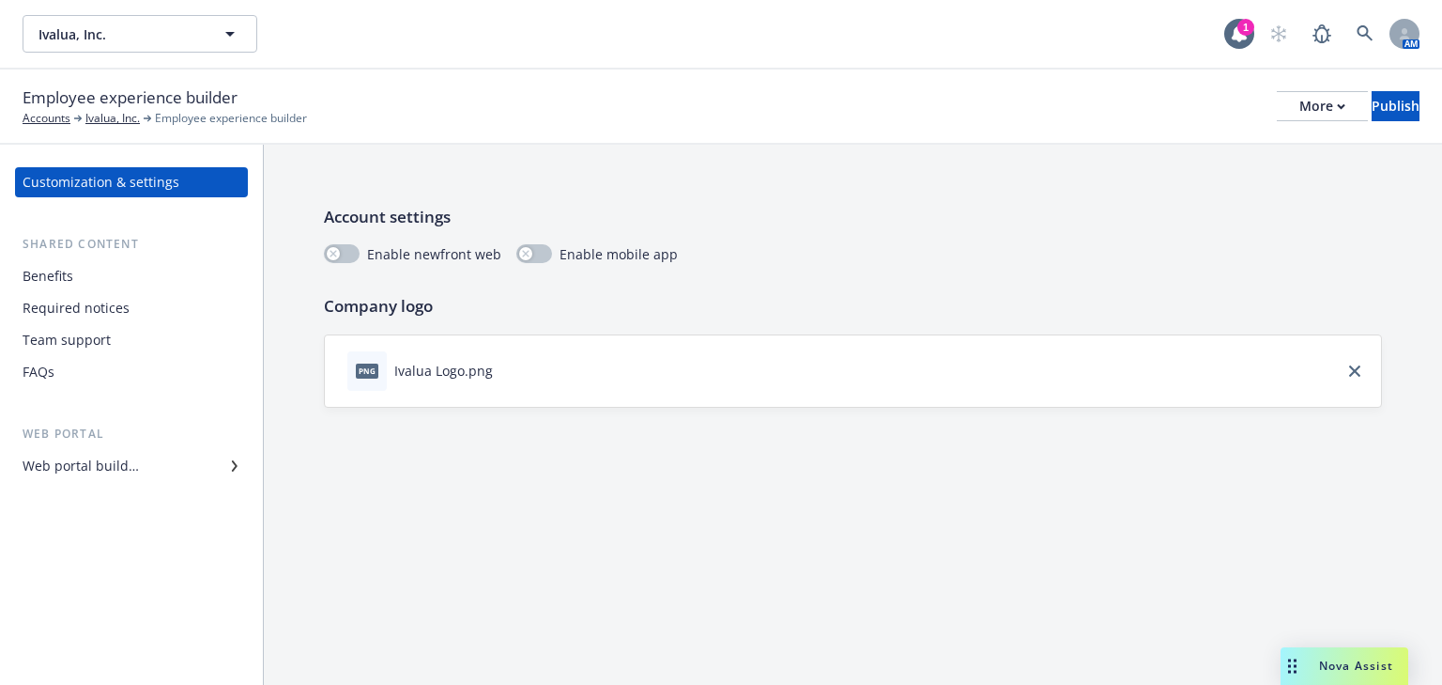
click at [61, 278] on div "Benefits" at bounding box center [48, 276] width 51 height 30
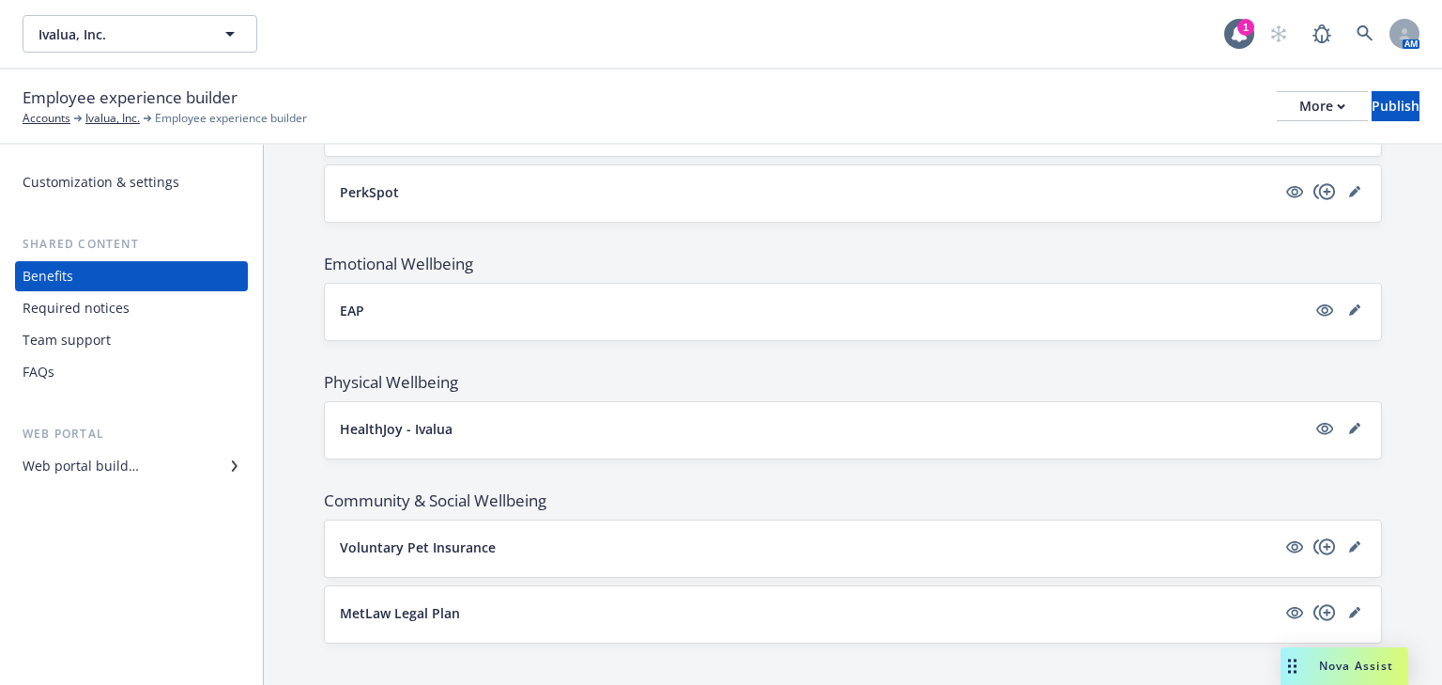
scroll to position [1718, 0]
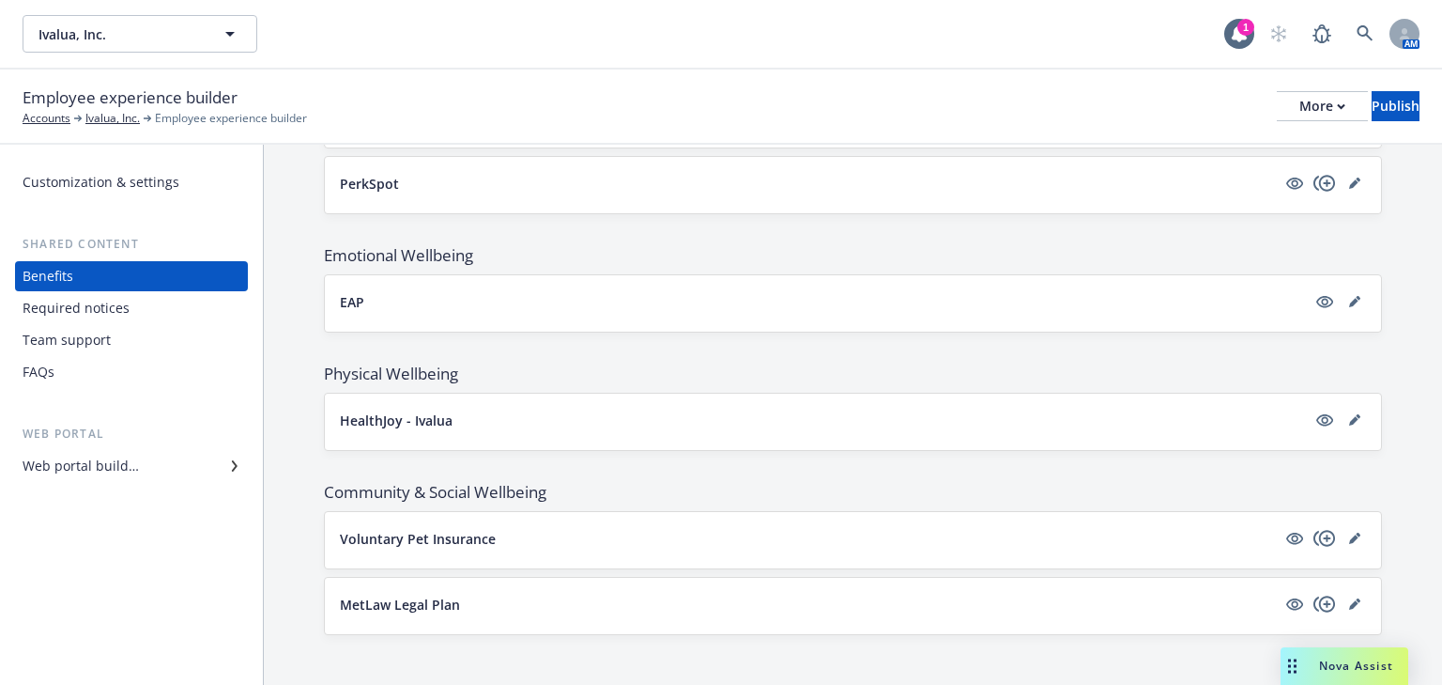
click at [131, 456] on div "Web portal builder" at bounding box center [81, 466] width 116 height 30
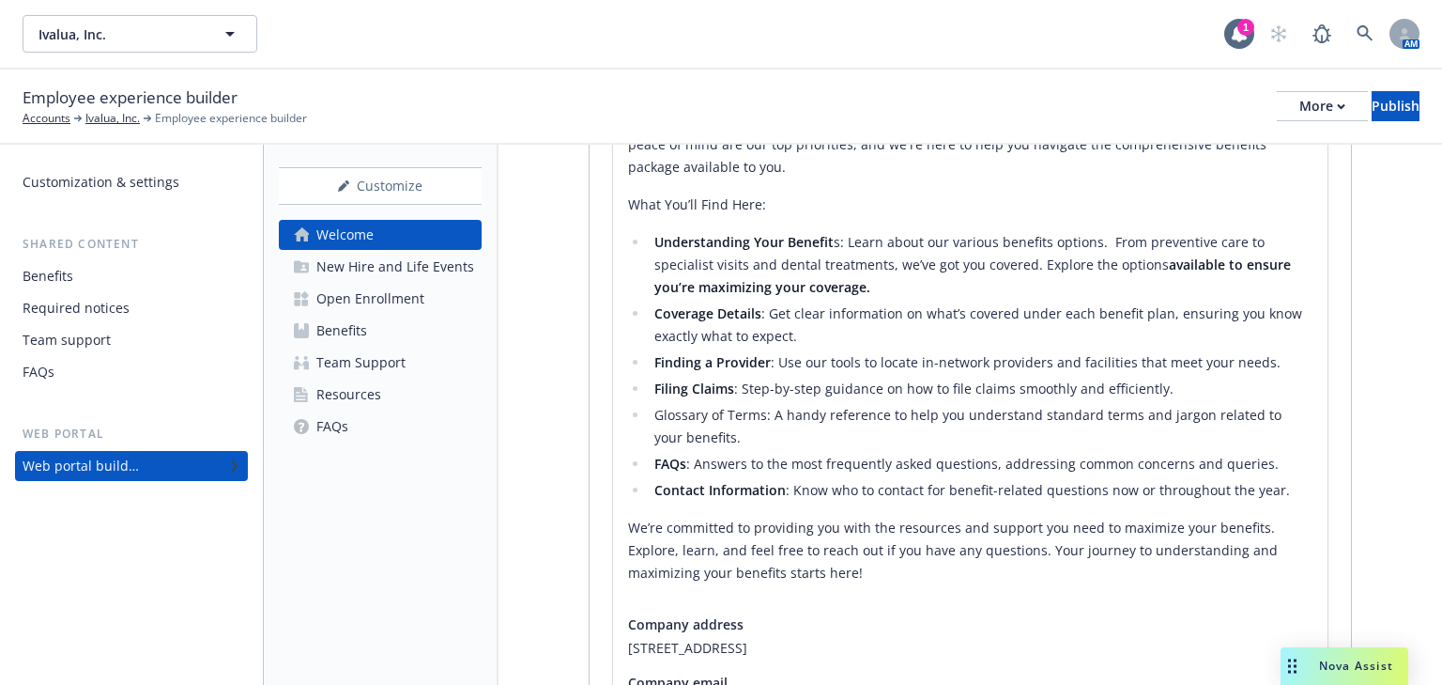
scroll to position [451, 0]
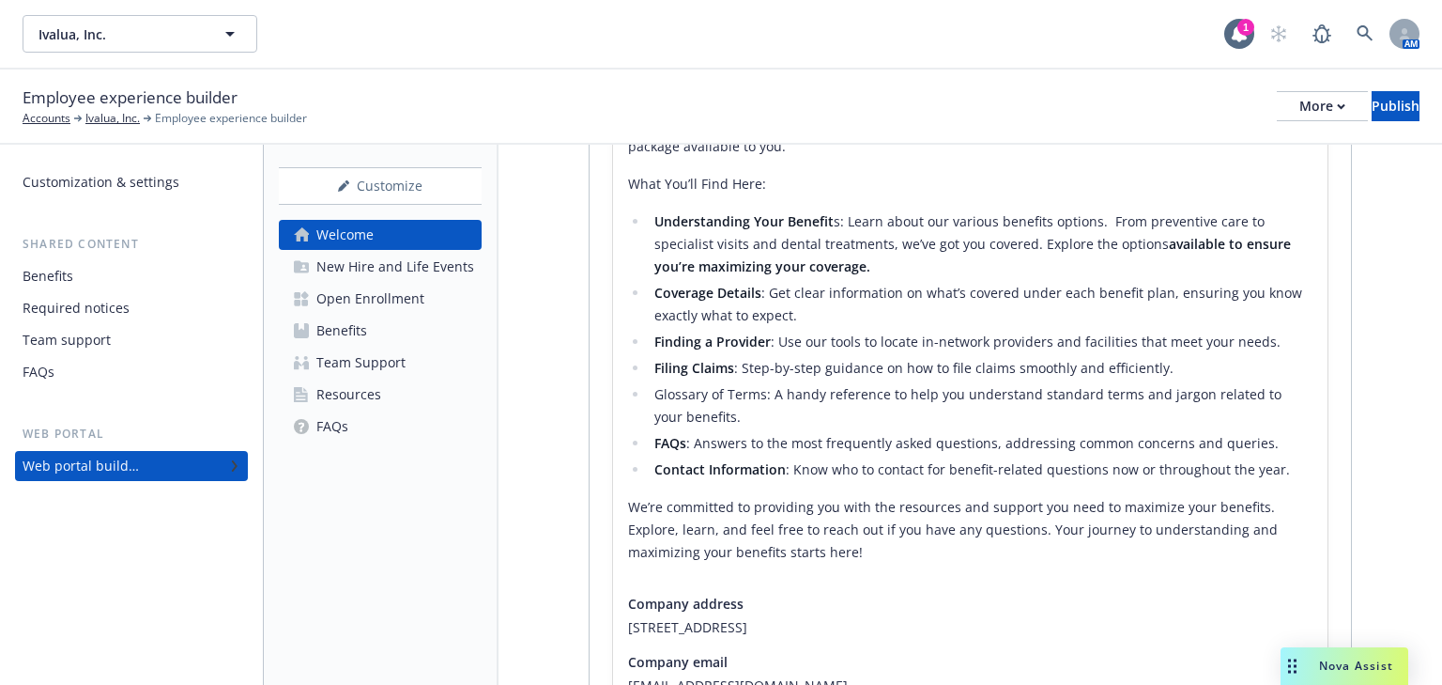
click at [353, 329] on div "Benefits" at bounding box center [341, 331] width 51 height 30
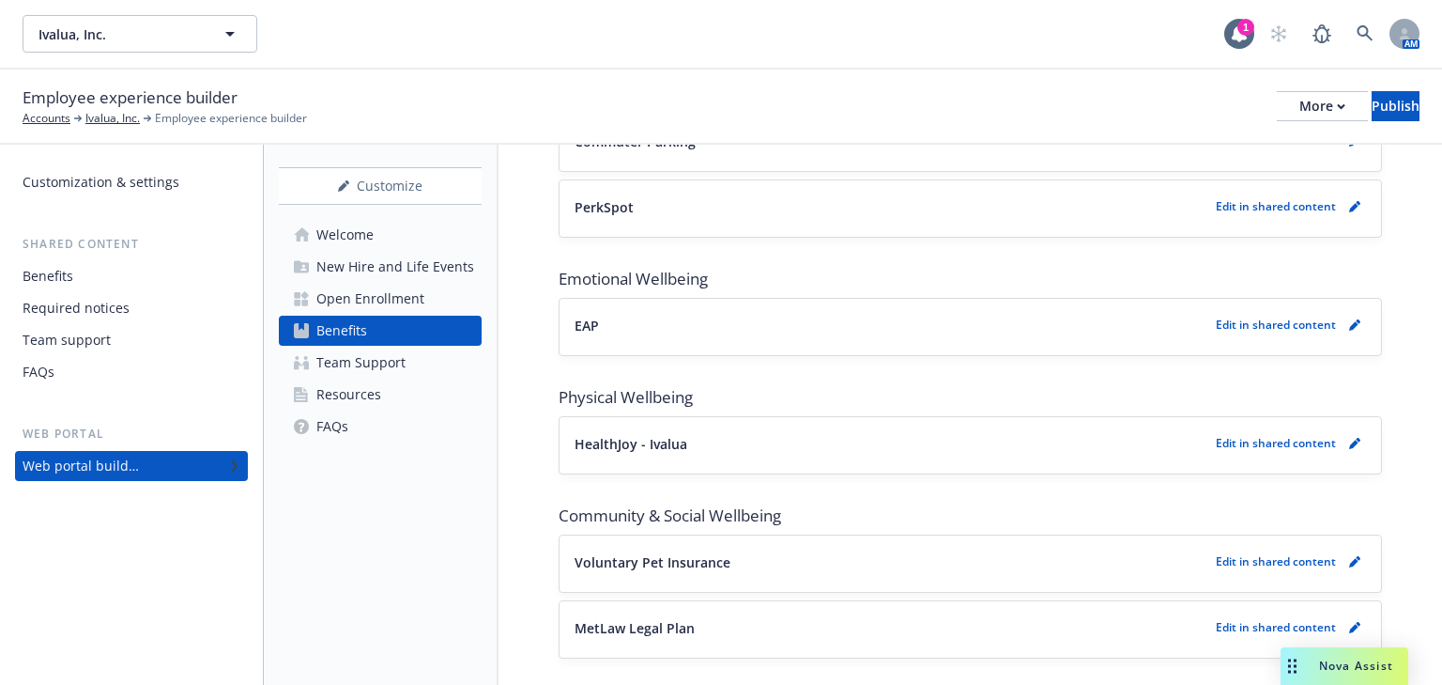
scroll to position [1698, 0]
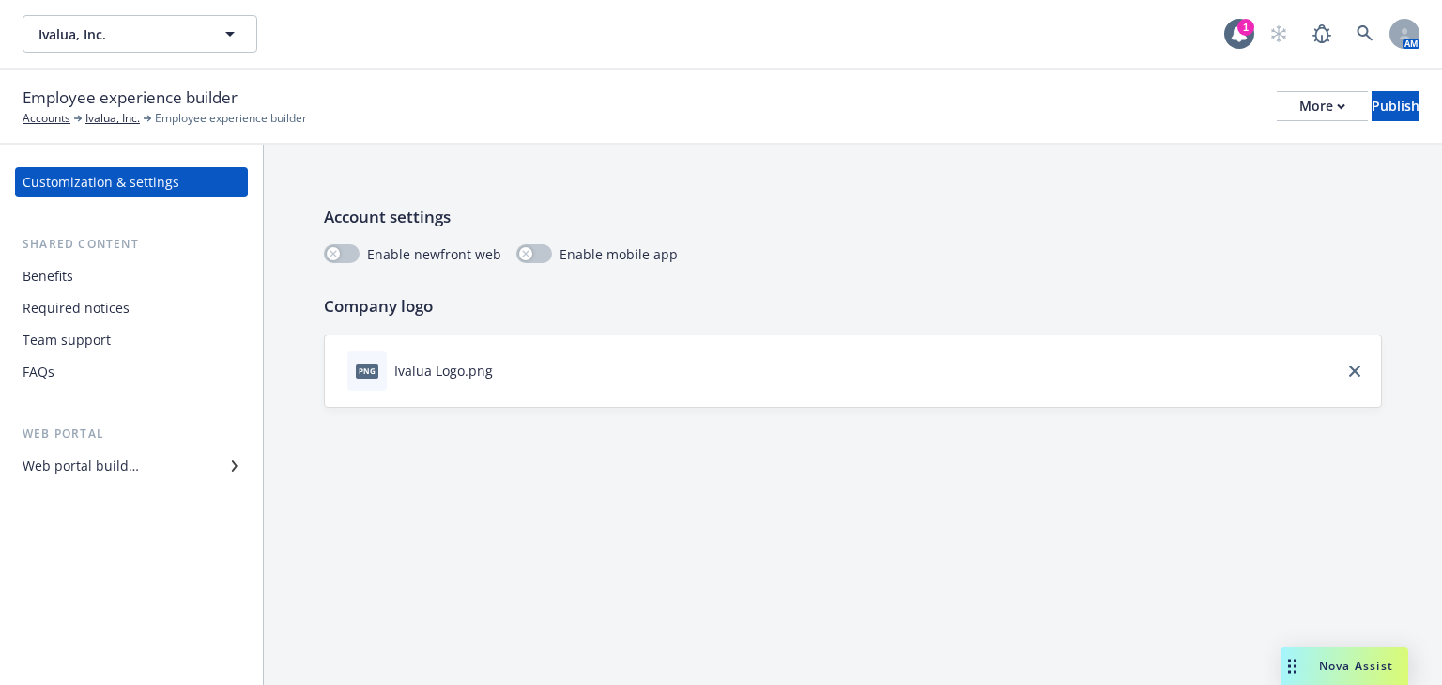
click at [54, 285] on div "Benefits" at bounding box center [48, 276] width 51 height 30
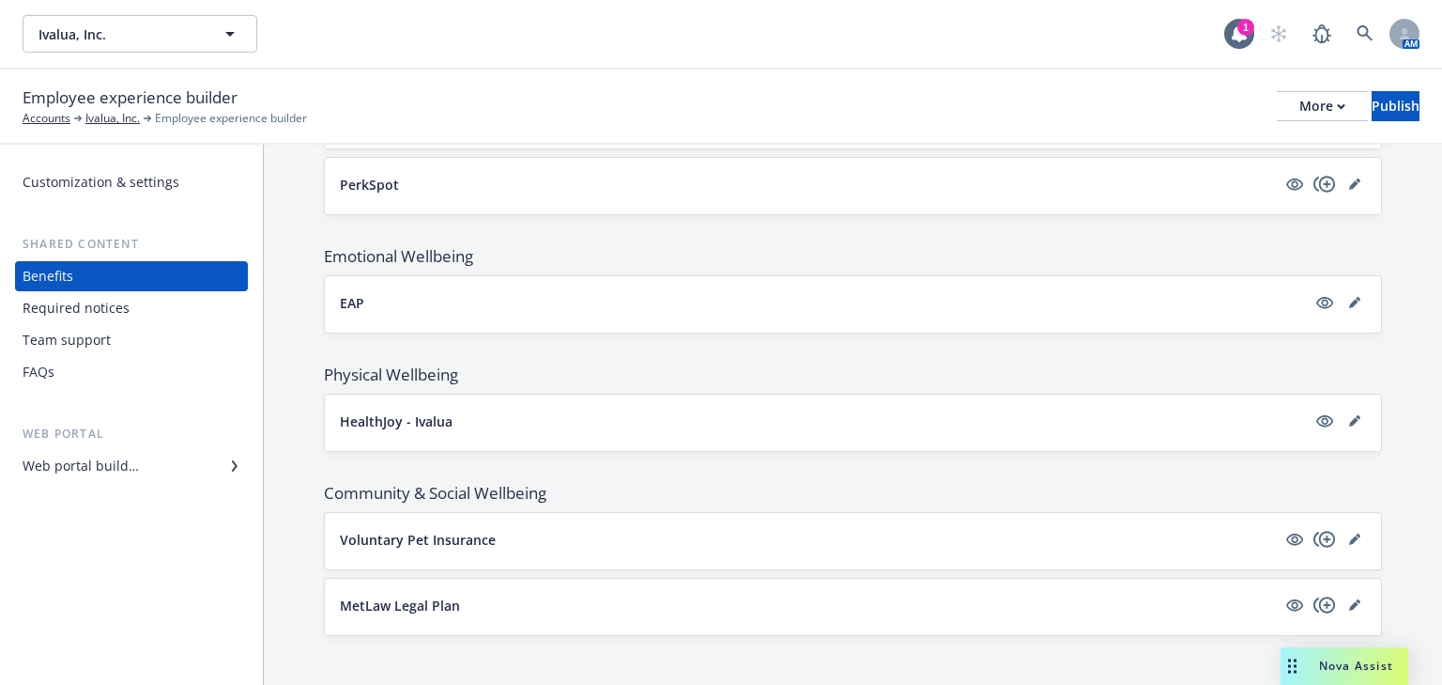
scroll to position [1718, 0]
click at [115, 314] on div "Required notices" at bounding box center [76, 308] width 107 height 30
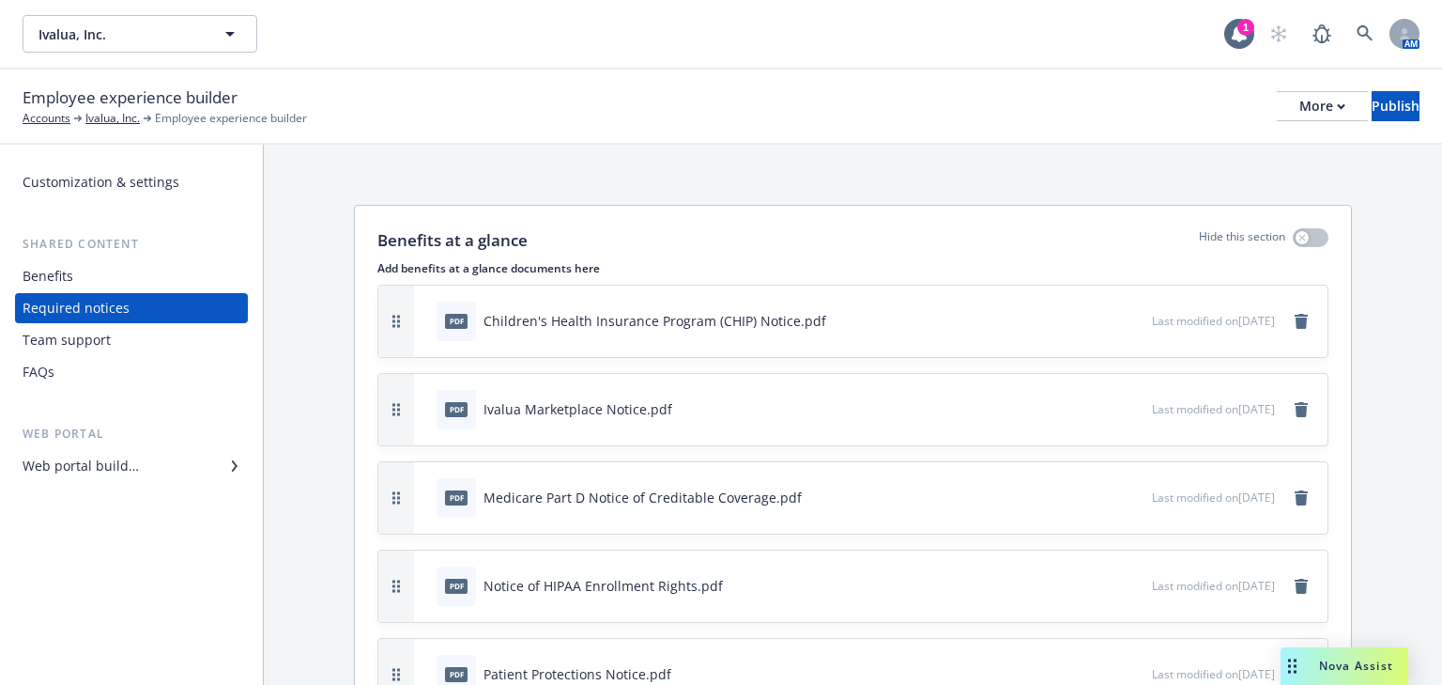
click at [80, 339] on div "Team support" at bounding box center [67, 340] width 88 height 30
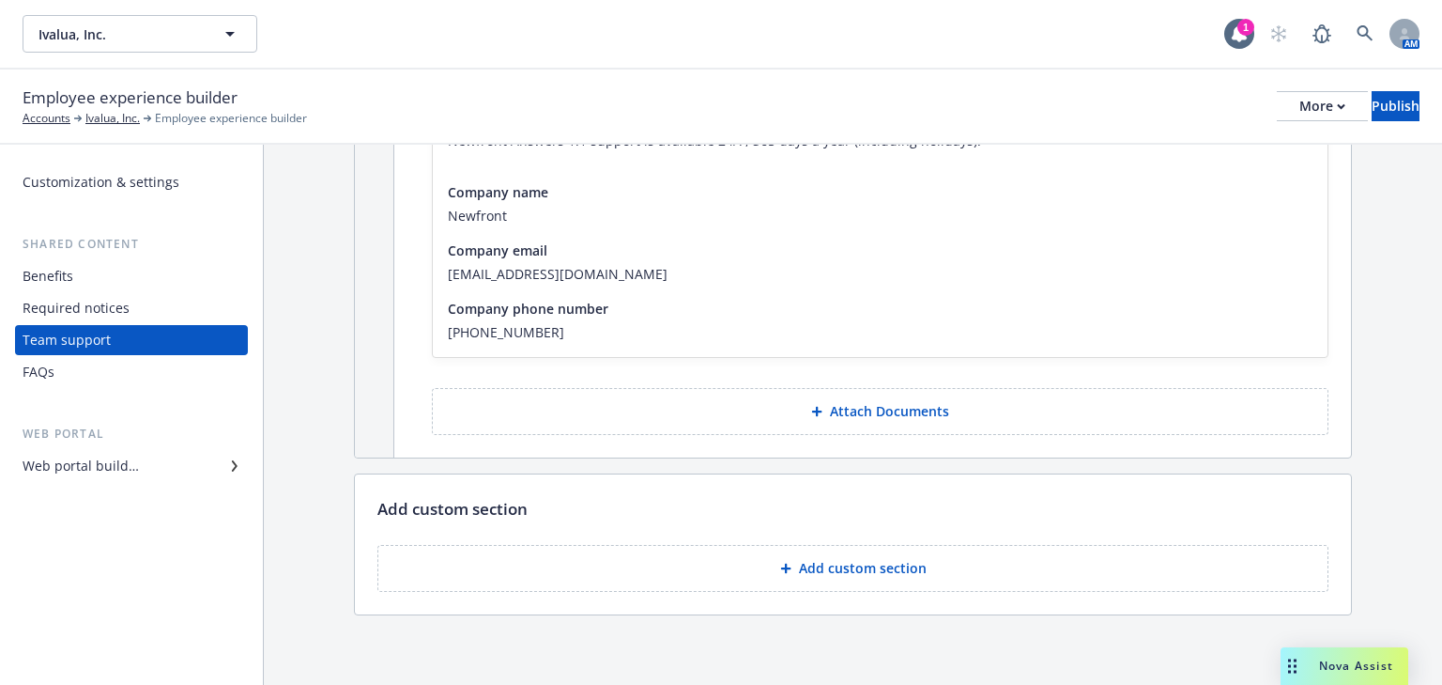
scroll to position [391, 0]
click at [71, 377] on div "FAQs" at bounding box center [132, 372] width 218 height 30
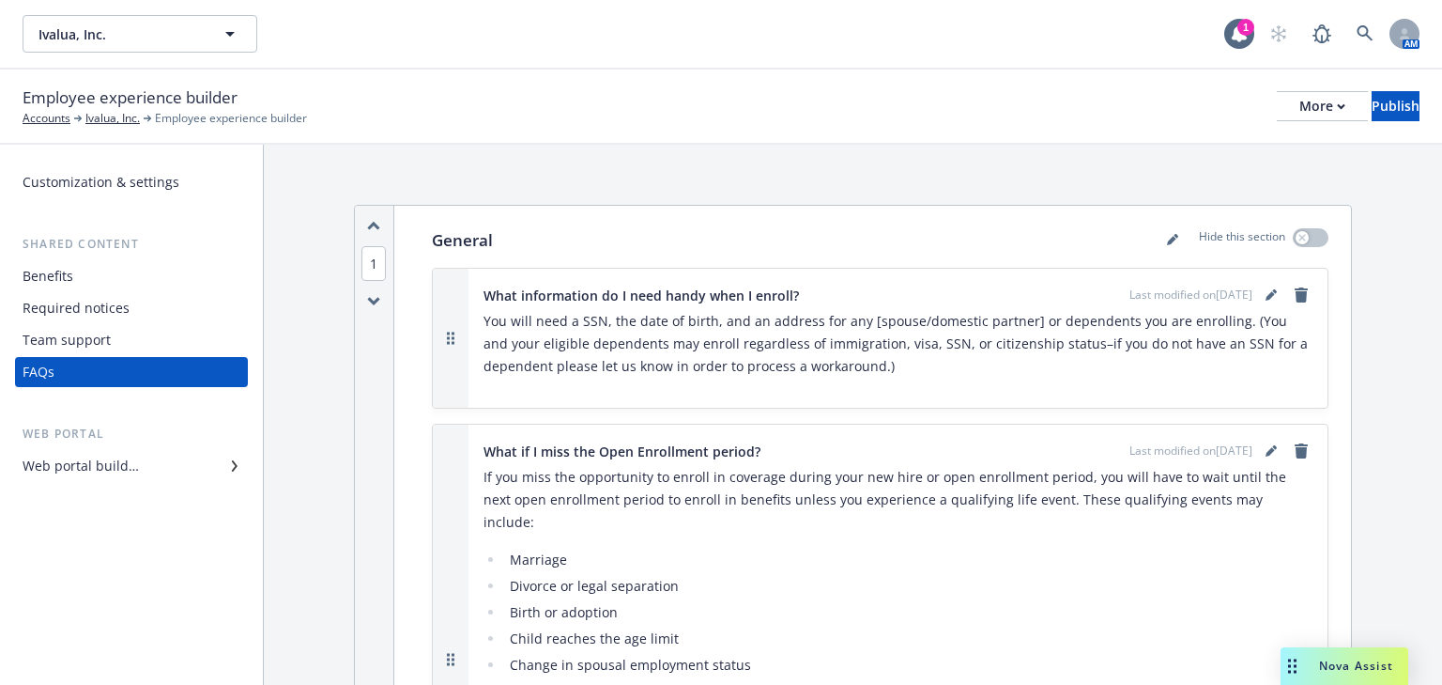
click at [109, 459] on div "Web portal builder" at bounding box center [81, 466] width 116 height 30
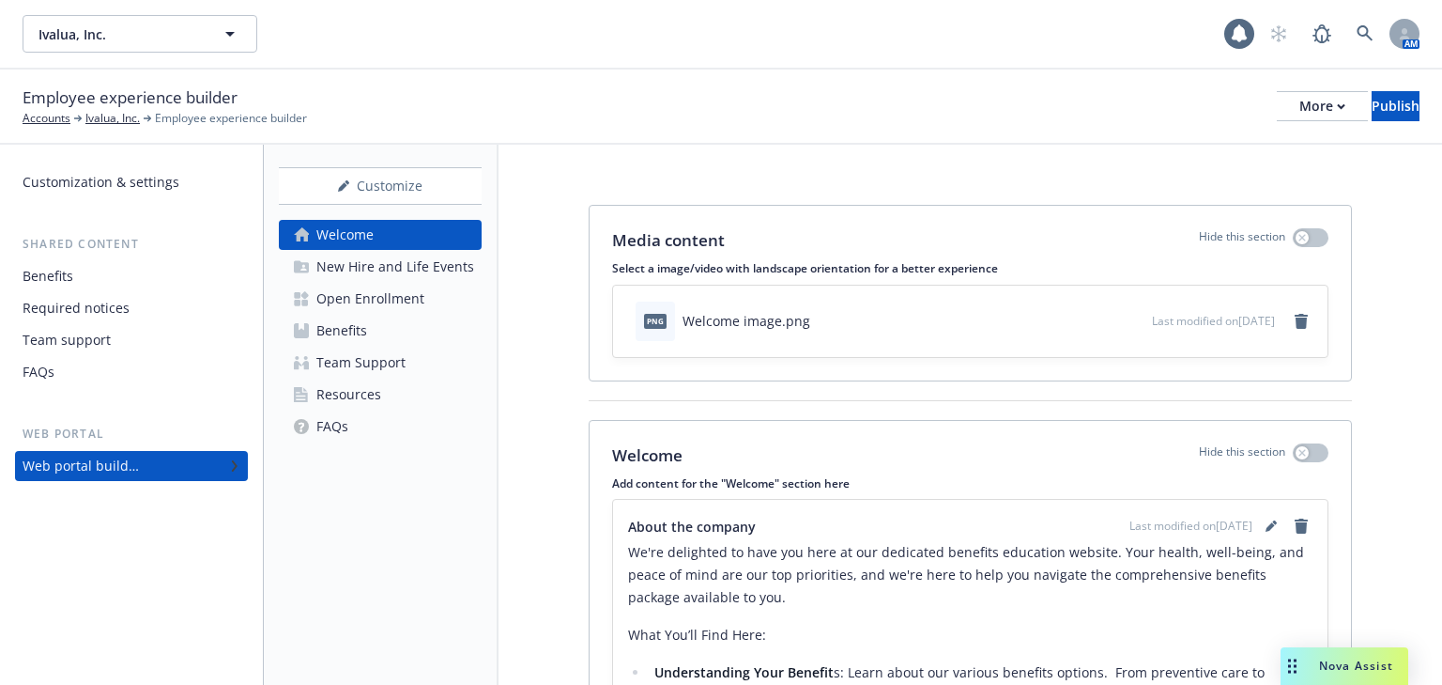
click at [353, 277] on div "New Hire and Life Events" at bounding box center [395, 267] width 158 height 30
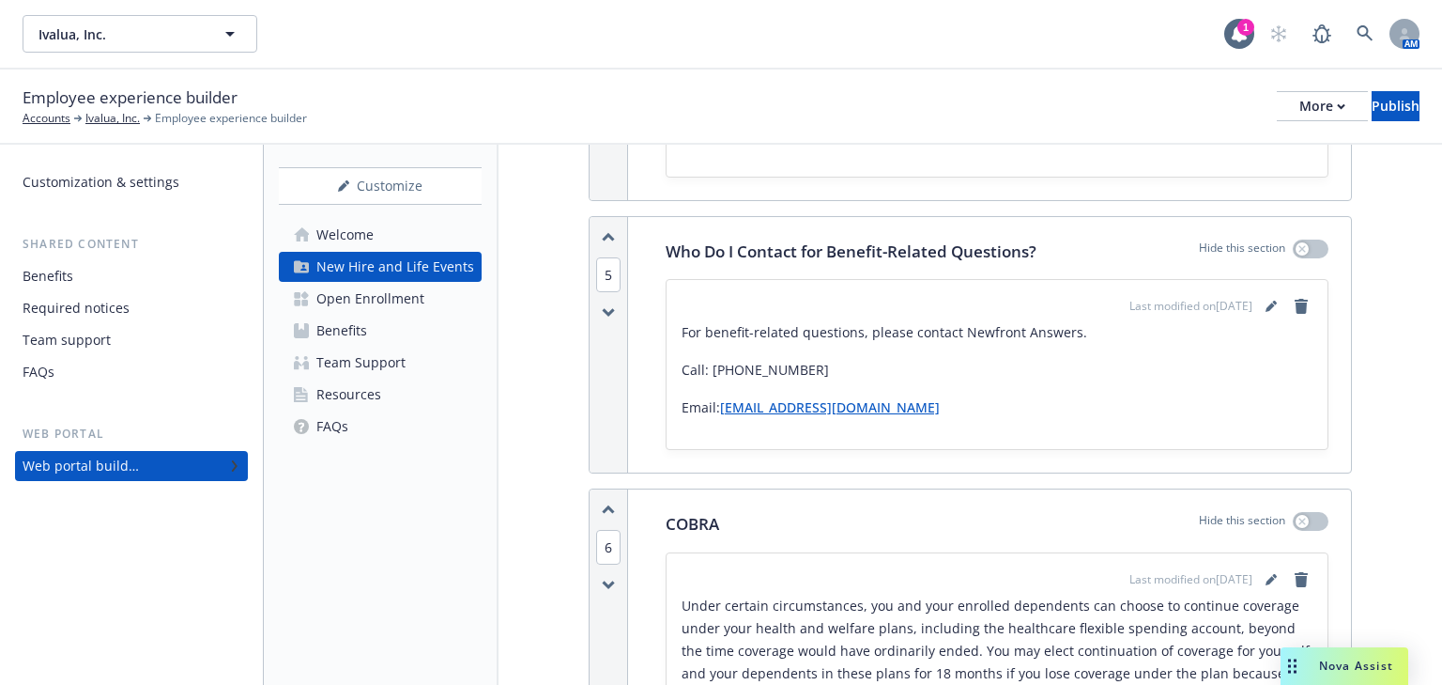
scroll to position [4583, 0]
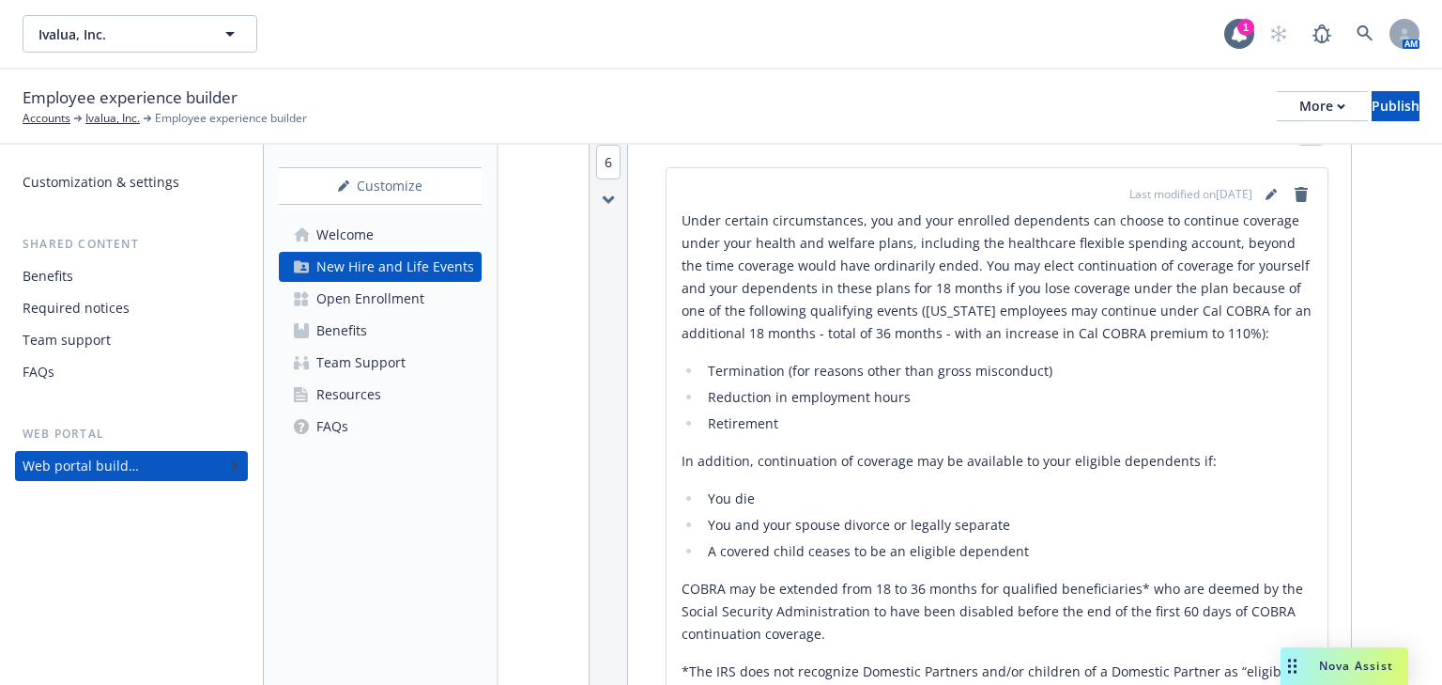
click at [381, 301] on div "Open Enrollment" at bounding box center [370, 299] width 108 height 30
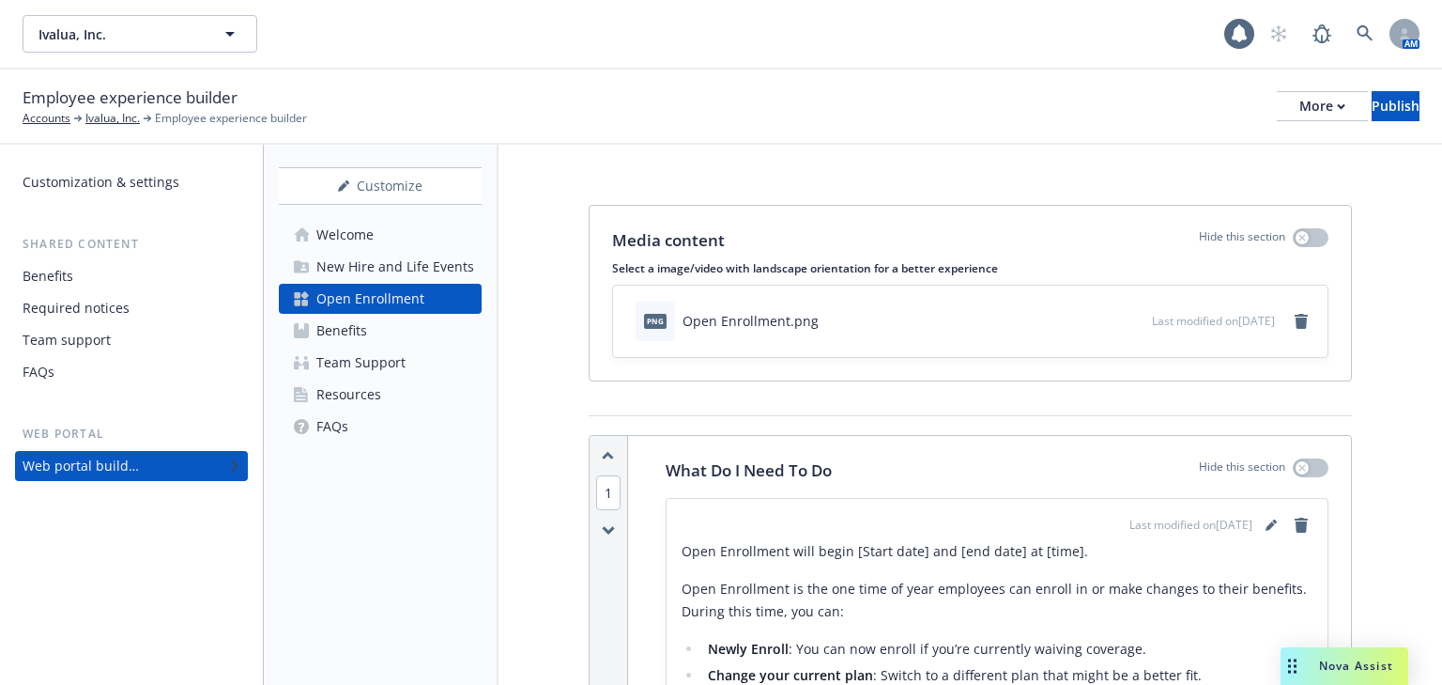
click at [334, 337] on div "Benefits" at bounding box center [341, 331] width 51 height 30
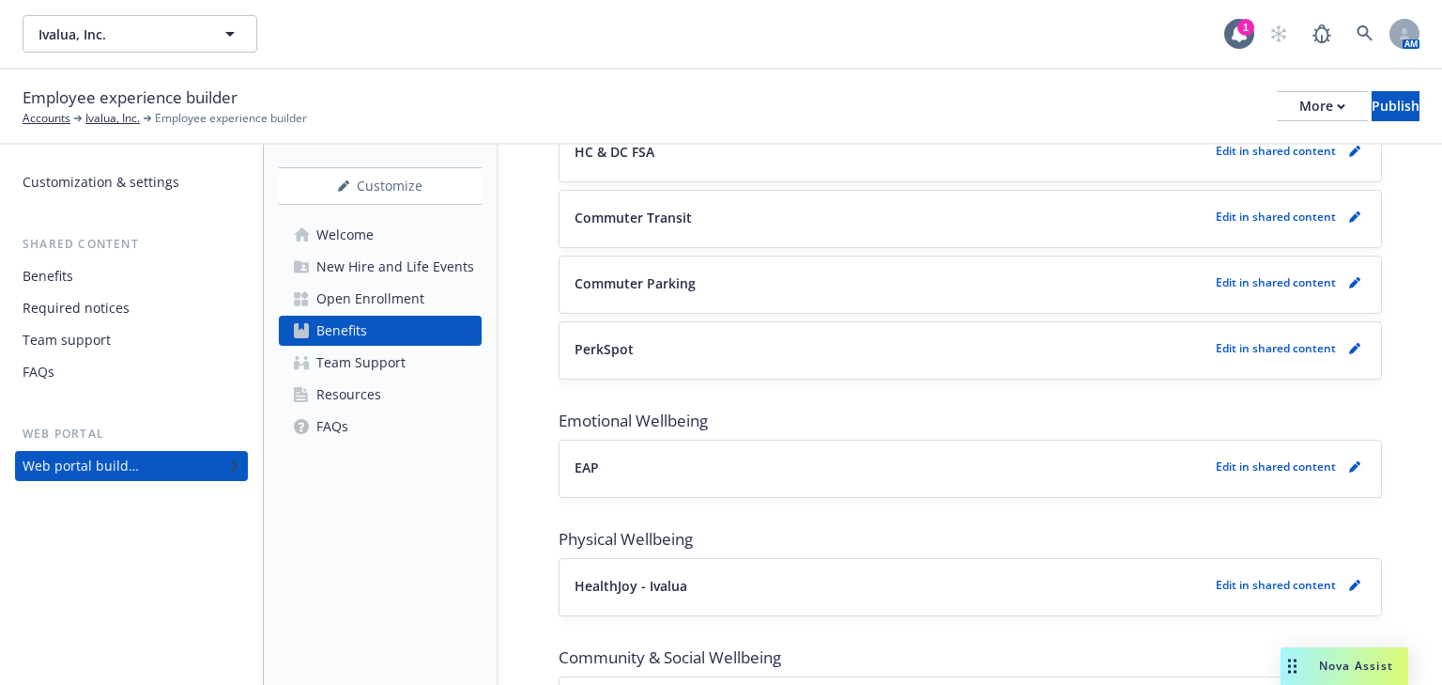
scroll to position [1578, 0]
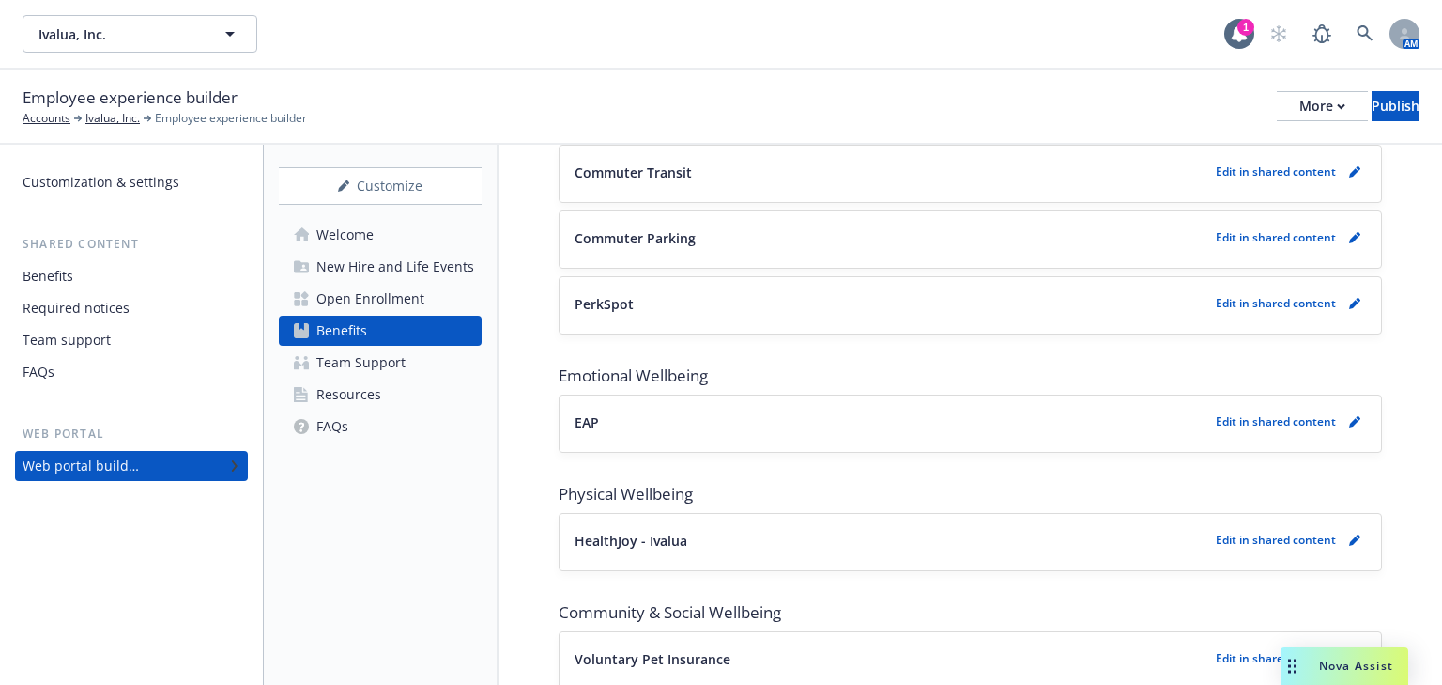
click at [656, 412] on button "EAP" at bounding box center [892, 422] width 634 height 20
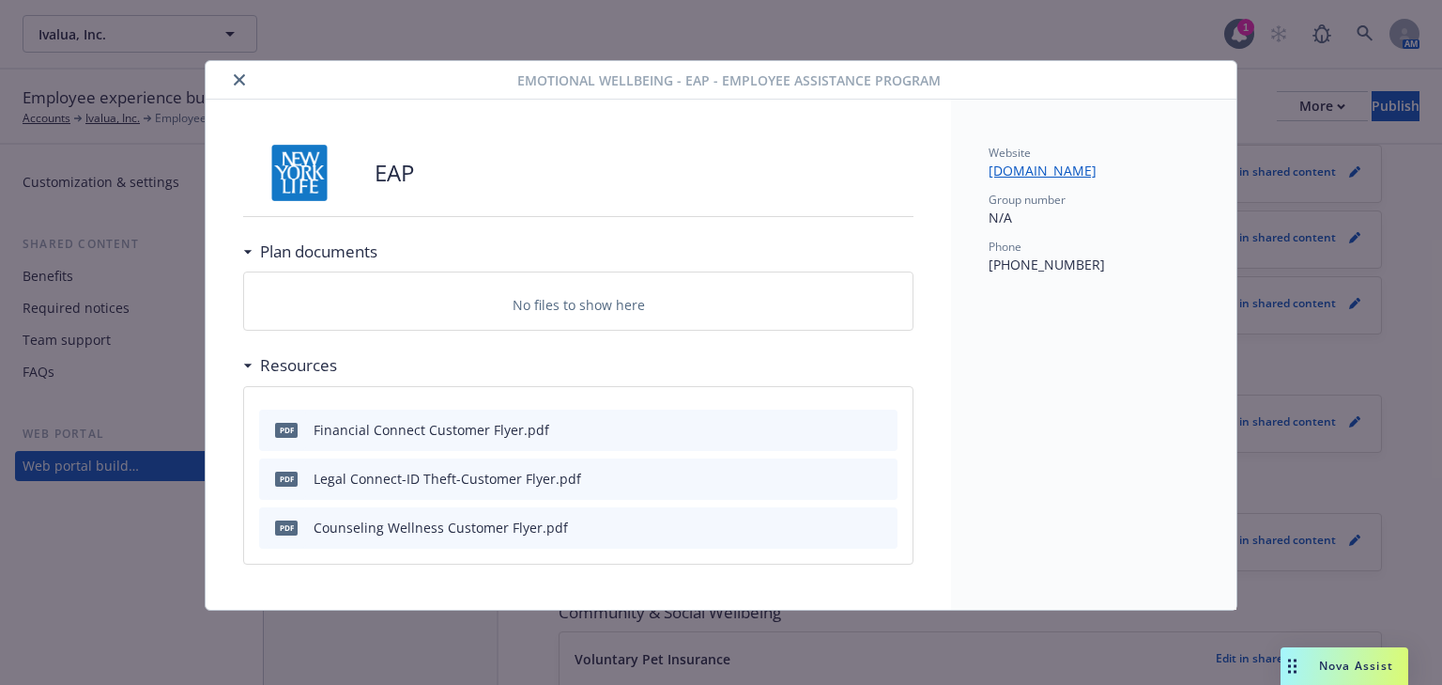
click at [239, 85] on icon "close" at bounding box center [239, 79] width 11 height 11
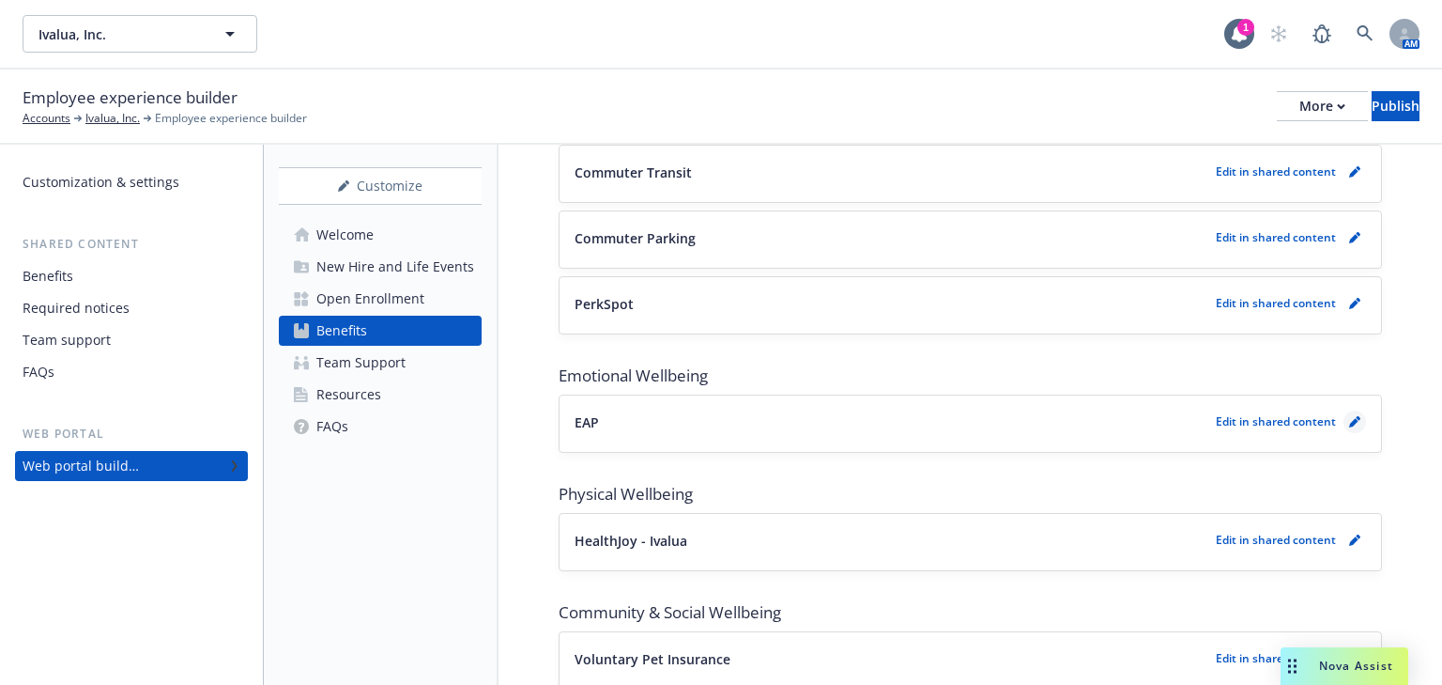
click at [1349, 416] on icon "pencil" at bounding box center [1354, 421] width 11 height 11
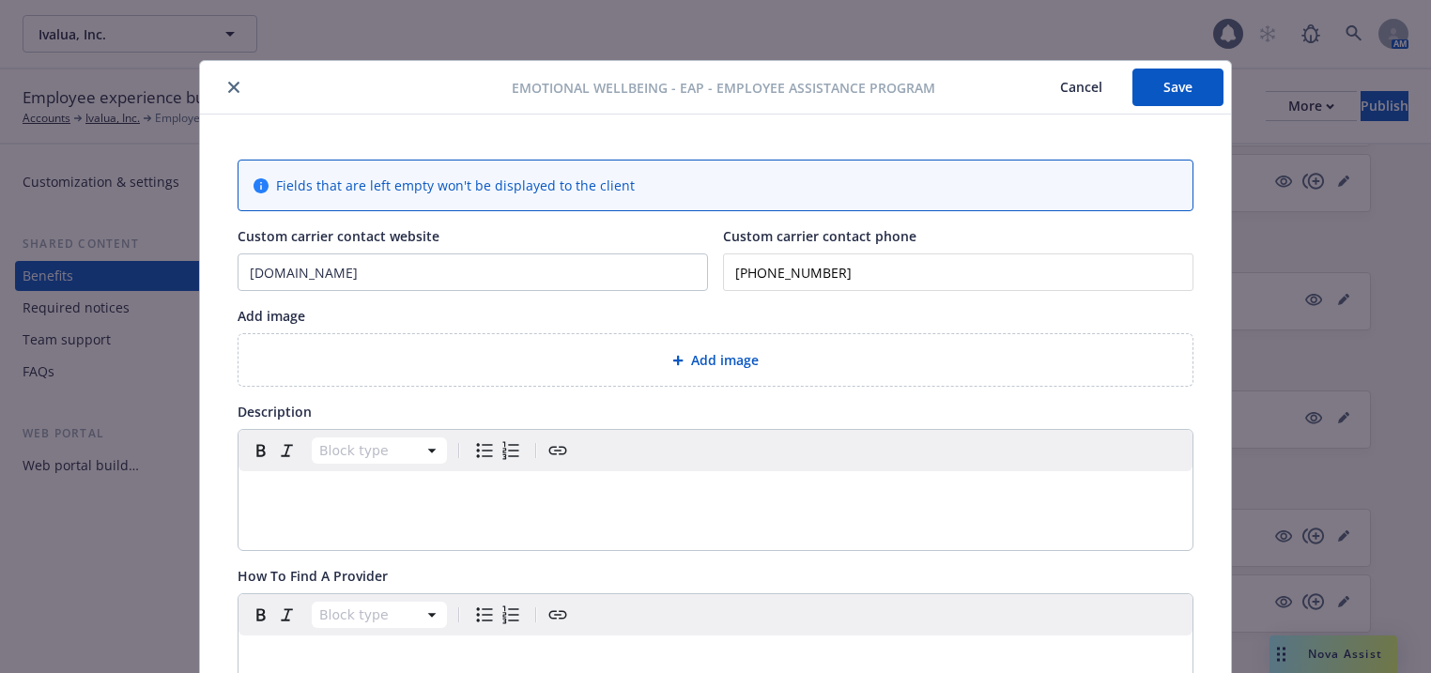
scroll to position [56, 0]
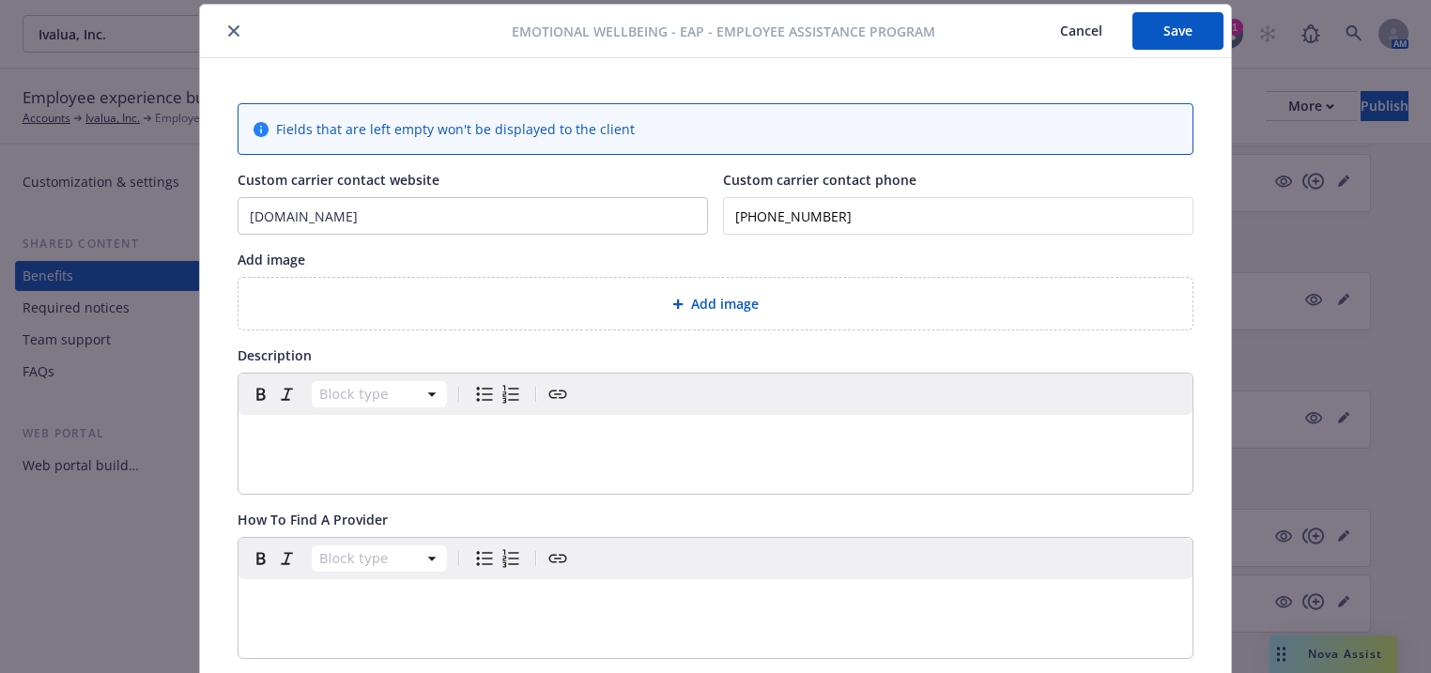
click at [727, 301] on span "Add image" at bounding box center [725, 304] width 68 height 20
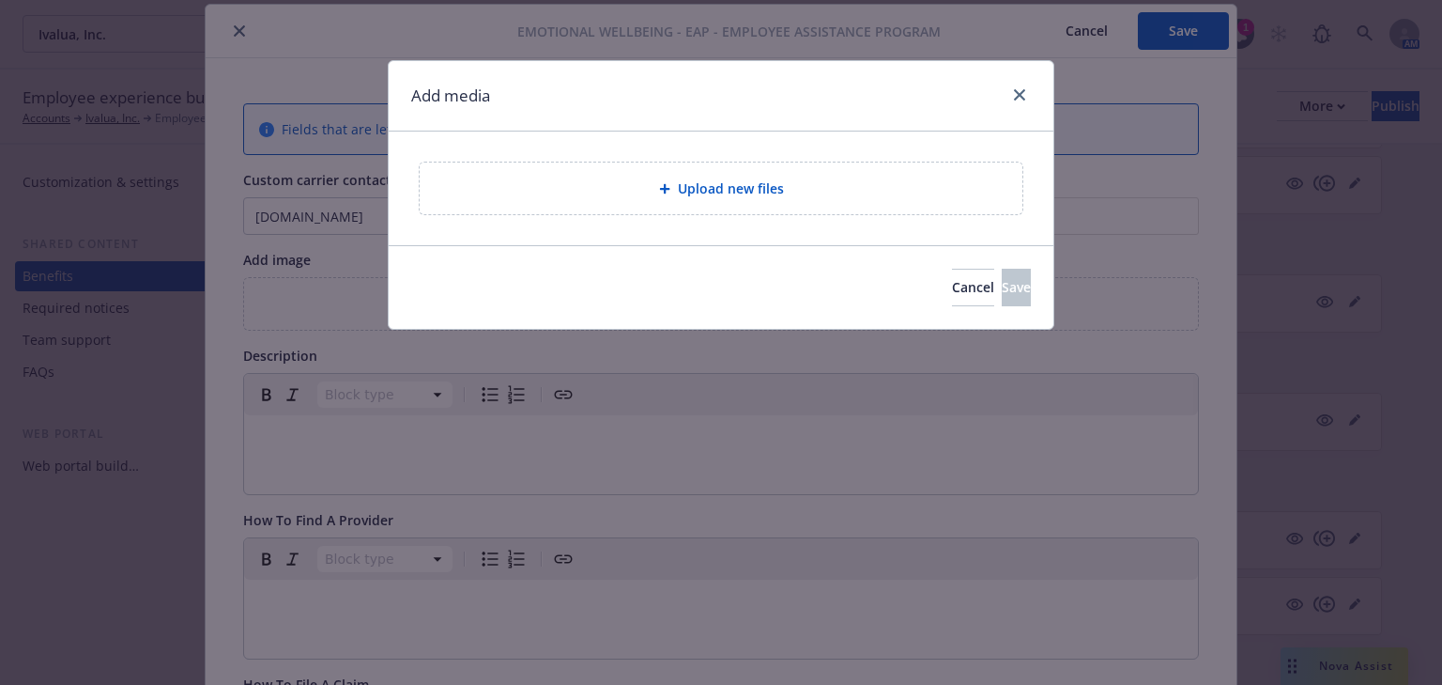
click at [701, 192] on span "Upload new files" at bounding box center [731, 188] width 106 height 20
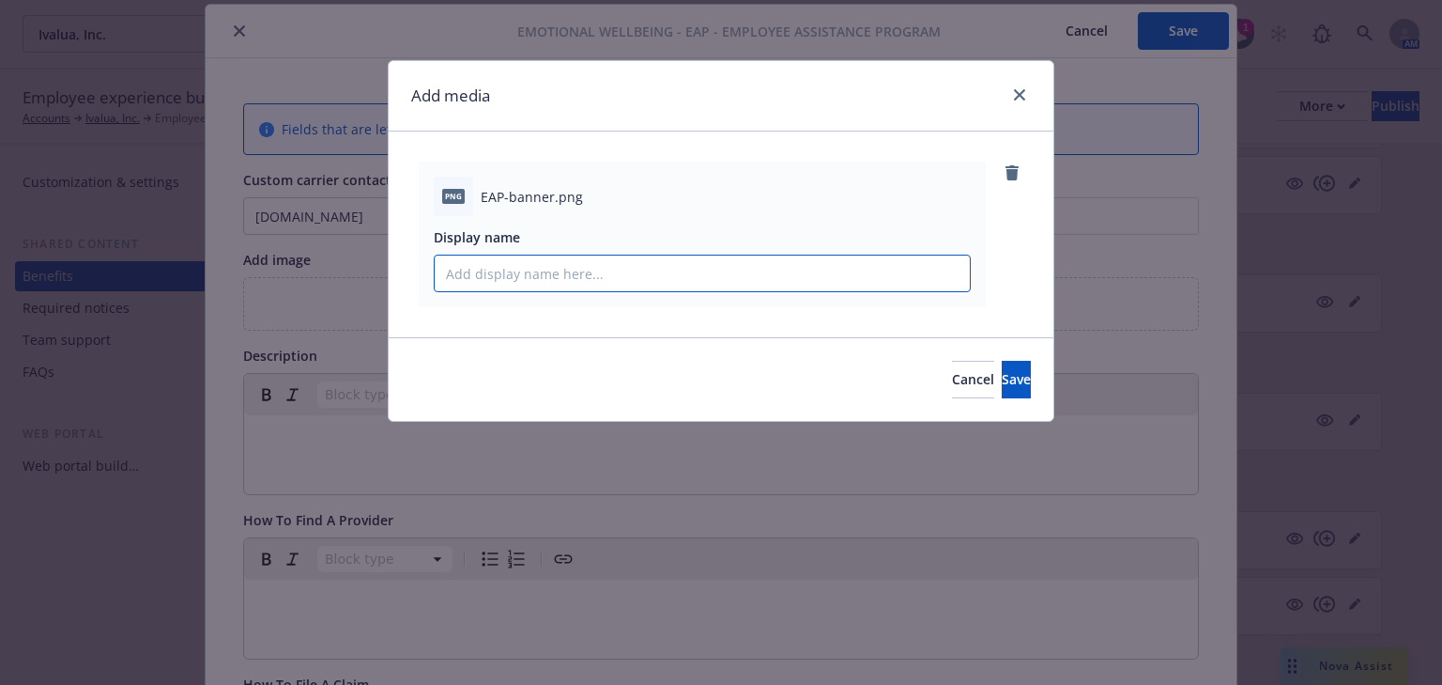
drag, startPoint x: 524, startPoint y: 278, endPoint x: 603, endPoint y: 277, distance: 78.9
click at [523, 279] on input "Display name" at bounding box center [702, 273] width 535 height 36
type input "EAP Banner"
click at [1002, 393] on button "Save" at bounding box center [1016, 380] width 29 height 38
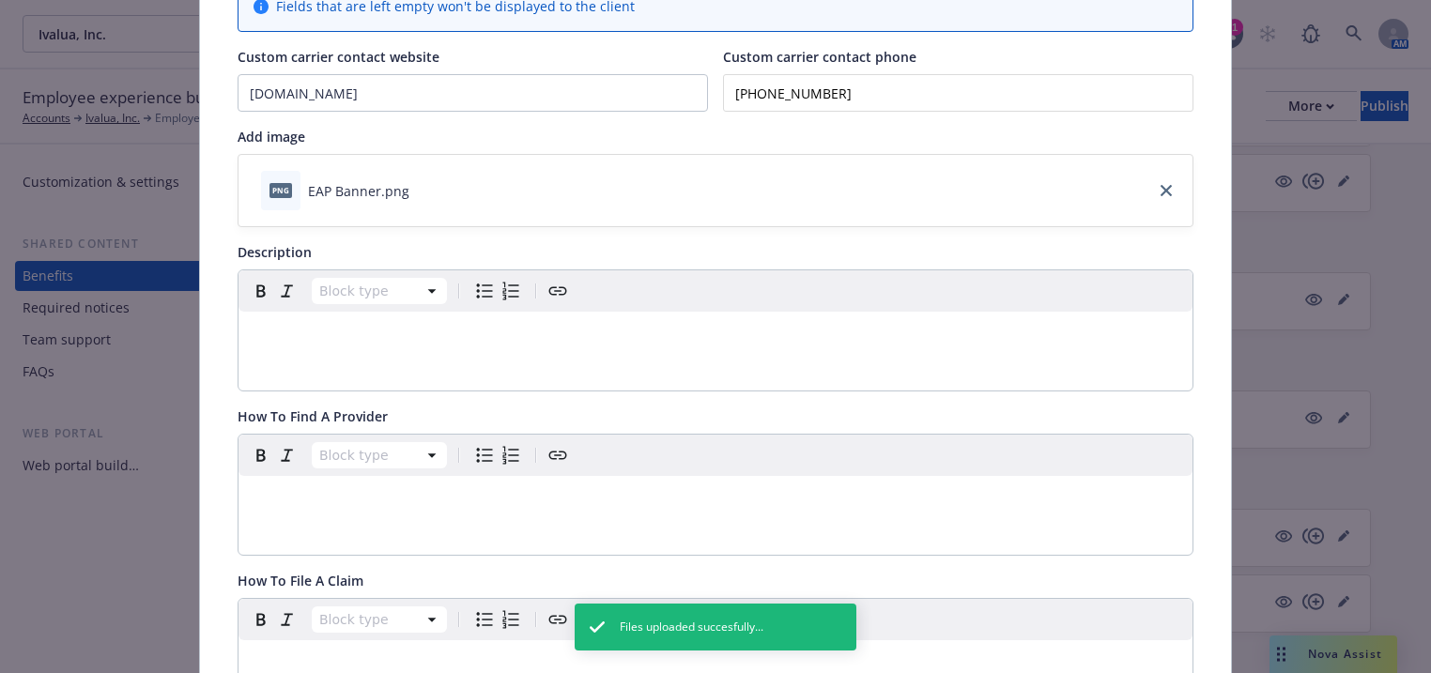
scroll to position [207, 0]
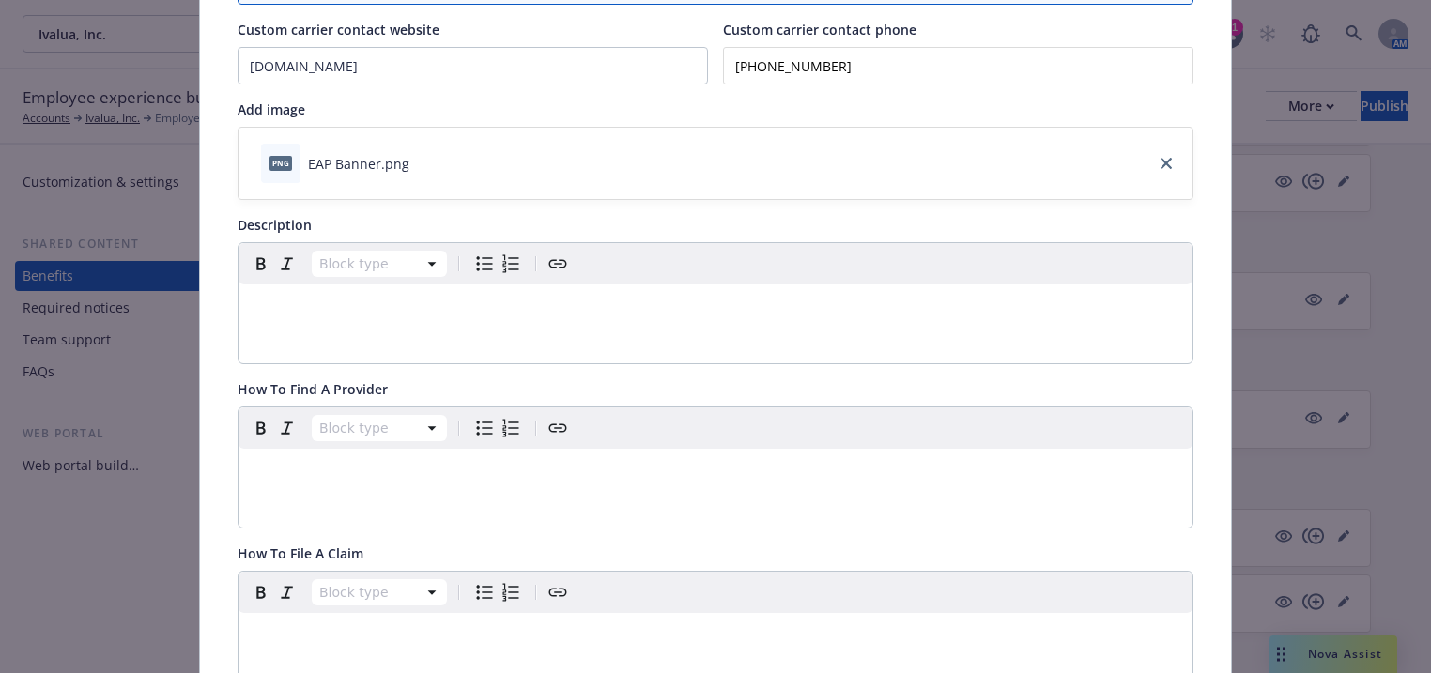
click at [264, 318] on div "editable markdown" at bounding box center [716, 307] width 954 height 45
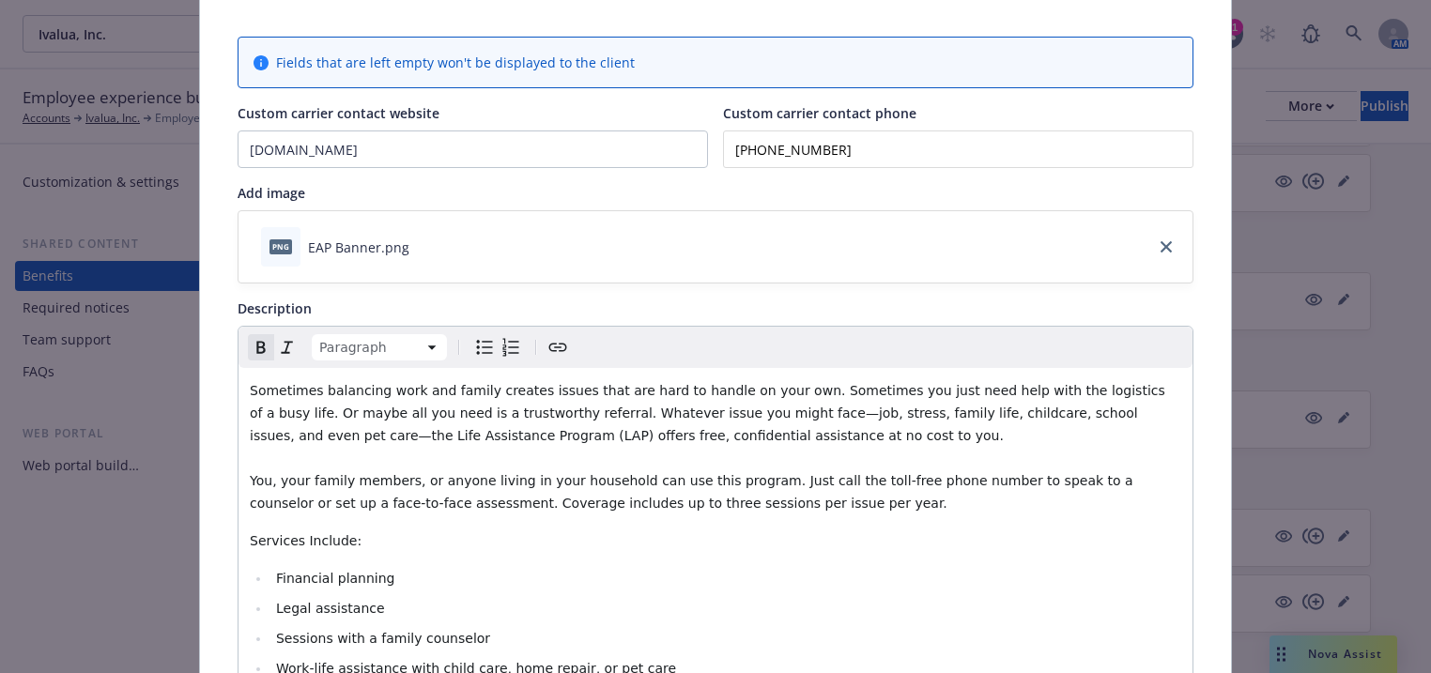
scroll to position [225, 0]
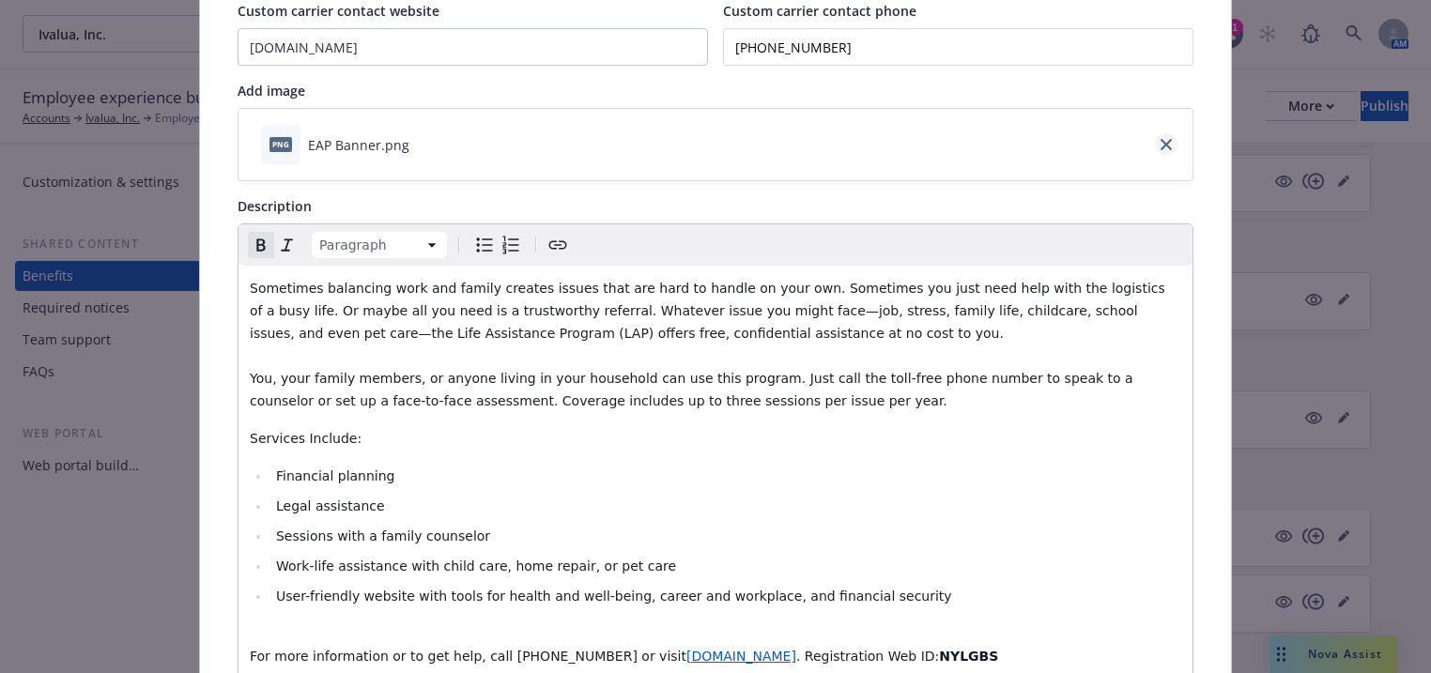
click at [1163, 139] on icon "close" at bounding box center [1166, 144] width 11 height 11
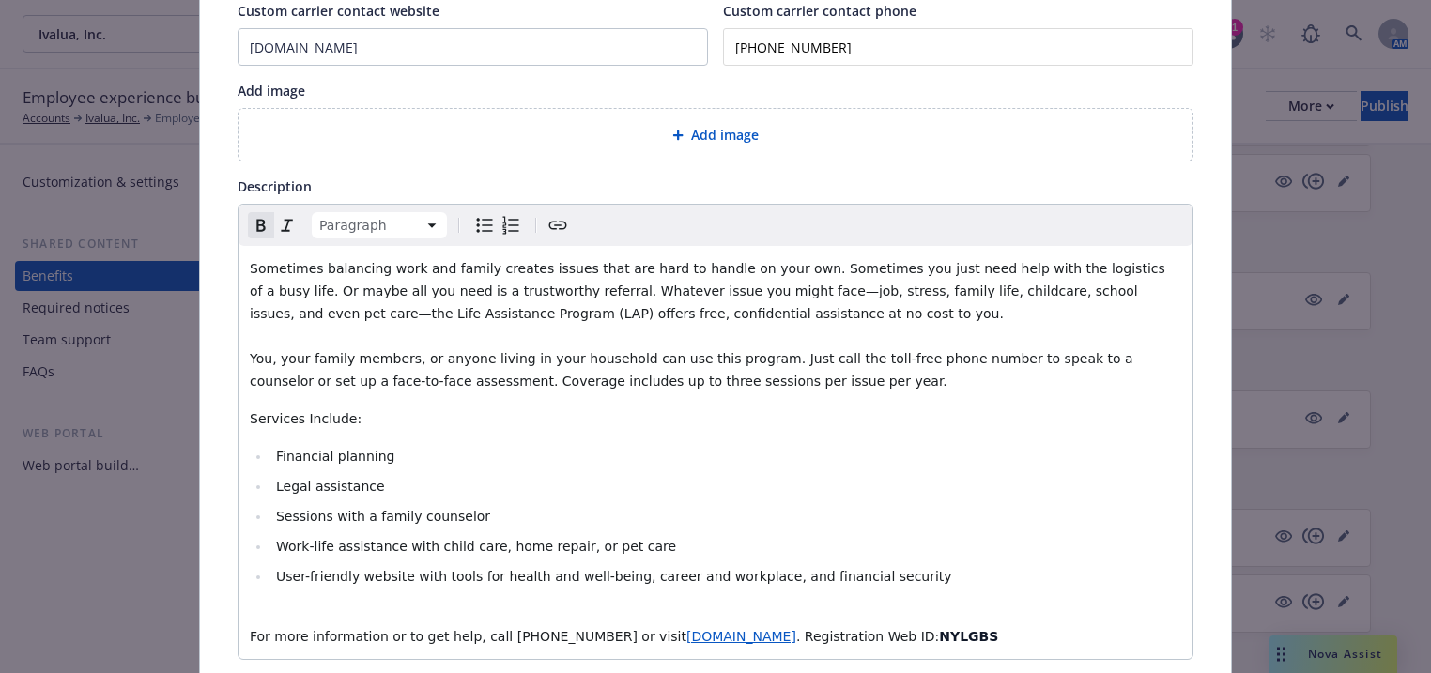
click at [755, 135] on div "Add image" at bounding box center [716, 135] width 924 height 22
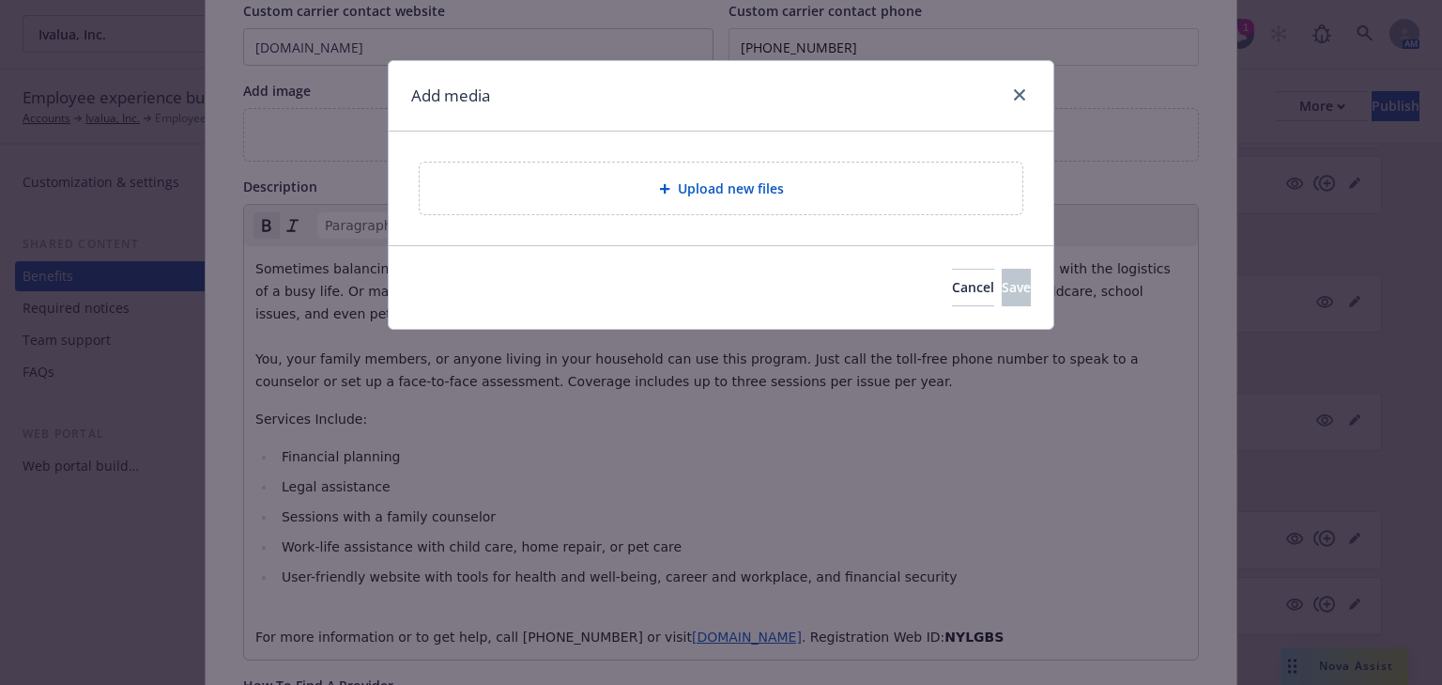
click at [717, 182] on span "Upload new files" at bounding box center [731, 188] width 106 height 20
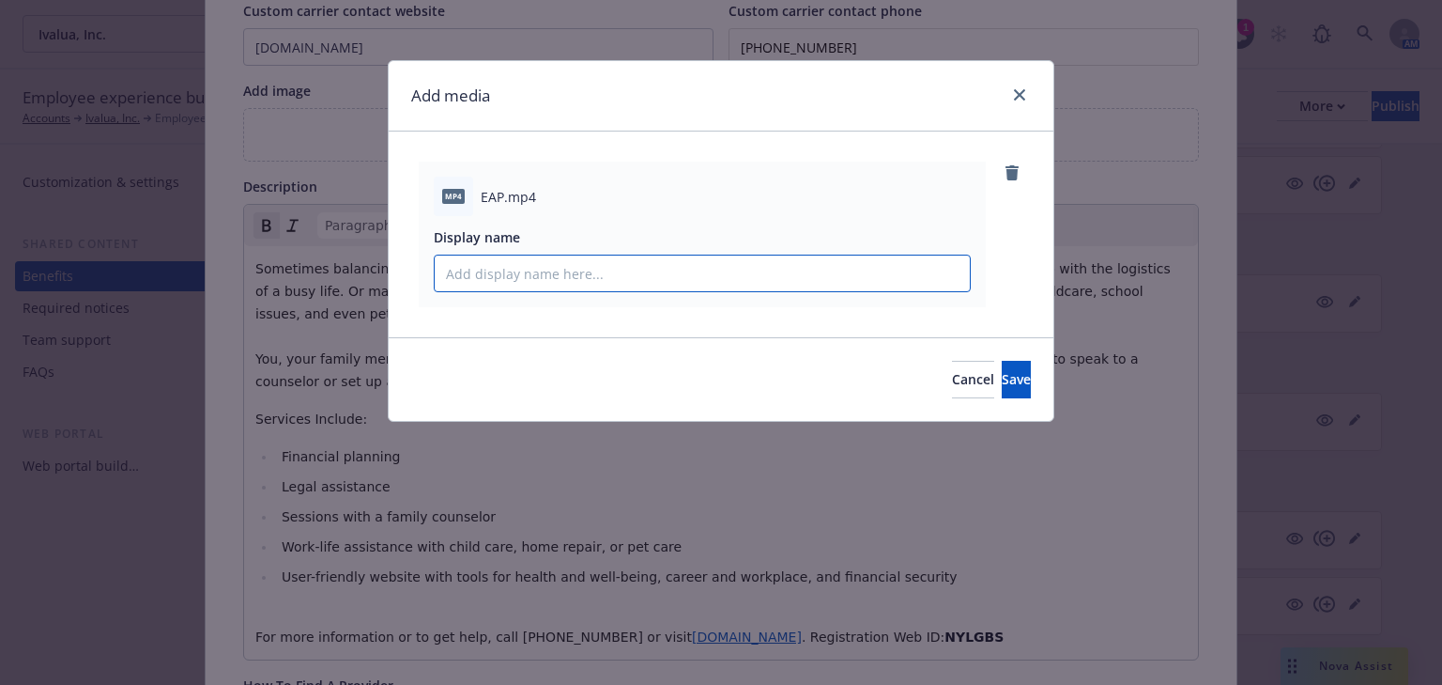
click at [522, 280] on input "Display name" at bounding box center [702, 273] width 535 height 36
type input "EAP video"
click at [1002, 372] on button "Save" at bounding box center [1016, 380] width 29 height 38
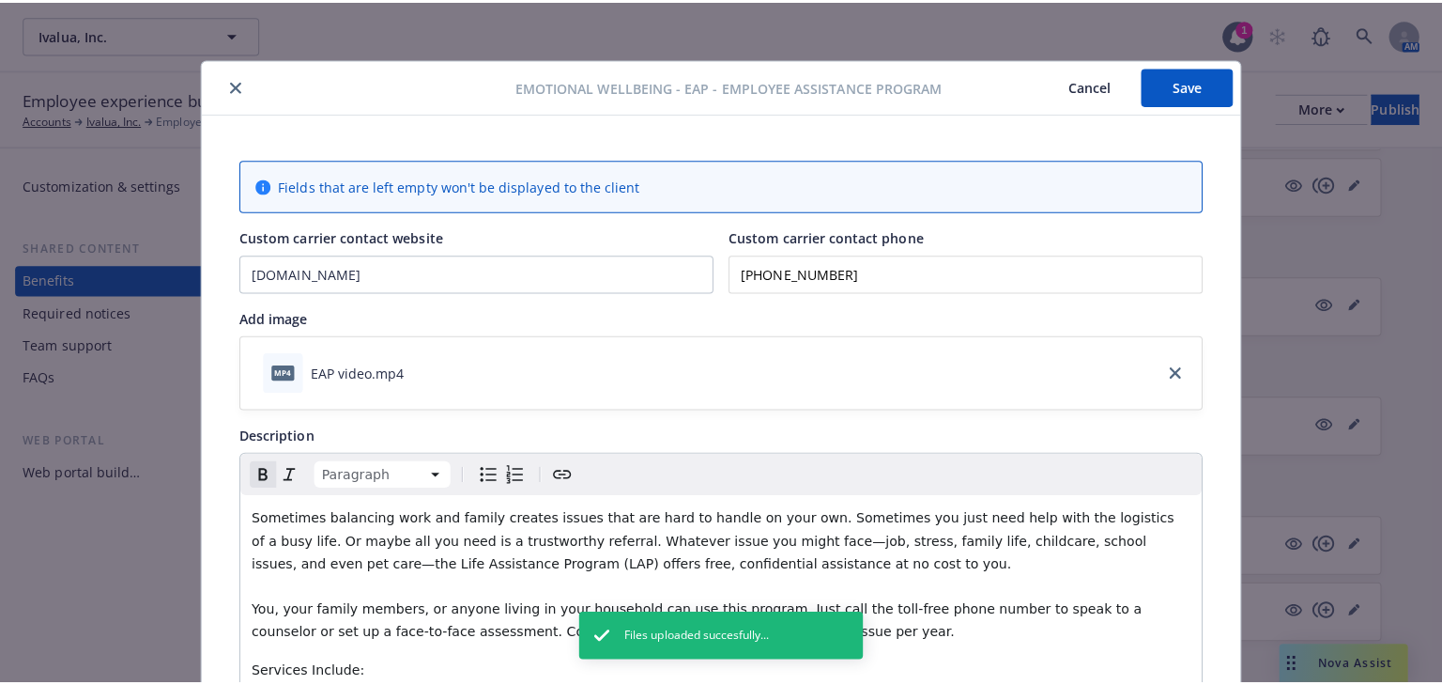
scroll to position [0, 0]
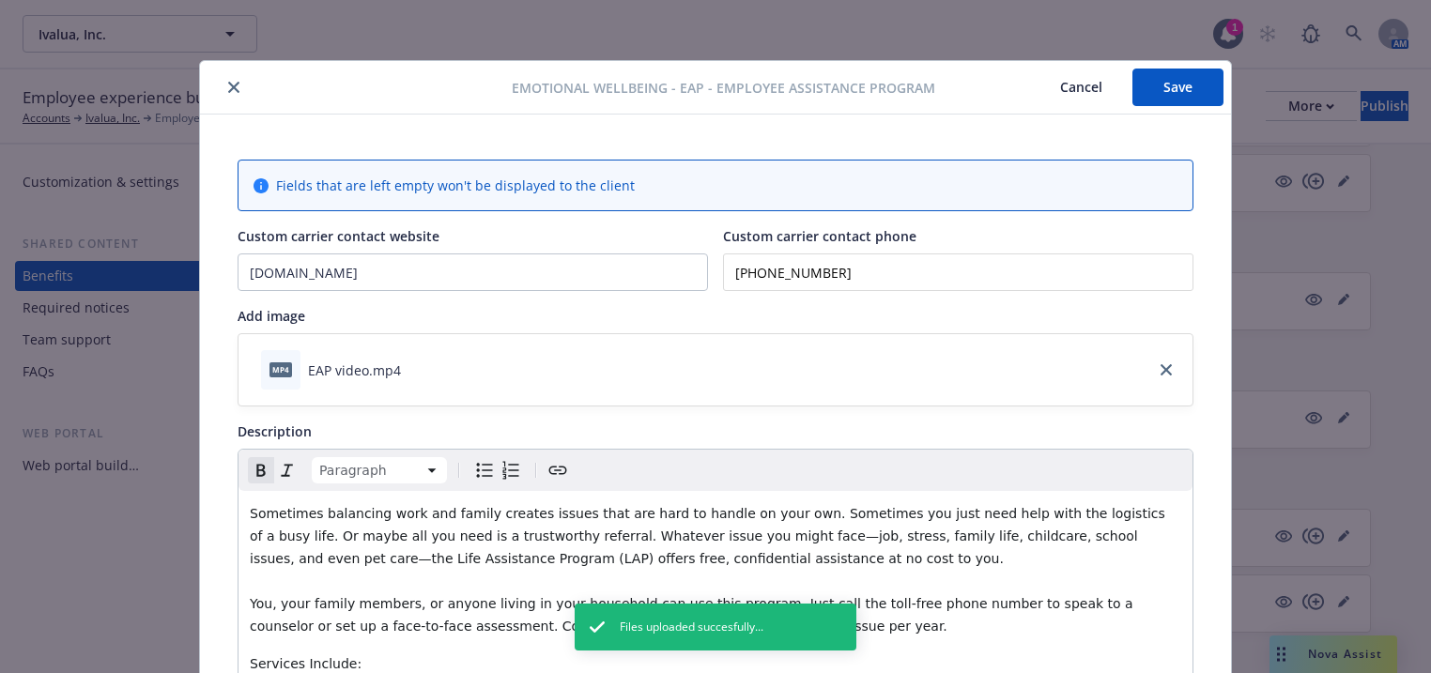
click at [1178, 87] on button "Save" at bounding box center [1178, 88] width 91 height 38
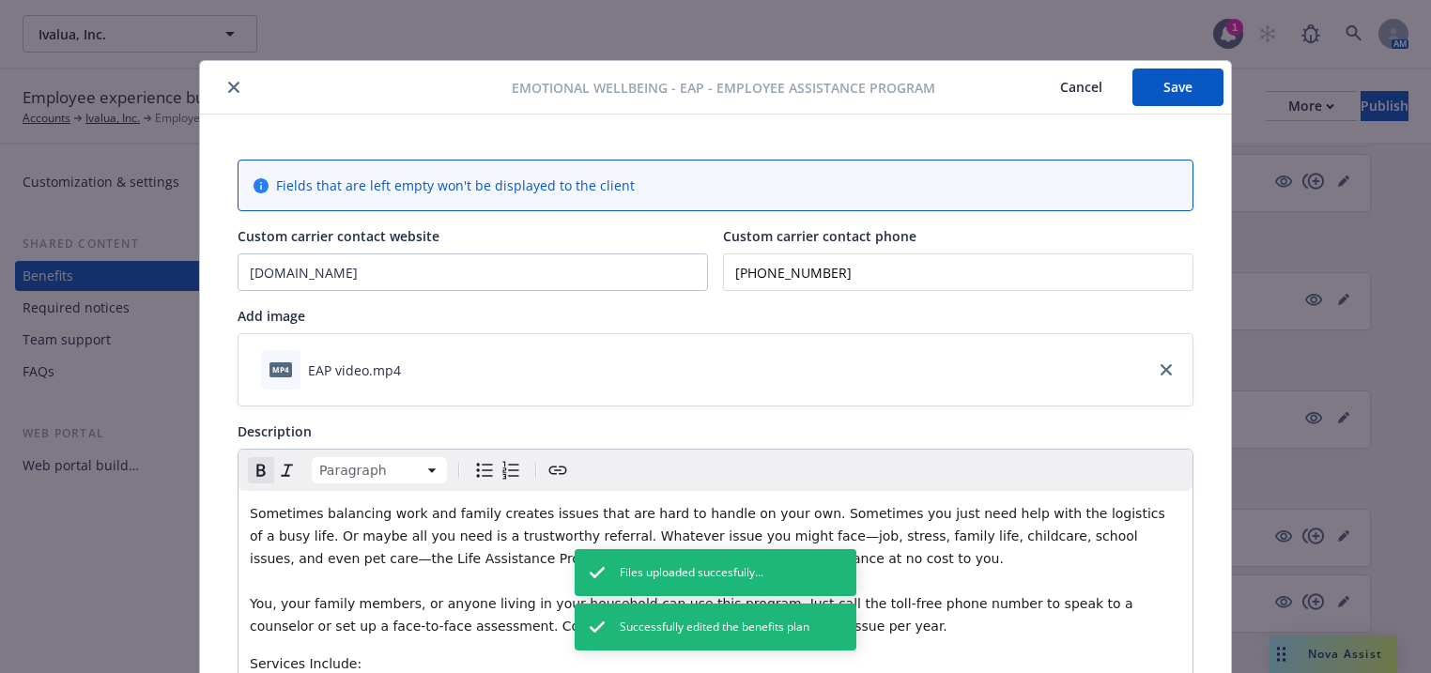
drag, startPoint x: 236, startPoint y: 90, endPoint x: 251, endPoint y: 98, distance: 16.8
click at [233, 90] on button "close" at bounding box center [234, 87] width 23 height 23
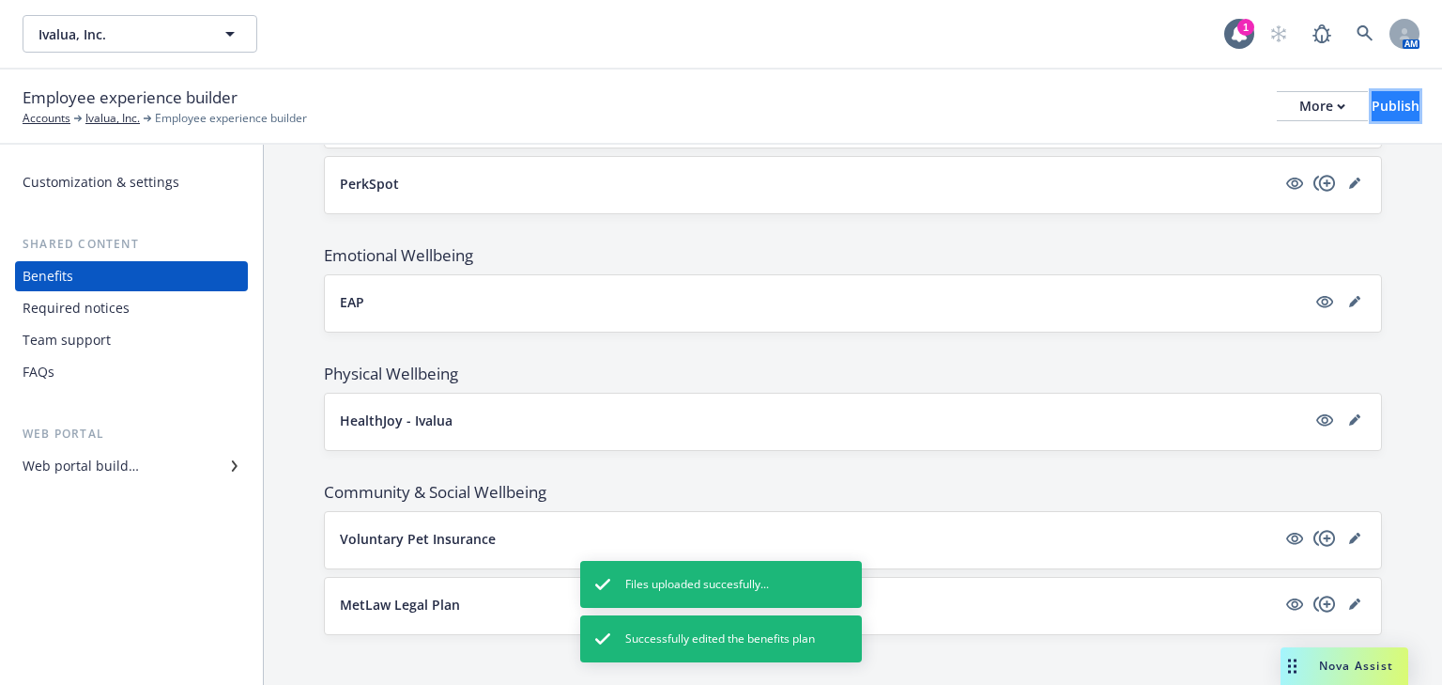
click at [1399, 102] on button "Publish" at bounding box center [1396, 106] width 48 height 30
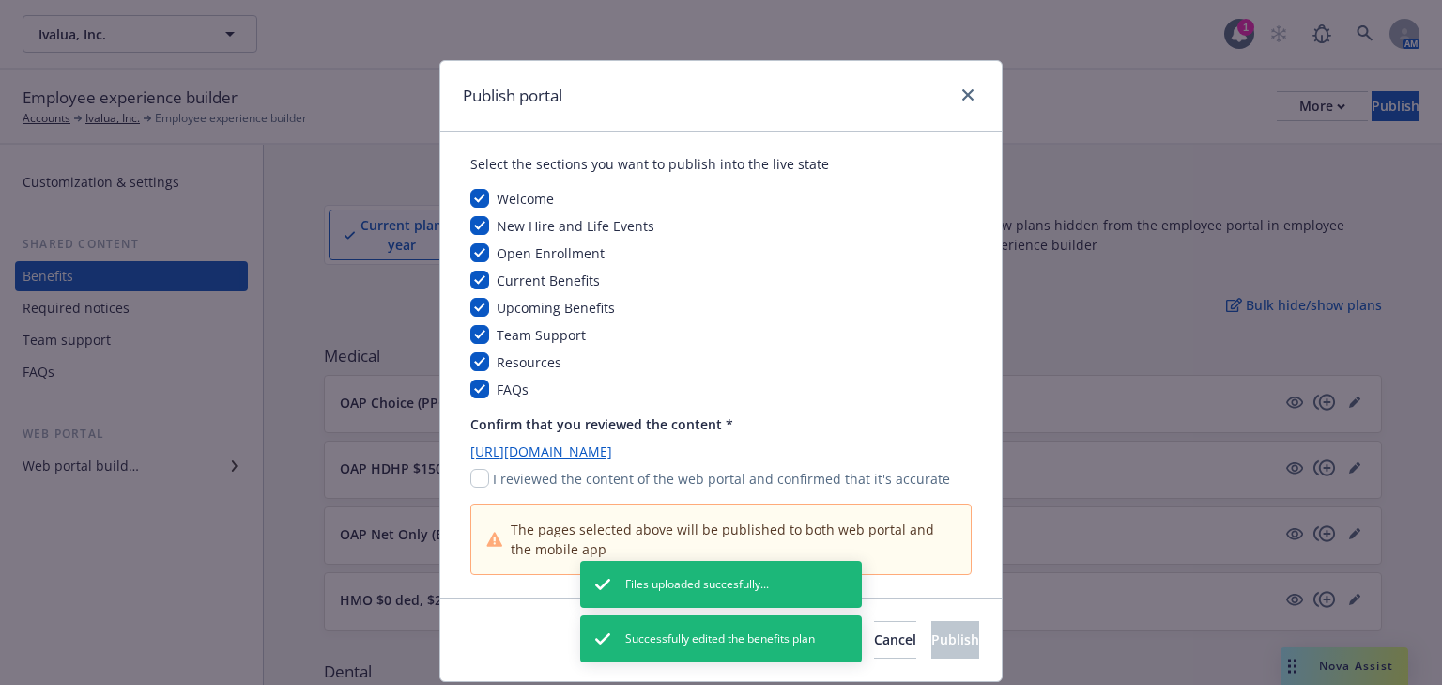
click at [483, 485] on div "I reviewed the content of the web portal and confirmed that it's accurate" at bounding box center [720, 479] width 501 height 20
click at [483, 481] on input "checkbox" at bounding box center [479, 478] width 19 height 19
checkbox input "true"
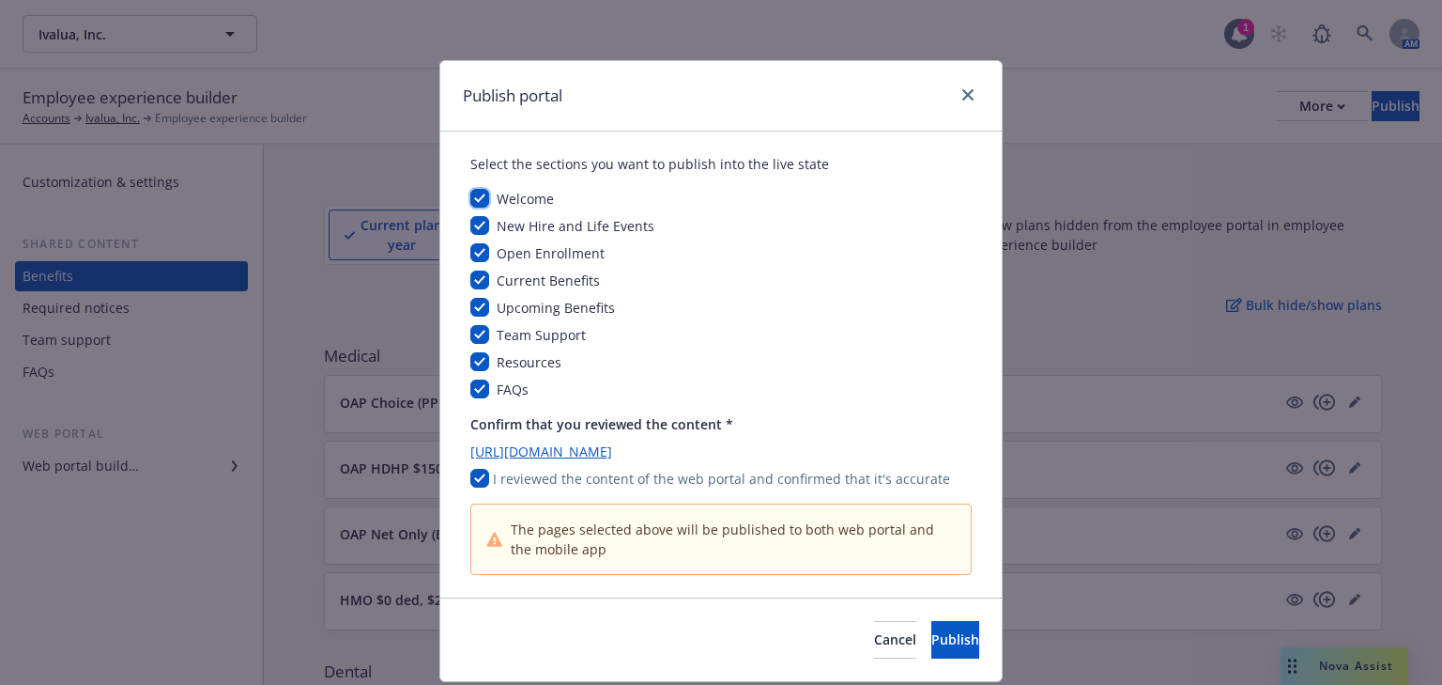
click at [471, 205] on input "checkbox" at bounding box center [479, 198] width 19 height 19
click at [474, 203] on input "checkbox" at bounding box center [479, 198] width 19 height 19
checkbox input "true"
click at [943, 642] on span "Publish" at bounding box center [956, 639] width 48 height 18
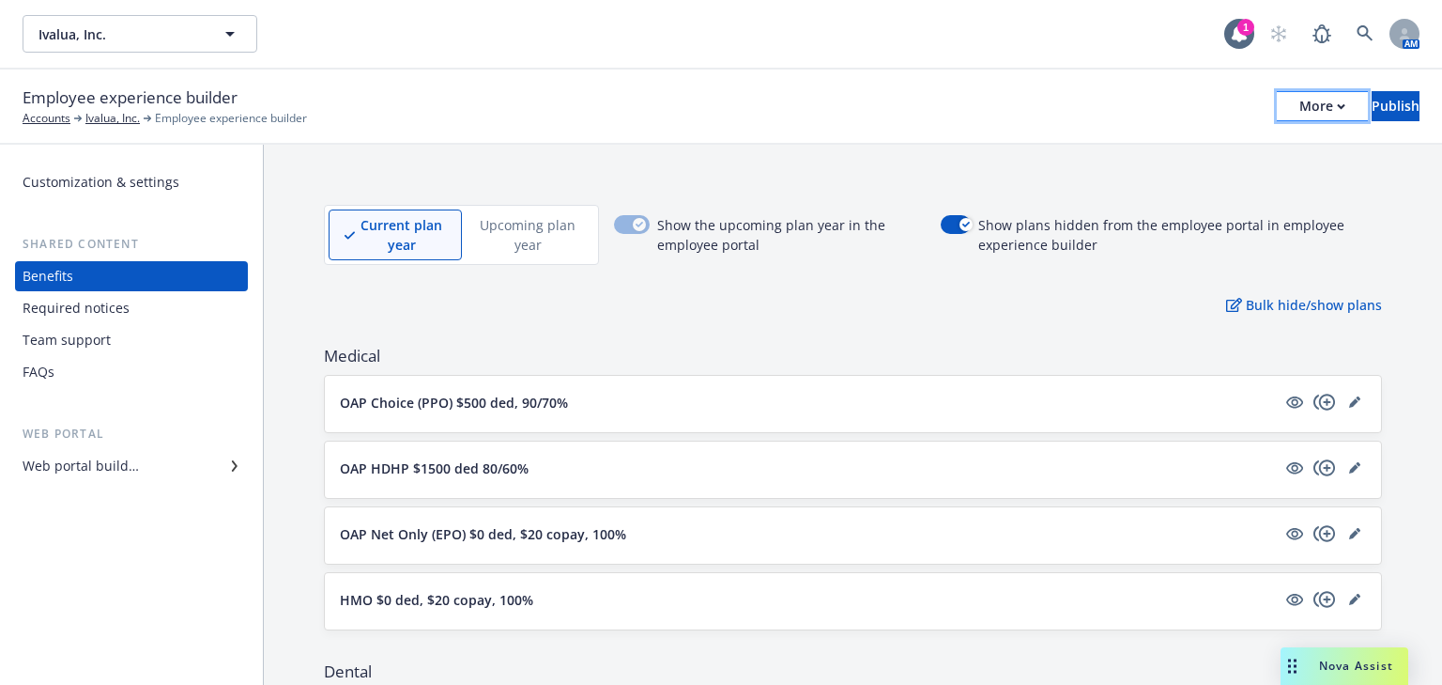
click at [1300, 109] on div "More" at bounding box center [1323, 106] width 46 height 28
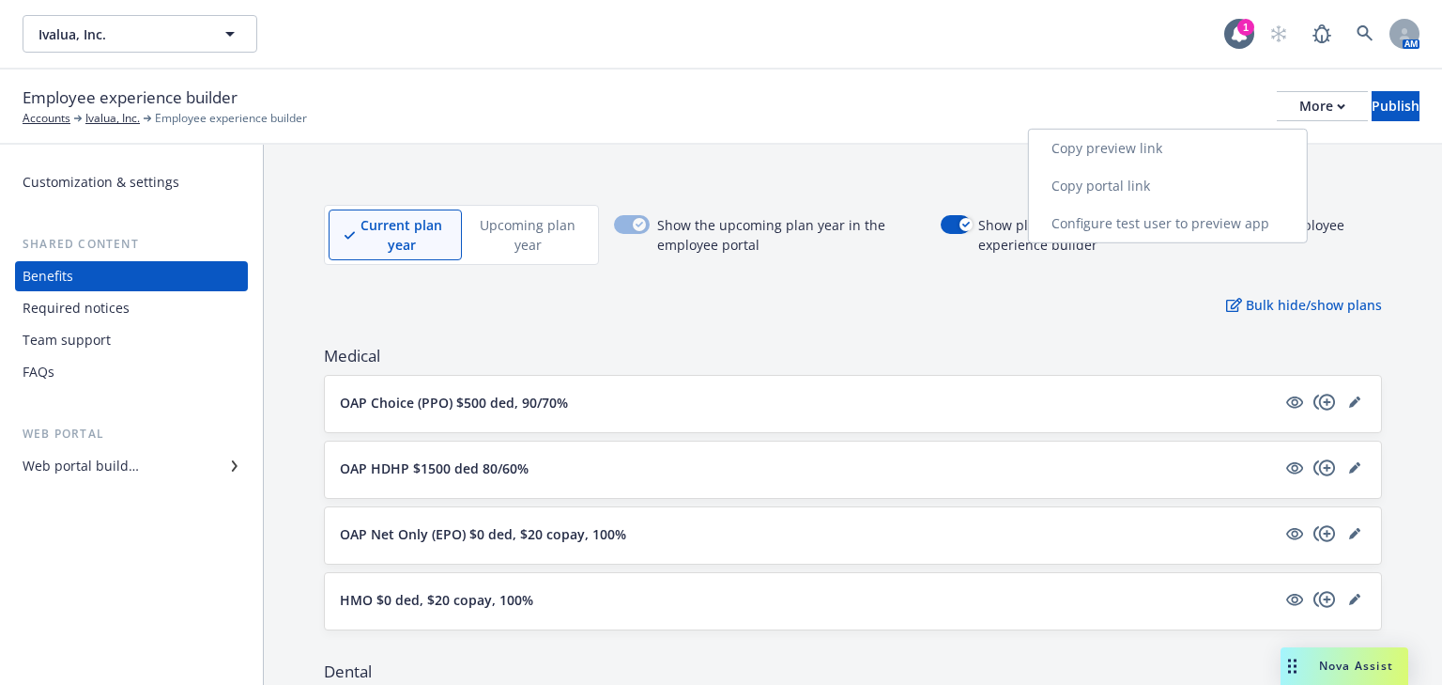
click at [1157, 147] on link "Copy preview link" at bounding box center [1168, 149] width 278 height 38
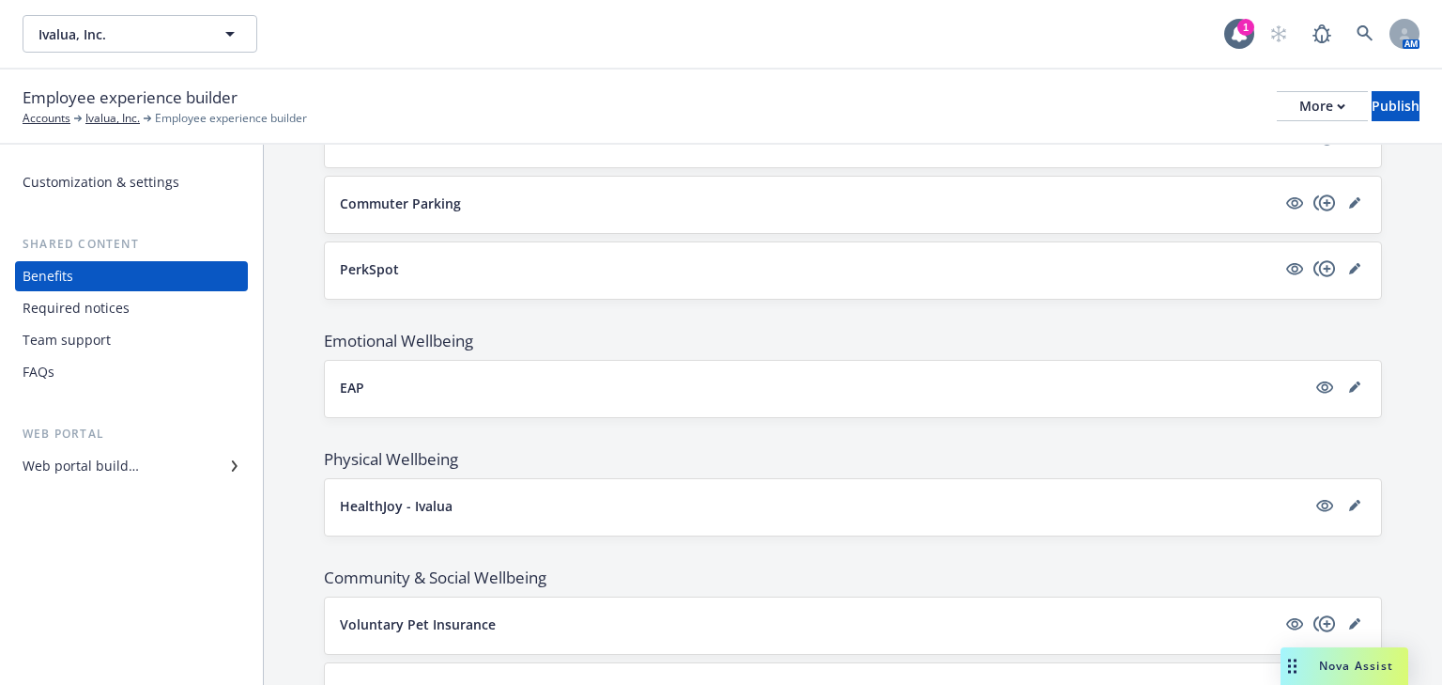
scroll to position [1718, 0]
